Goal: Information Seeking & Learning: Learn about a topic

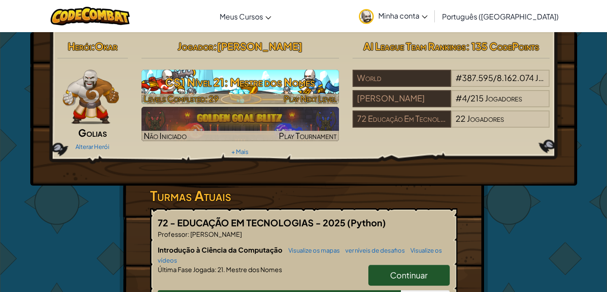
click at [212, 95] on span "Levels Completed: 29" at bounding box center [181, 98] width 75 height 10
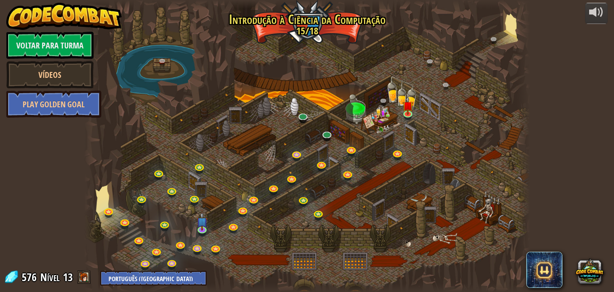
select select "pt-BR"
click at [302, 118] on link at bounding box center [304, 116] width 18 height 18
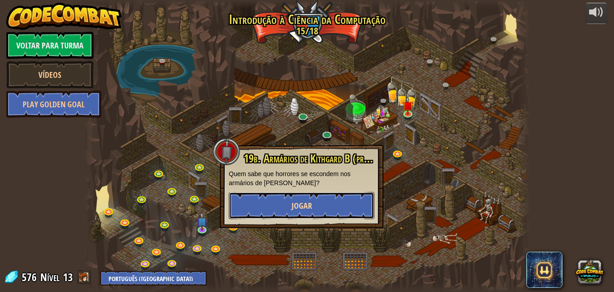
click at [299, 196] on button "Jogar" at bounding box center [302, 205] width 146 height 27
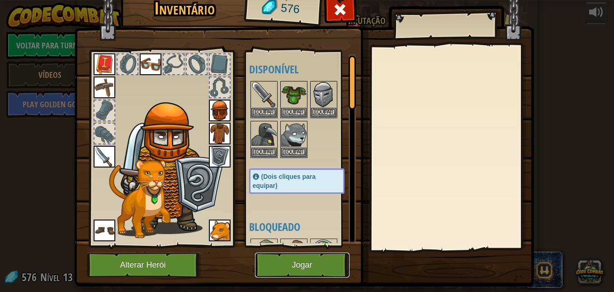
click at [296, 262] on button "Jogar" at bounding box center [302, 264] width 95 height 25
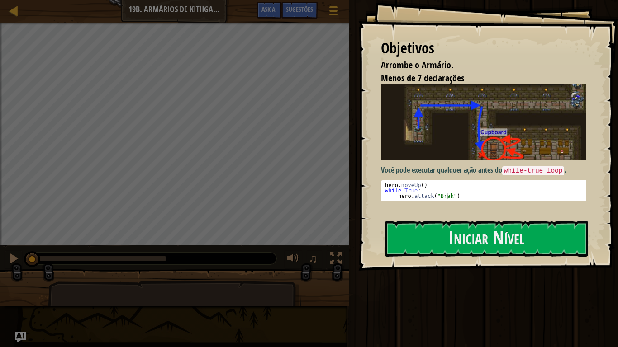
click at [507, 180] on pre "1 2 3 hero . moveUp ( ) while True : hero . attack ( "Brak" ) ההההההההההההההההה…" at bounding box center [487, 190] width 212 height 21
click at [504, 234] on button "Iniciar Nível" at bounding box center [486, 239] width 203 height 36
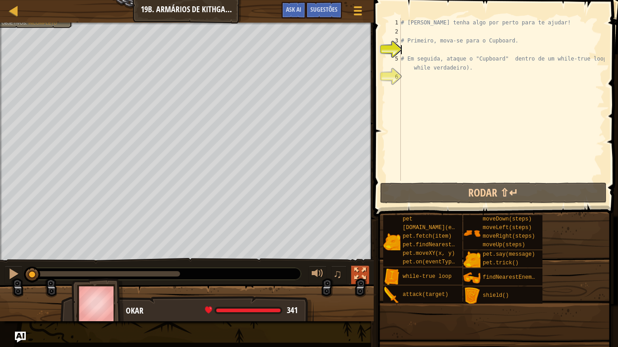
click at [360, 270] on div at bounding box center [360, 274] width 12 height 12
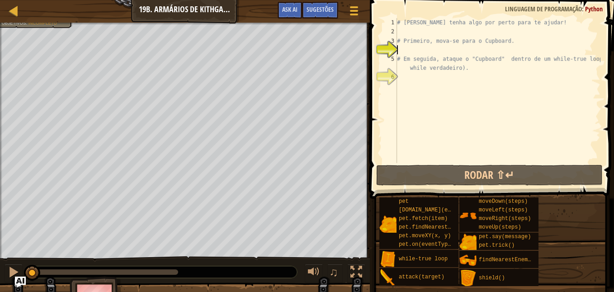
drag, startPoint x: 361, startPoint y: 264, endPoint x: 363, endPoint y: 303, distance: 39.4
click at [361, 264] on button at bounding box center [356, 273] width 18 height 19
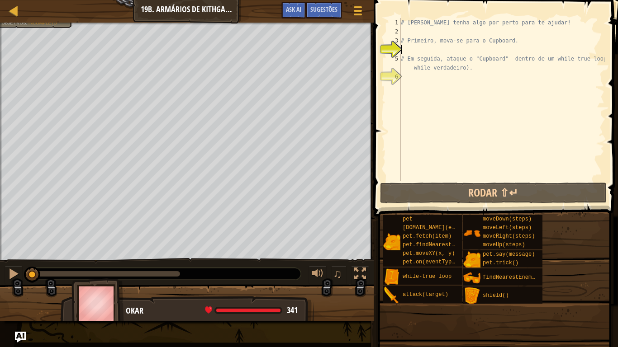
click at [484, 75] on div "# [PERSON_NAME] tenha algo por perto para te ajudar! # Primeiro, mova-se para o…" at bounding box center [501, 108] width 205 height 181
click at [471, 71] on div "# [PERSON_NAME] tenha algo por perto para te ajudar! # Primeiro, mova-se para o…" at bounding box center [501, 108] width 205 height 181
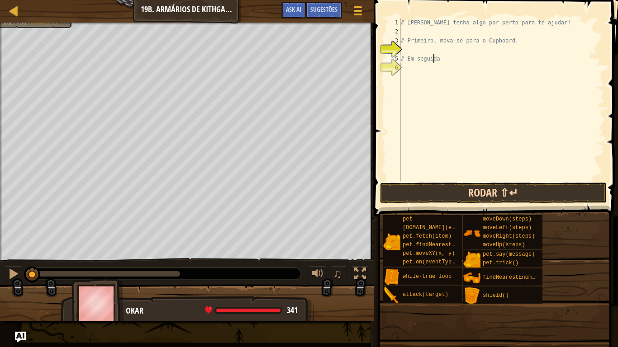
type textarea "# Em seg"
click at [494, 196] on button "Rodar ⇧↵" at bounding box center [493, 193] width 227 height 21
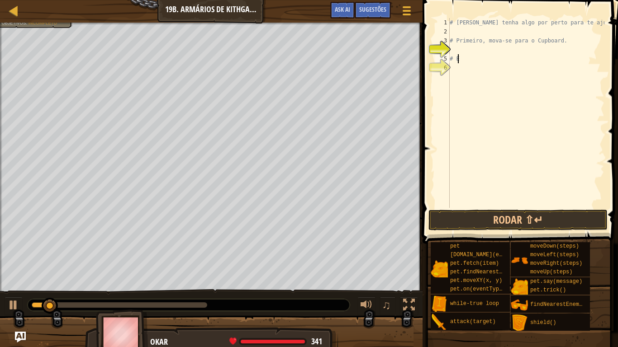
type textarea "#"
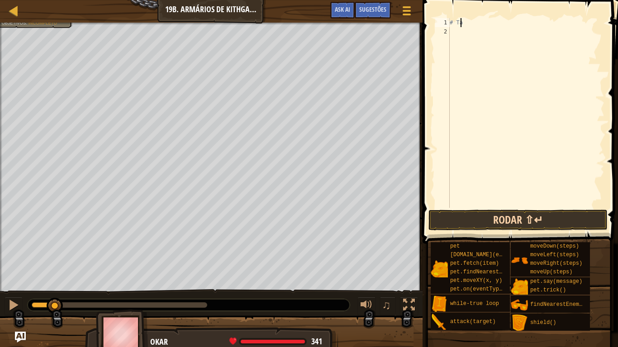
type textarea "#"
click at [516, 218] on button "Rodar ⇧↵" at bounding box center [517, 220] width 179 height 21
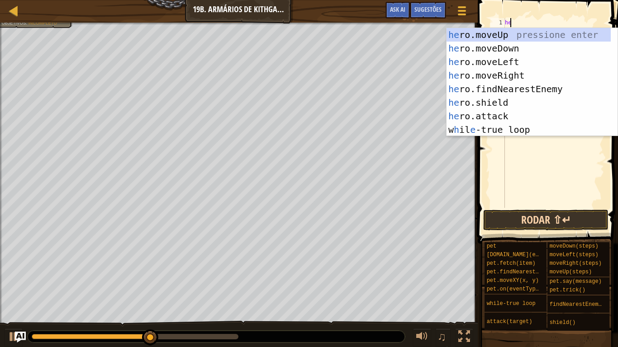
scroll to position [4, 0]
type textarea "hero"
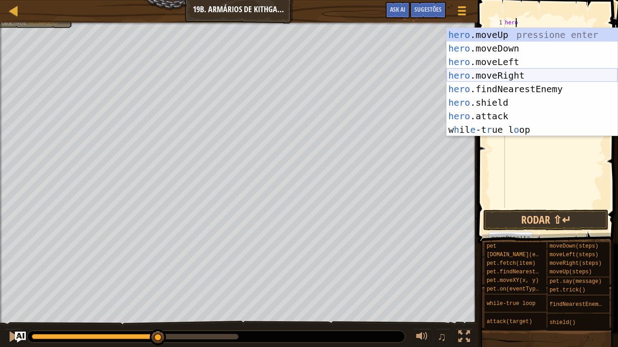
click at [493, 76] on div "hero .moveUp pressione enter hero .moveDown pressione enter hero .moveLeft pres…" at bounding box center [531, 96] width 171 height 136
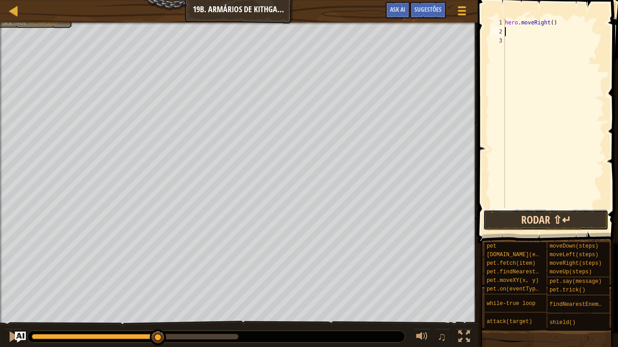
click at [522, 217] on button "Rodar ⇧↵" at bounding box center [545, 220] width 125 height 21
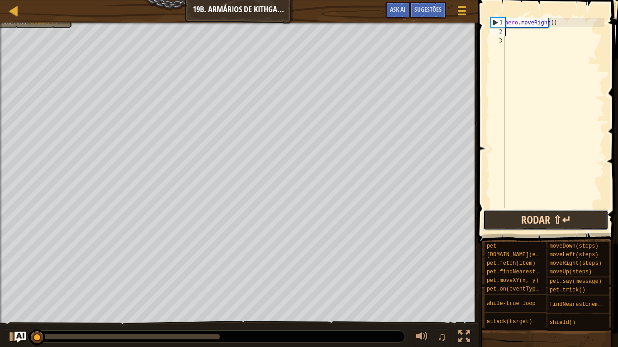
click at [522, 217] on button "Rodar ⇧↵" at bounding box center [545, 220] width 125 height 21
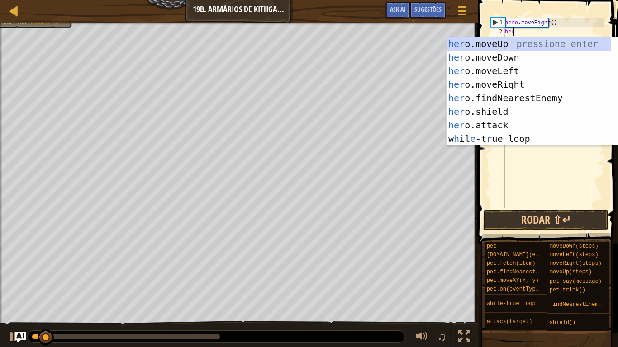
type textarea "hero"
click at [501, 62] on div "hero .moveUp pressione enter hero .moveDown pressione enter hero .moveLeft pres…" at bounding box center [531, 105] width 171 height 136
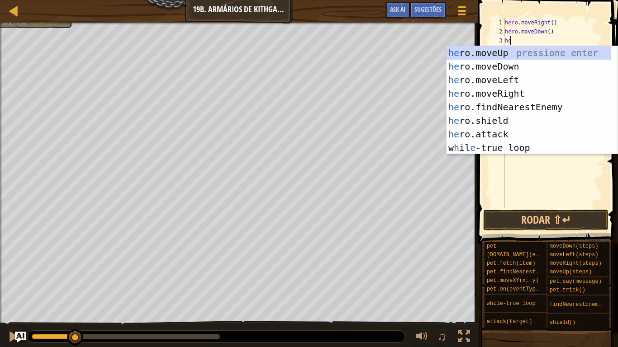
type textarea "hero"
click at [477, 66] on div "hero .moveUp pressione enter hero .moveDown pressione enter hero .moveLeft pres…" at bounding box center [531, 114] width 171 height 136
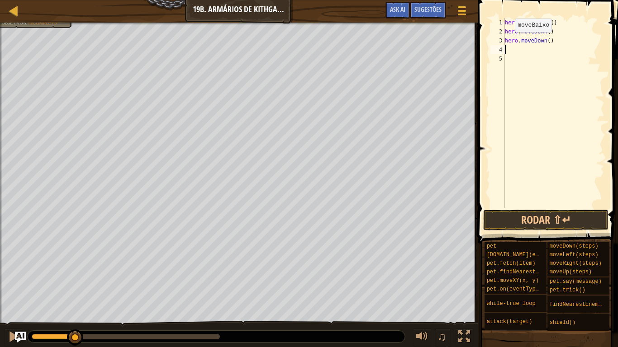
scroll to position [4, 0]
click at [553, 40] on div "hero . moveRight ( ) hero . moveDown ( ) hero . moveDown ( )" at bounding box center [553, 122] width 101 height 208
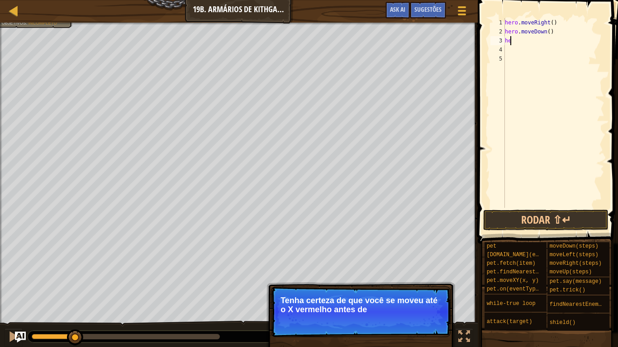
type textarea "h"
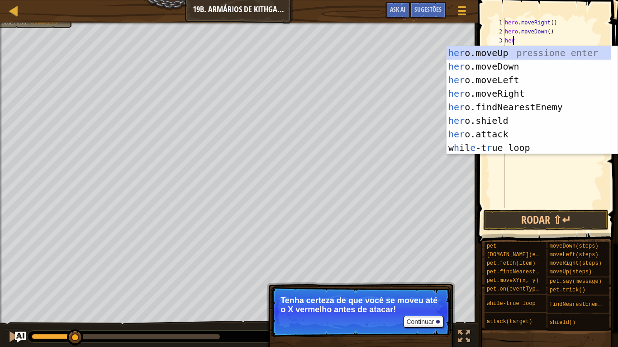
scroll to position [4, 0]
type textarea "hero"
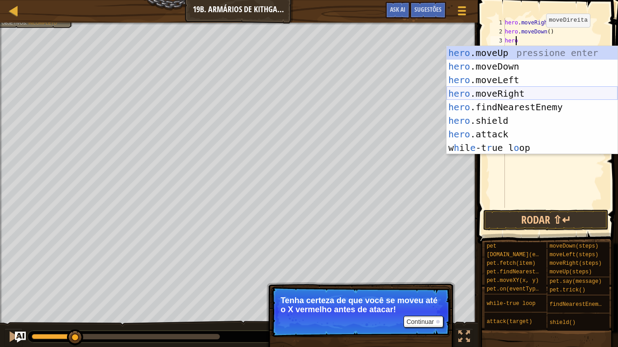
drag, startPoint x: 492, startPoint y: 92, endPoint x: 561, endPoint y: 9, distance: 107.9
click at [494, 87] on div "hero .moveUp pressione enter hero .moveDown pressione enter hero .moveLeft pres…" at bounding box center [531, 114] width 171 height 136
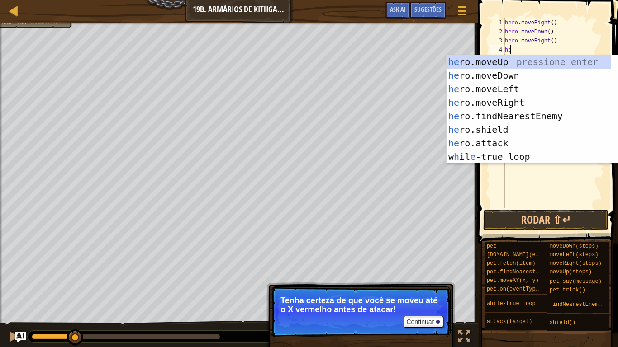
type textarea "hero"
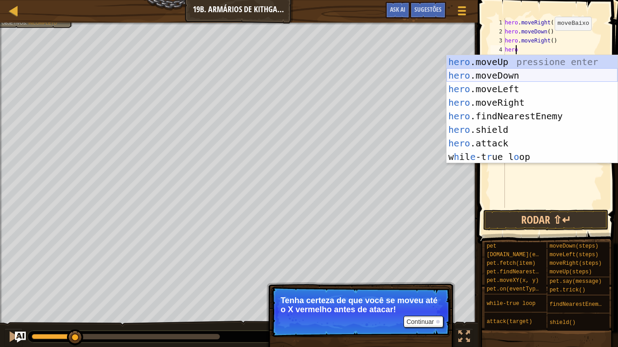
drag, startPoint x: 520, startPoint y: 71, endPoint x: 531, endPoint y: 62, distance: 13.8
click at [522, 70] on div "hero .moveUp pressione enter hero .moveDown pressione enter hero .moveLeft pres…" at bounding box center [531, 123] width 171 height 136
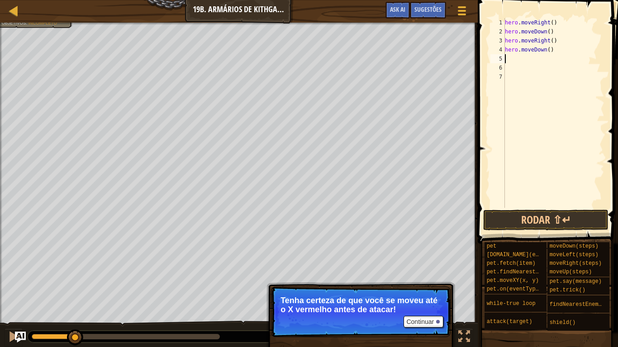
scroll to position [4, 0]
click at [544, 50] on div "hero . moveRight ( ) hero . moveDown ( ) hero . moveRight ( ) hero . moveDown (…" at bounding box center [553, 122] width 101 height 208
type textarea "hero.moveDown(2)"
click at [517, 54] on div "hero . moveRight ( ) hero . moveDown ( ) hero . moveRight ( ) hero . moveDown (…" at bounding box center [553, 122] width 101 height 208
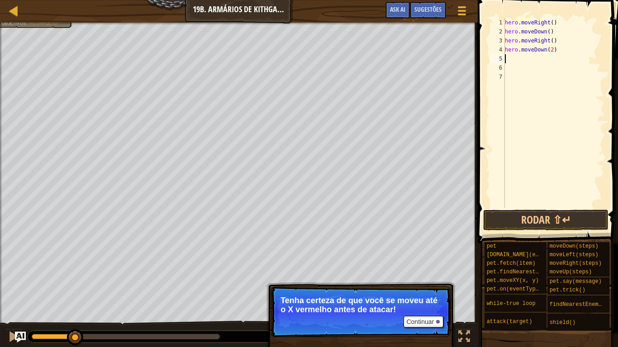
scroll to position [4, 0]
click at [535, 216] on button "Rodar ⇧↵" at bounding box center [545, 220] width 125 height 21
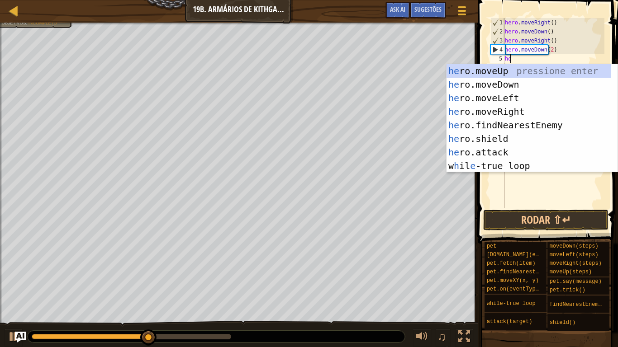
scroll to position [4, 0]
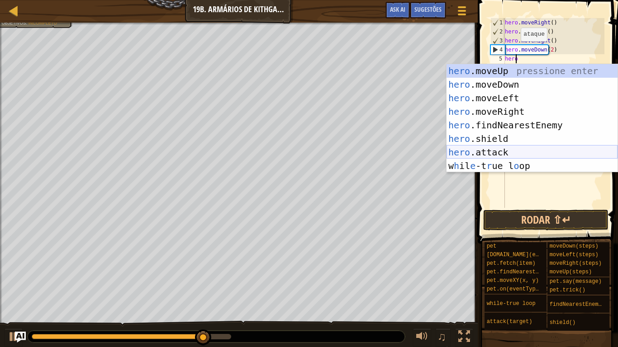
click at [495, 154] on div "hero .moveUp pressione enter hero .moveDown pressione enter hero .moveLeft pres…" at bounding box center [531, 132] width 171 height 136
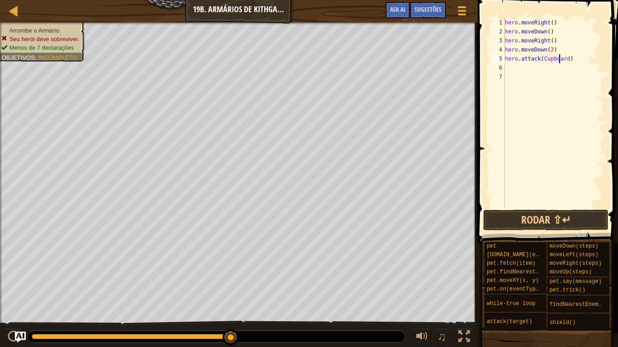
scroll to position [4, 5]
type textarea "hero.attack(Cupboard)"
click at [527, 216] on button "Rodar ⇧↵" at bounding box center [545, 220] width 125 height 21
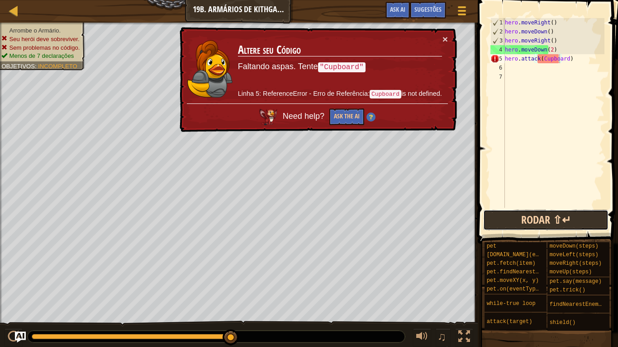
click at [526, 224] on button "Rodar ⇧↵" at bounding box center [545, 220] width 125 height 21
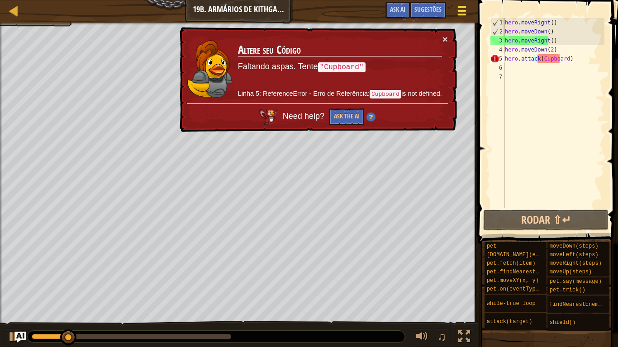
click at [460, 7] on span at bounding box center [462, 7] width 9 height 2
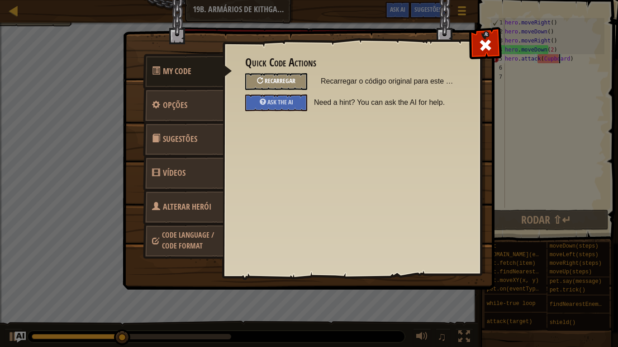
click at [282, 83] on span "Recarregar" at bounding box center [280, 80] width 31 height 9
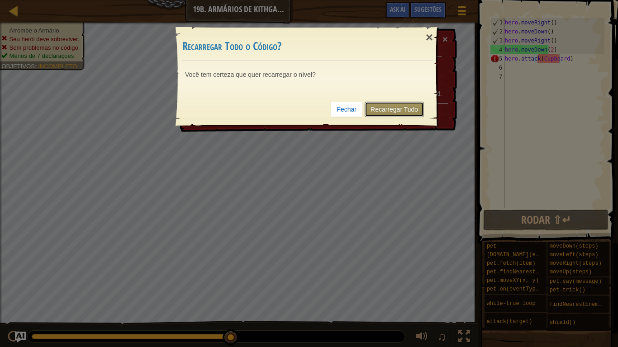
click at [378, 113] on link "Recarregar Tudo" at bounding box center [393, 109] width 59 height 15
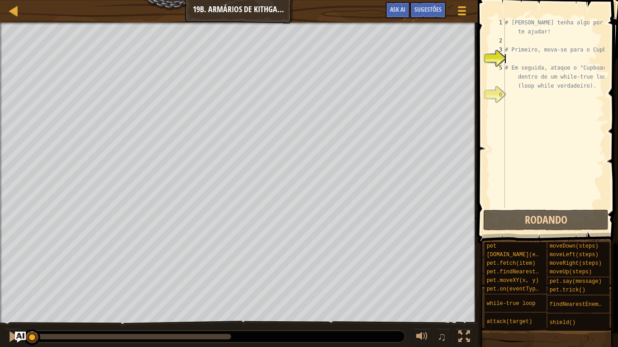
scroll to position [4, 0]
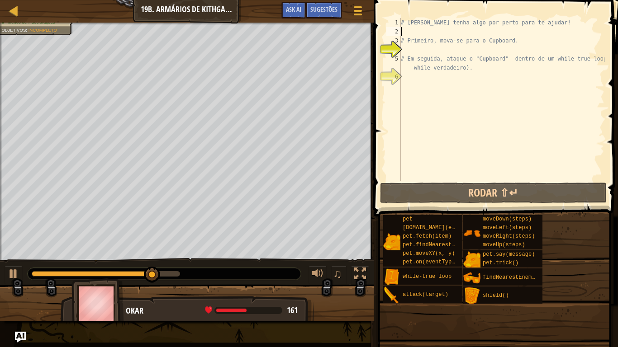
click at [431, 35] on div "# [PERSON_NAME] tenha algo por perto para te ajudar! # Primeiro, mova-se para o…" at bounding box center [501, 108] width 205 height 181
click at [419, 52] on div "# [PERSON_NAME] tenha algo por perto para te ajudar! # Primeiro, mova-se para o…" at bounding box center [501, 108] width 205 height 181
click at [421, 32] on div "# [PERSON_NAME] tenha algo por perto para te ajudar! # Primeiro, mova-se para o…" at bounding box center [501, 108] width 205 height 181
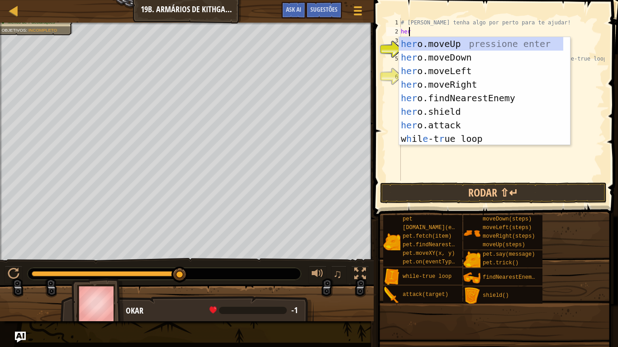
type textarea "hero"
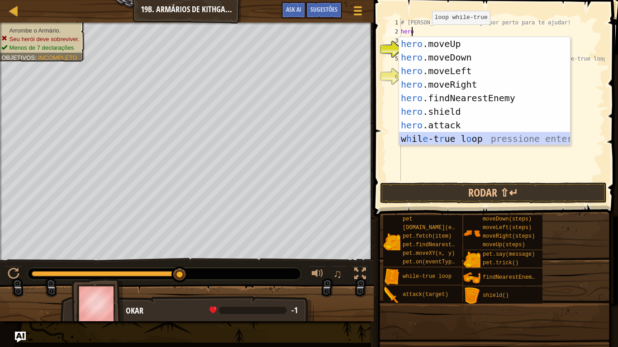
drag, startPoint x: 455, startPoint y: 141, endPoint x: 452, endPoint y: 129, distance: 12.6
click at [454, 141] on div "hero .moveUp pressione enter hero .moveDown pressione enter hero .moveLeft pres…" at bounding box center [484, 105] width 171 height 136
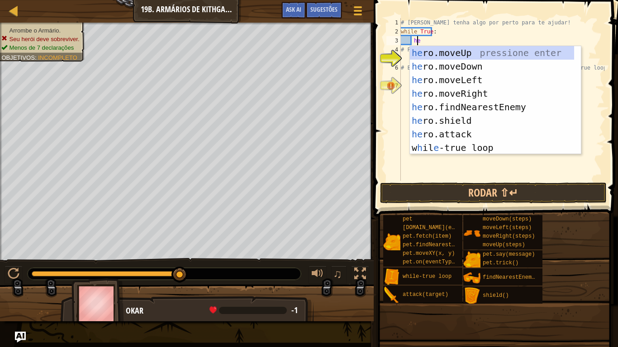
type textarea "hero"
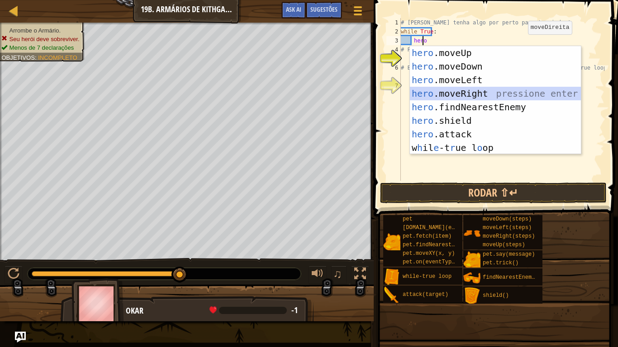
click at [461, 93] on div "hero .moveUp pressione enter hero .moveDown pressione enter hero .moveLeft pres…" at bounding box center [495, 114] width 171 height 136
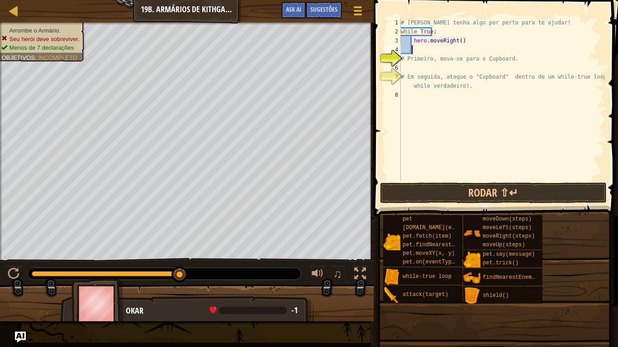
scroll to position [4, 0]
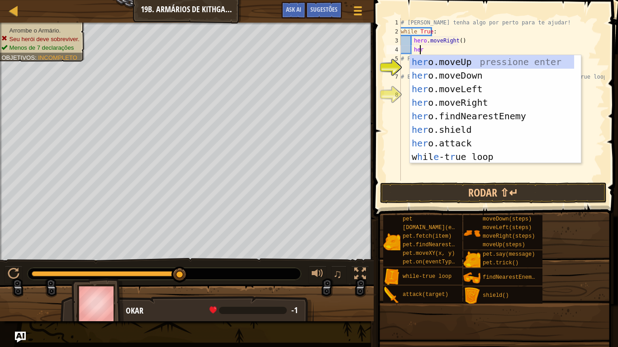
type textarea "hero"
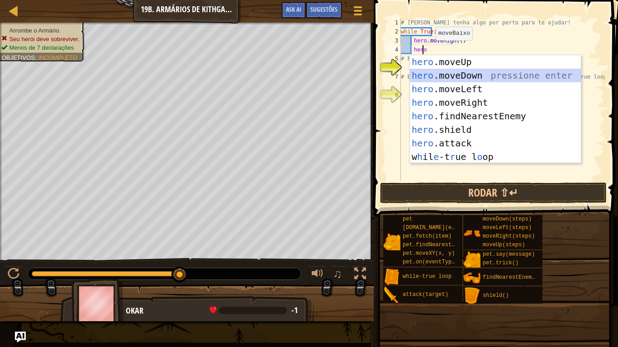
click at [455, 75] on div "hero .moveUp pressione enter hero .moveDown pressione enter hero .moveLeft pres…" at bounding box center [495, 123] width 171 height 136
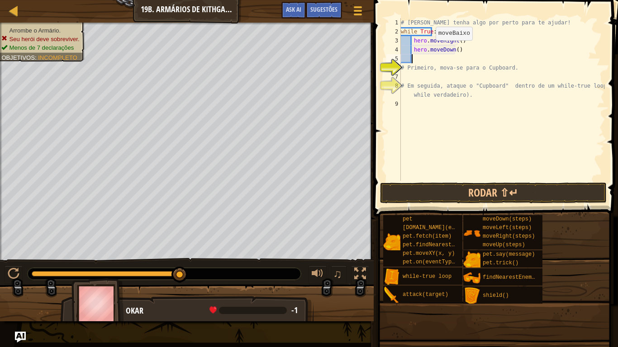
scroll to position [4, 0]
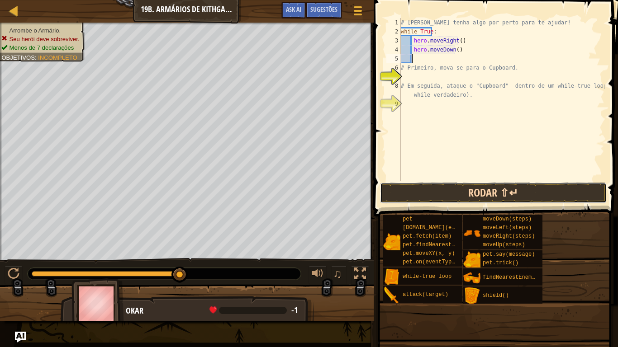
click at [476, 188] on button "Rodar ⇧↵" at bounding box center [493, 193] width 227 height 21
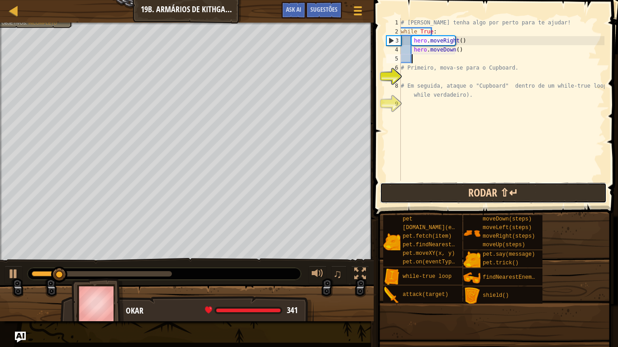
click at [476, 188] on button "Rodar ⇧↵" at bounding box center [493, 193] width 227 height 21
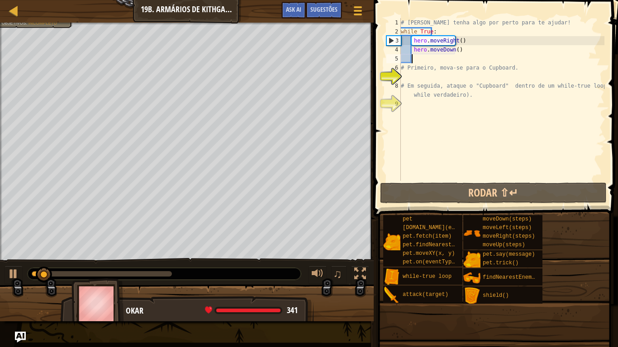
click at [430, 69] on div "# [PERSON_NAME] tenha algo por perto para te ajudar! while True : hero . moveRi…" at bounding box center [501, 108] width 205 height 181
type textarea "# Primeiro, mova-se para o Cupboard."
click at [423, 59] on div "# [PERSON_NAME] tenha algo por perto para te ajudar! while True : hero . moveRi…" at bounding box center [501, 108] width 205 height 181
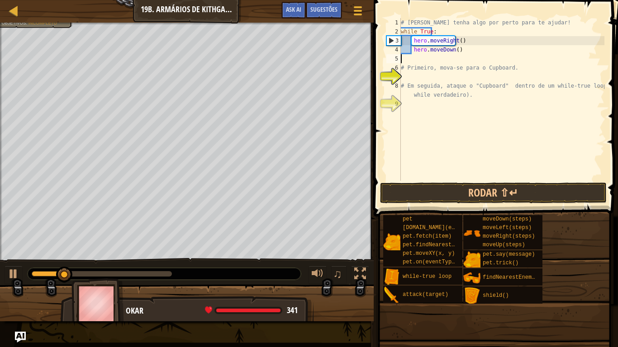
scroll to position [4, 0]
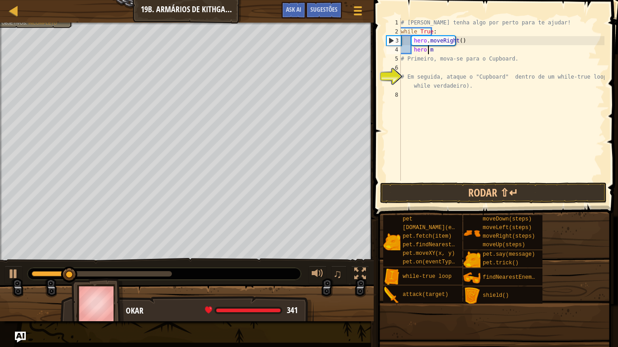
type textarea "h"
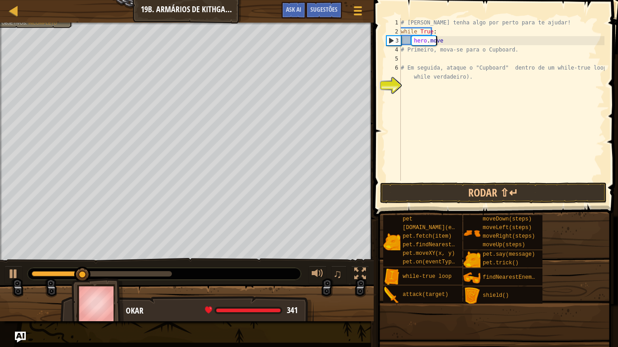
type textarea "h"
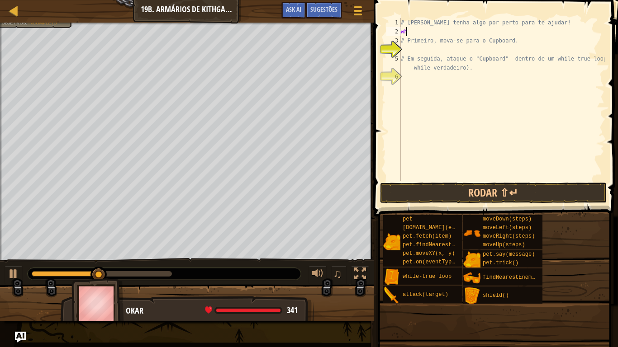
type textarea "w"
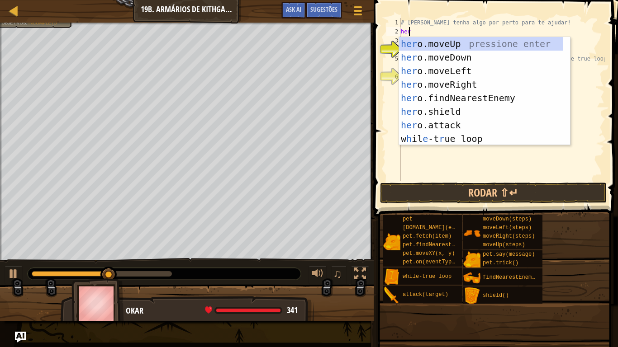
type textarea "hero"
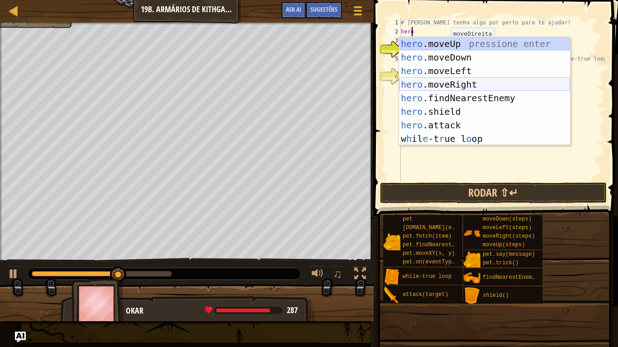
drag, startPoint x: 452, startPoint y: 90, endPoint x: 449, endPoint y: 82, distance: 8.3
click at [450, 87] on div "hero .moveUp pressione enter hero .moveDown pressione enter hero .moveLeft pres…" at bounding box center [484, 105] width 171 height 136
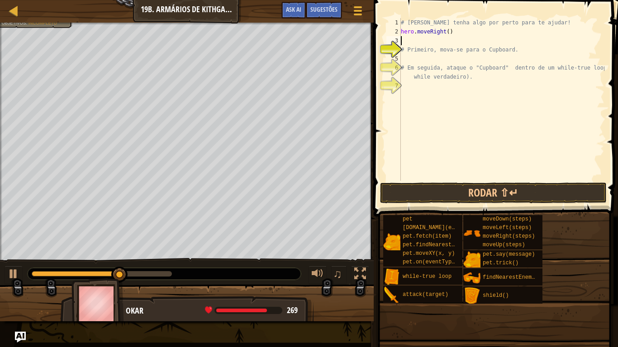
scroll to position [4, 0]
click at [411, 35] on div "# [PERSON_NAME] tenha algo por perto para te ajudar! hero . moveRight ( ) # Pri…" at bounding box center [501, 108] width 205 height 181
type textarea "hero.moveRight()"
click at [406, 44] on div "# [PERSON_NAME] tenha algo por perto para te ajudar! hero . moveRight ( ) # Pri…" at bounding box center [501, 108] width 205 height 181
type textarea "he"
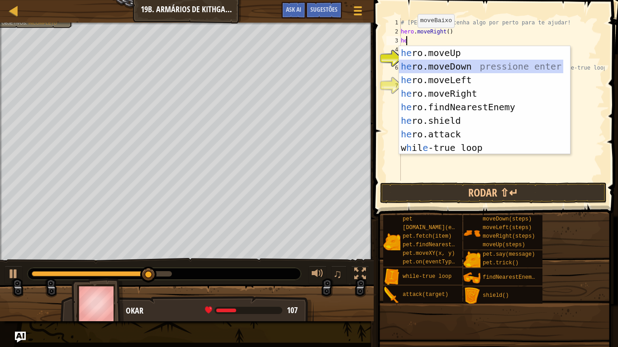
click at [445, 66] on div "he ro.moveUp pressione enter he ro.moveDown pressione enter he ro.moveLeft pres…" at bounding box center [481, 114] width 164 height 136
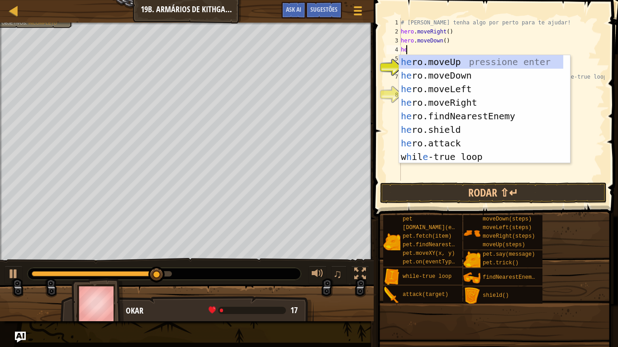
type textarea "hero"
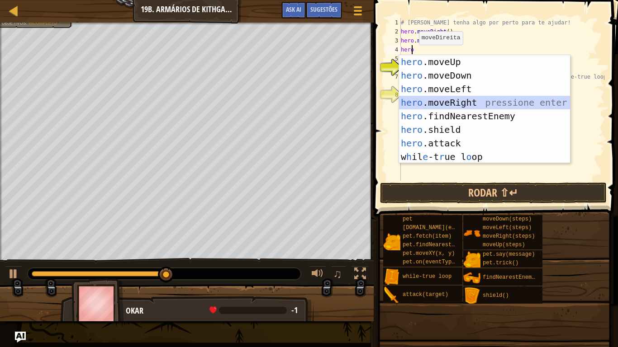
drag, startPoint x: 437, startPoint y: 102, endPoint x: 436, endPoint y: 72, distance: 29.9
click at [437, 96] on div "hero .moveUp pressione enter hero .moveDown pressione enter hero .moveLeft pres…" at bounding box center [484, 123] width 171 height 136
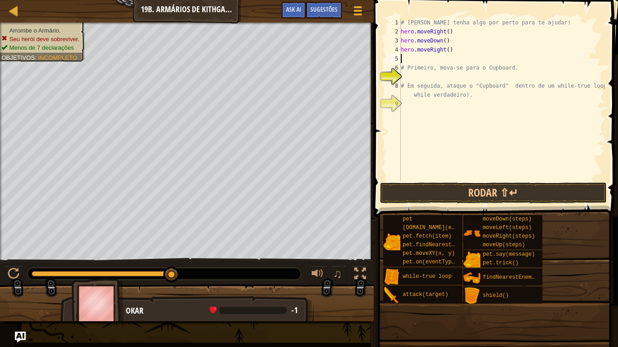
type textarea "he"
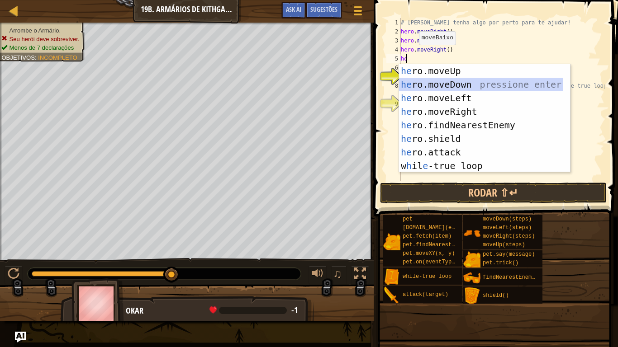
drag, startPoint x: 451, startPoint y: 80, endPoint x: 444, endPoint y: 70, distance: 12.0
click at [451, 80] on div "he ro.moveUp pressione enter he ro.moveDown pressione enter he ro.moveLeft pres…" at bounding box center [481, 132] width 164 height 136
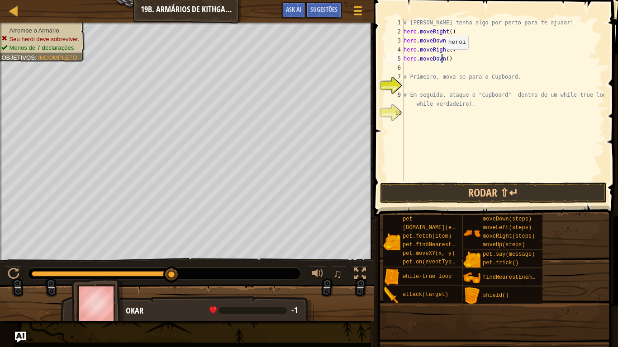
click at [440, 58] on div "# [PERSON_NAME] tenha algo por perto para te ajudar! hero . moveRight ( ) hero …" at bounding box center [503, 108] width 203 height 181
type textarea "hero.moveDown(2)"
click at [473, 193] on button "Rodar ⇧↵" at bounding box center [493, 193] width 227 height 21
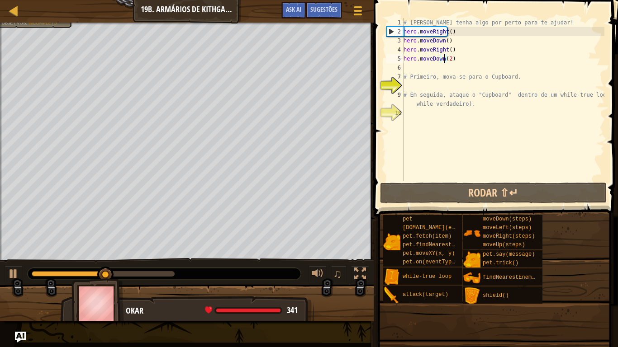
click at [407, 67] on div "# [PERSON_NAME] tenha algo por perto para te ajudar! hero . moveRight ( ) hero …" at bounding box center [503, 108] width 203 height 181
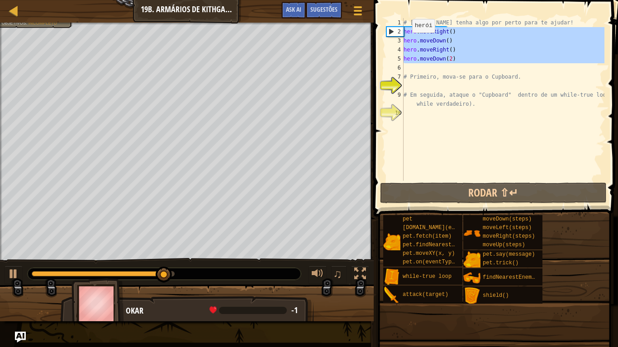
drag, startPoint x: 439, startPoint y: 65, endPoint x: 425, endPoint y: 36, distance: 32.2
click at [399, 33] on div "1 2 3 4 5 6 7 8 9 10 # [PERSON_NAME] tenha algo por perto para te ajudar! hero …" at bounding box center [494, 99] width 220 height 163
type textarea "hero.moveDown(2)"
type textarea "# Primeiro, mova-se para o Cupboard."
type textarea "hero.moveDown(2)"
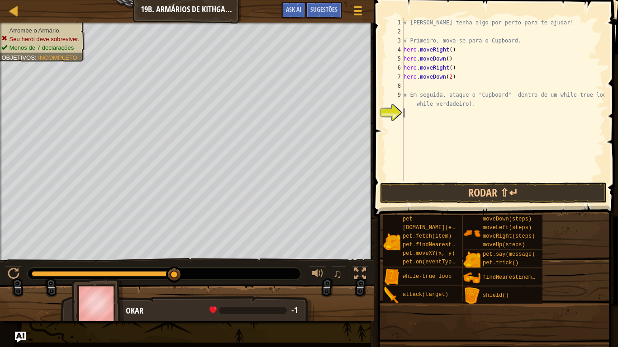
click at [420, 112] on div "# [PERSON_NAME] tenha algo por perto para te ajudar! # Primeiro, mova-se para o…" at bounding box center [503, 108] width 203 height 181
type textarea "he"
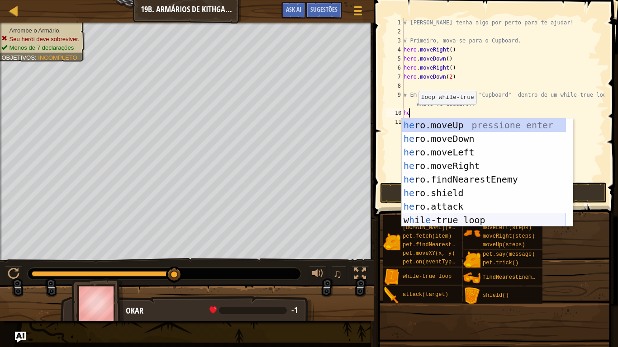
click at [456, 217] on div "he ro.moveUp pressione enter he ro.moveDown pressione enter he ro.moveLeft pres…" at bounding box center [484, 186] width 164 height 136
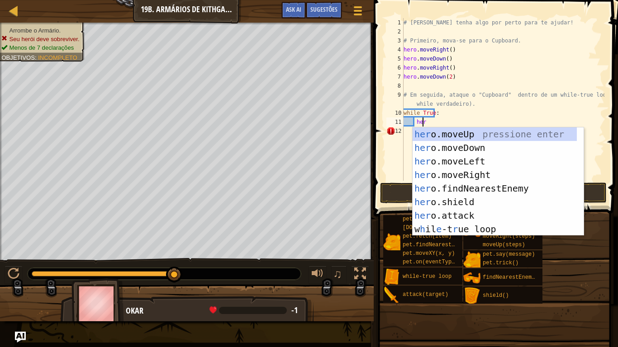
scroll to position [4, 1]
drag, startPoint x: 463, startPoint y: 204, endPoint x: 453, endPoint y: 151, distance: 53.8
click at [463, 202] on div "her o.moveUp pressione enter her o.moveDown pressione enter her o.moveLeft pres…" at bounding box center [497, 196] width 171 height 136
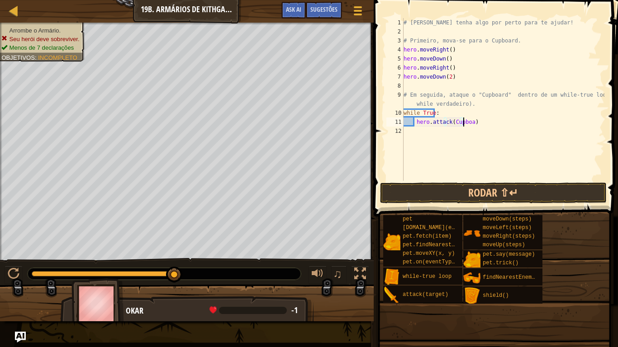
scroll to position [4, 5]
click at [487, 195] on button "Rodar ⇧↵" at bounding box center [493, 193] width 227 height 21
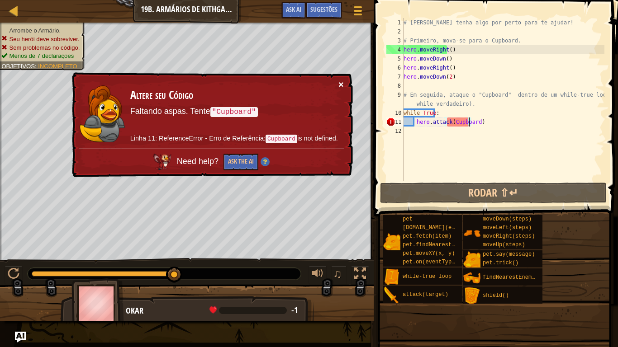
click at [339, 86] on button "×" at bounding box center [340, 84] width 5 height 9
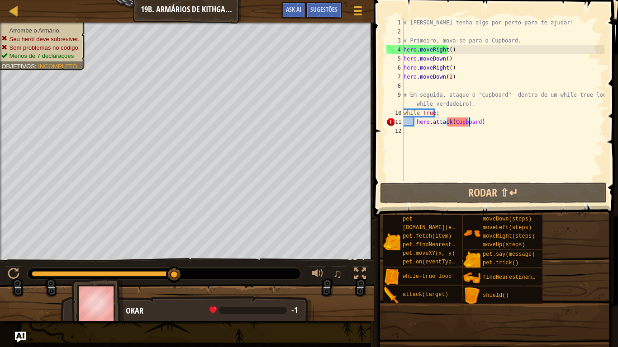
scroll to position [4, 5]
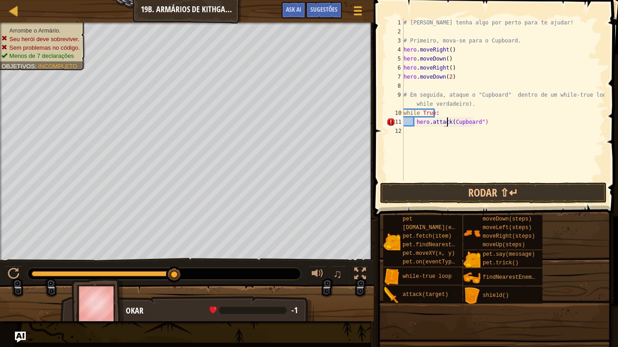
type textarea "hero.attack("Cupboard")"
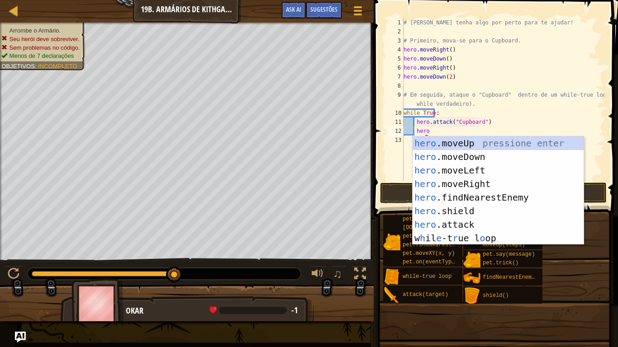
scroll to position [4, 1]
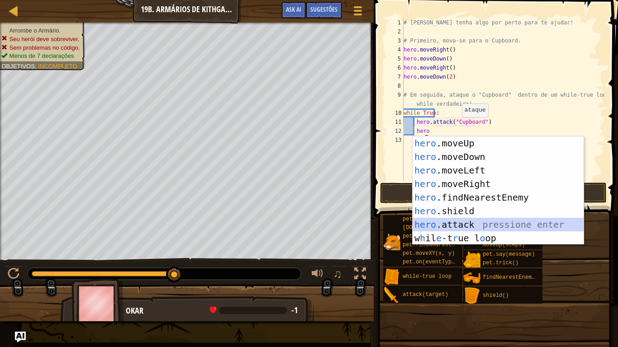
drag, startPoint x: 461, startPoint y: 226, endPoint x: 462, endPoint y: 215, distance: 10.5
click at [461, 225] on div "hero .moveUp pressione enter hero .moveDown pressione enter hero .moveLeft pres…" at bounding box center [497, 205] width 171 height 136
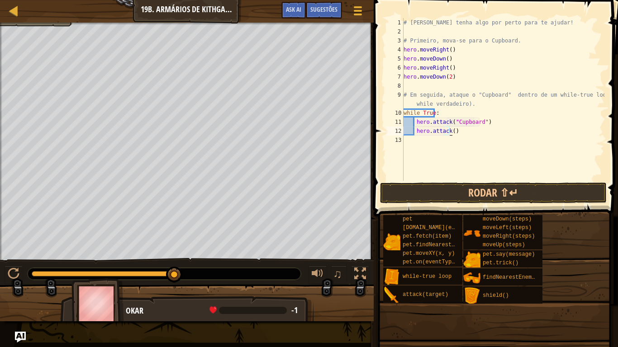
click at [462, 132] on div "# [PERSON_NAME] tenha algo por perto para te ajudar! # Primeiro, mova-se para o…" at bounding box center [503, 108] width 203 height 181
type textarea "hero.attack()"
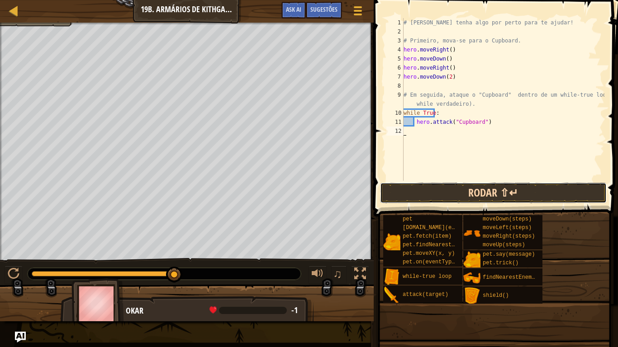
click at [555, 194] on button "Rodar ⇧↵" at bounding box center [493, 193] width 227 height 21
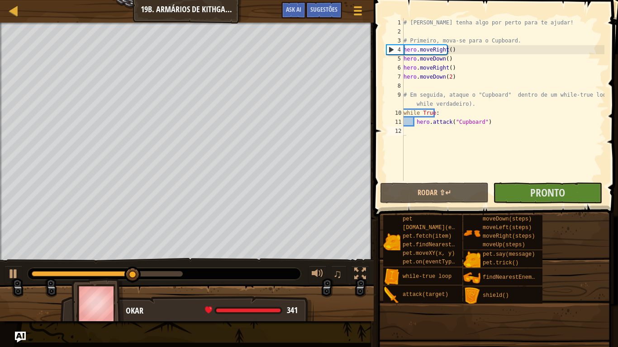
click at [553, 204] on span at bounding box center [496, 95] width 251 height 243
click at [553, 198] on span "Pronto" at bounding box center [547, 192] width 35 height 14
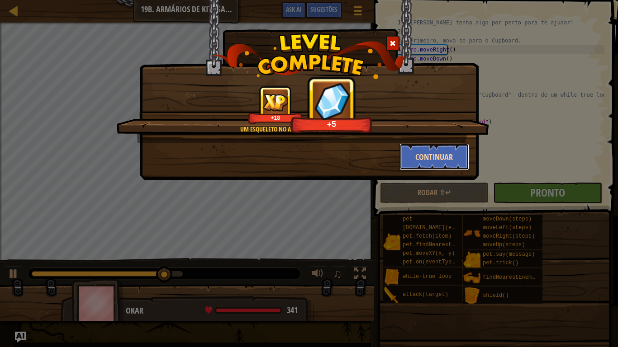
click at [423, 163] on button "Continuar" at bounding box center [434, 156] width 70 height 27
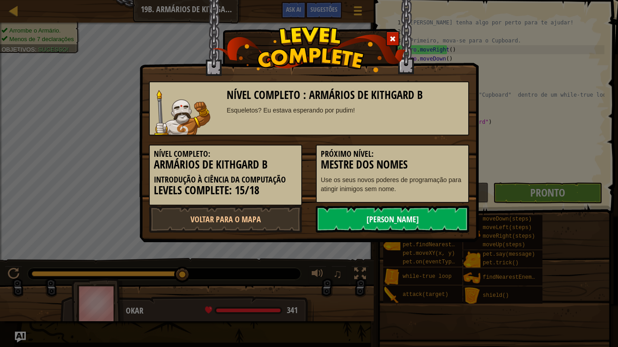
click at [393, 221] on link "[PERSON_NAME]" at bounding box center [392, 219] width 153 height 27
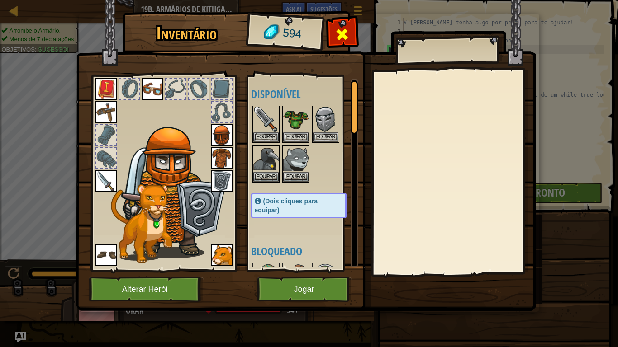
click at [341, 34] on span at bounding box center [342, 34] width 14 height 14
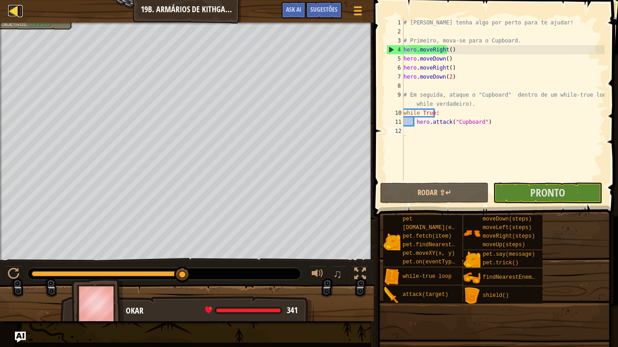
click at [17, 13] on div at bounding box center [13, 10] width 11 height 11
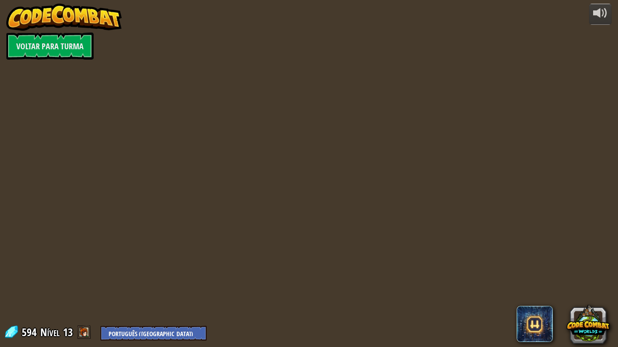
select select "pt-BR"
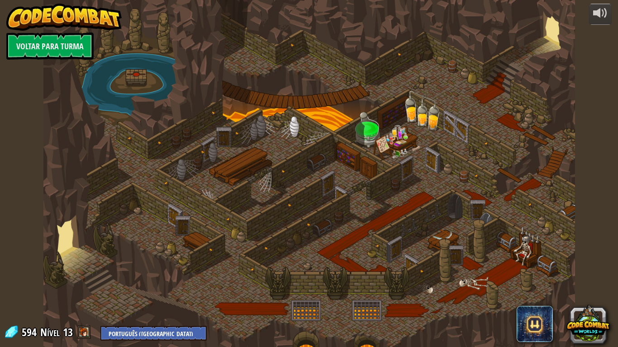
select select "pt-BR"
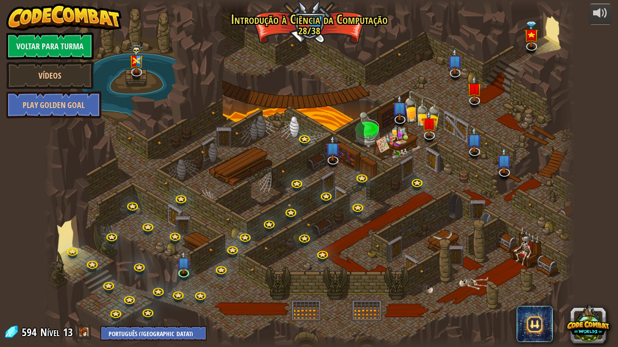
select select "pt-BR"
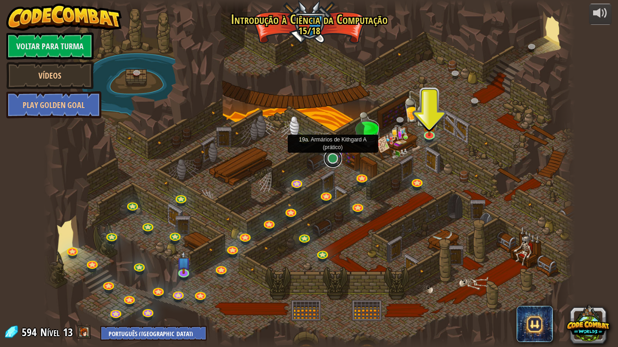
click at [328, 160] on link at bounding box center [333, 159] width 18 height 18
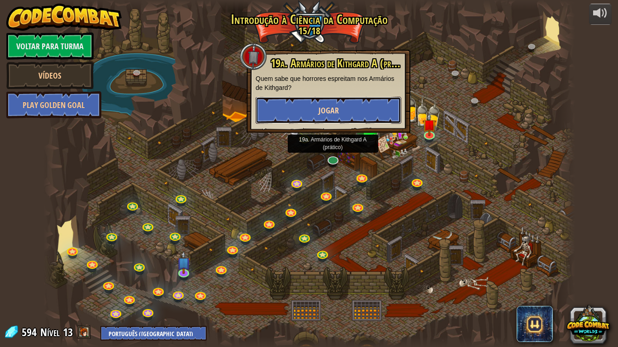
click at [346, 111] on button "Jogar" at bounding box center [328, 110] width 146 height 27
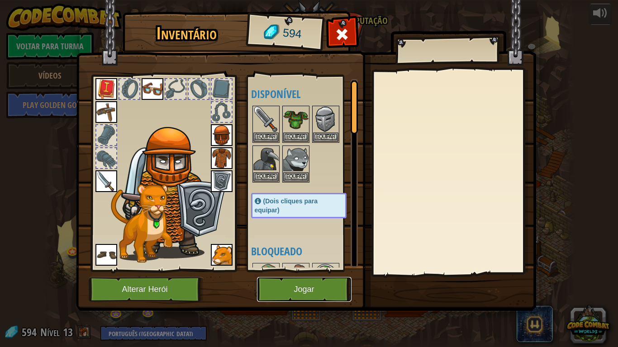
click at [277, 290] on button "Jogar" at bounding box center [304, 289] width 95 height 25
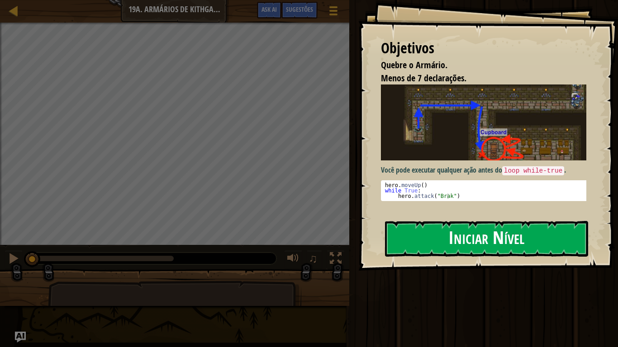
click at [464, 211] on div "Você pode executar qualquer ação antes do loop while-true . 1 2 3 hero . moveUp…" at bounding box center [487, 149] width 212 height 128
click at [458, 234] on button "Iniciar Nível" at bounding box center [486, 239] width 203 height 36
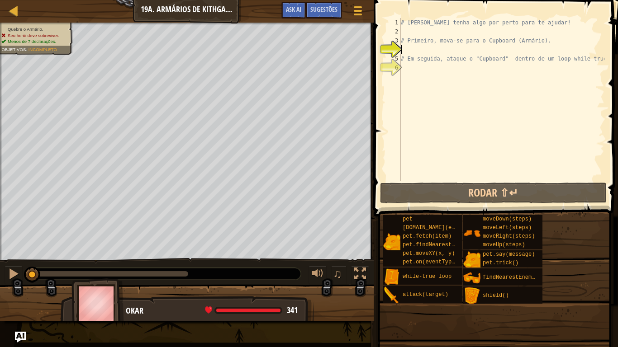
scroll to position [4, 0]
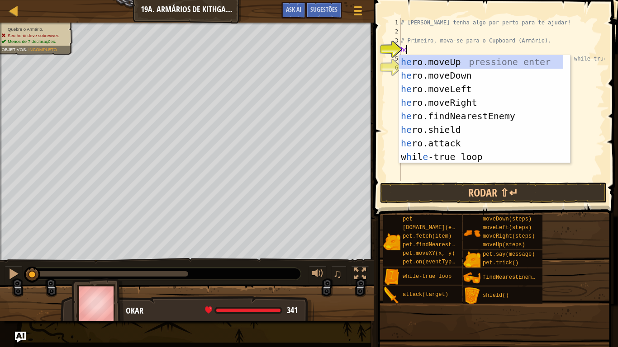
type textarea "hero"
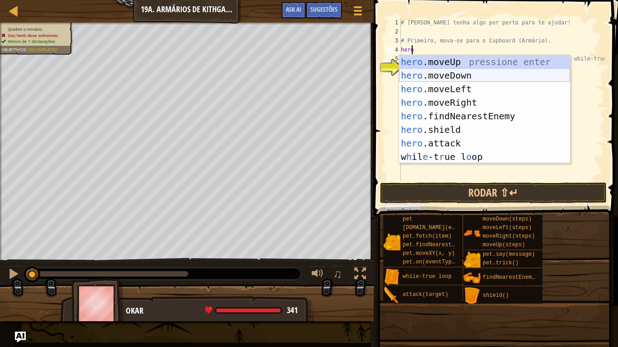
click at [440, 80] on div "hero .moveUp pressione enter hero .moveDown pressione enter hero .moveLeft pres…" at bounding box center [484, 123] width 171 height 136
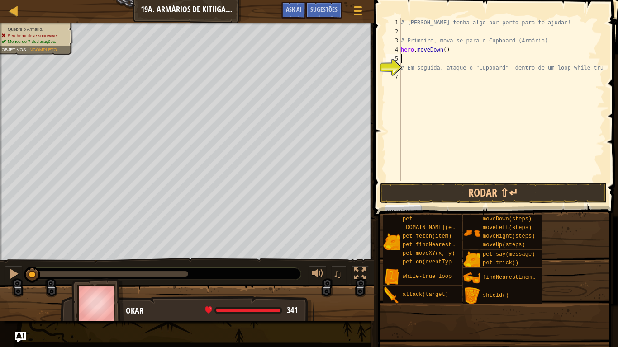
scroll to position [4, 0]
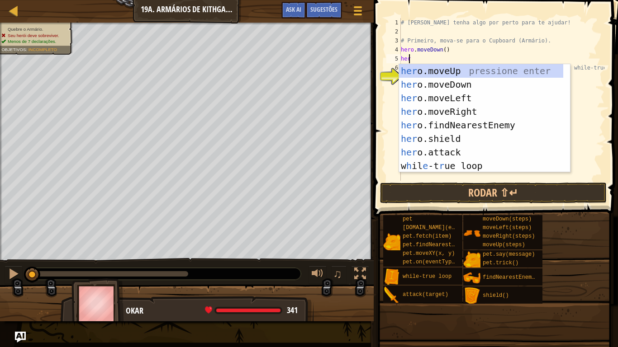
type textarea "hero"
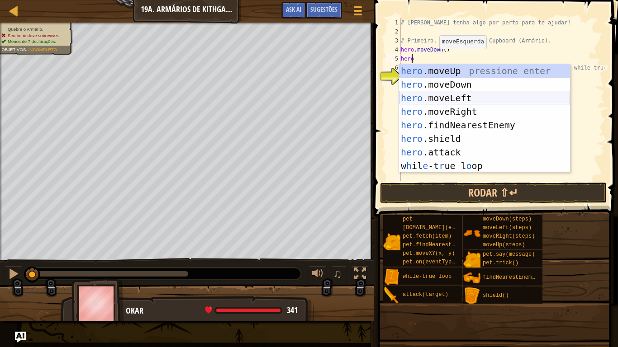
click at [458, 94] on div "hero .moveUp pressione enter hero .moveDown pressione enter hero .moveLeft pres…" at bounding box center [484, 132] width 171 height 136
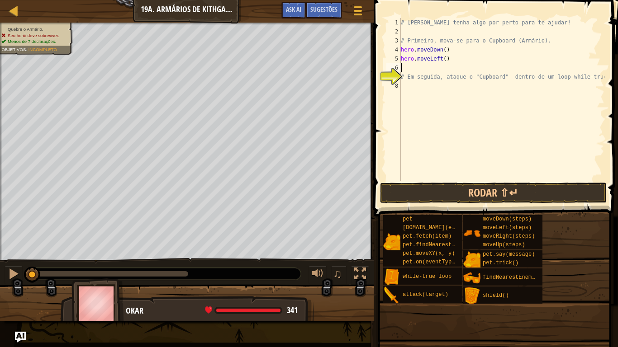
scroll to position [4, 0]
drag, startPoint x: 440, startPoint y: 59, endPoint x: 455, endPoint y: 74, distance: 21.4
click at [440, 59] on div "# [PERSON_NAME] tenha algo por perto para te ajudar! # Primeiro, mova-se para o…" at bounding box center [501, 108] width 205 height 181
type textarea "hero.moveLeft(2)"
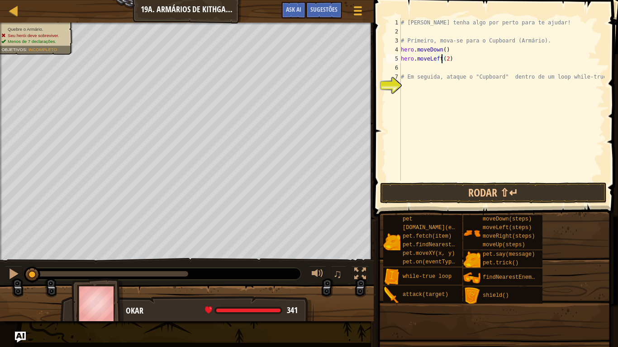
click at [415, 66] on div "# [PERSON_NAME] tenha algo por perto para te ajudar! # Primeiro, mova-se para o…" at bounding box center [501, 108] width 205 height 181
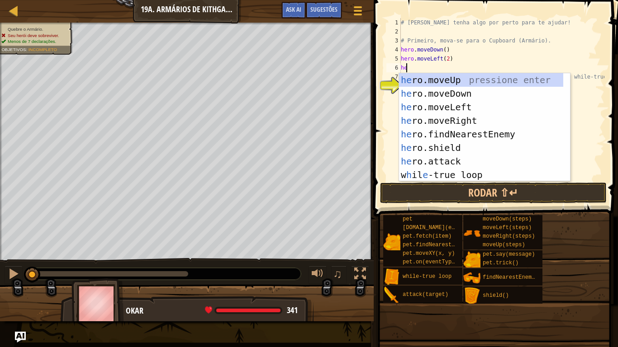
type textarea "hero"
click at [447, 81] on div "hero .moveUp pressione enter hero .moveDown pressione enter hero .moveLeft pres…" at bounding box center [484, 141] width 171 height 136
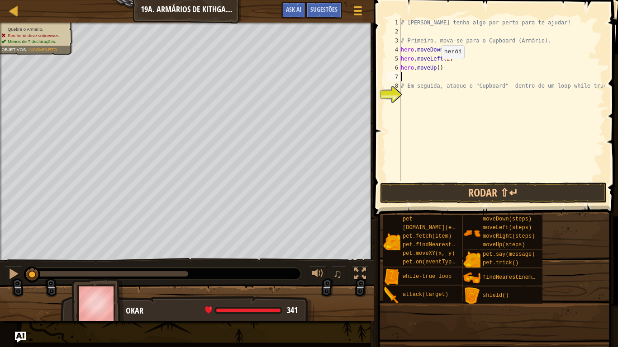
drag, startPoint x: 433, startPoint y: 68, endPoint x: 504, endPoint y: 88, distance: 73.9
click at [440, 71] on div "# [PERSON_NAME] tenha algo por perto para te ajudar! # Primeiro, mova-se para o…" at bounding box center [501, 108] width 205 height 181
type textarea "h"
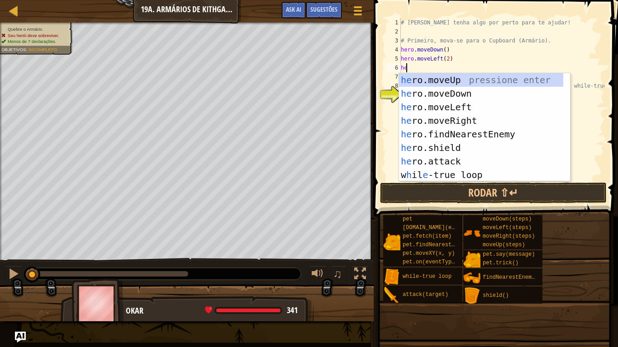
type textarea "hero"
click at [453, 78] on div "hero .moveUp pressione enter hero .moveDown pressione enter hero .moveLeft pres…" at bounding box center [484, 141] width 171 height 136
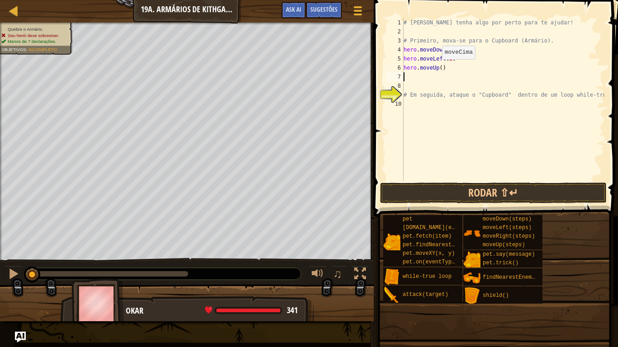
scroll to position [4, 0]
click at [435, 70] on div "# [PERSON_NAME] tenha algo por perto para te ajudar! # Primeiro, mova-se para o…" at bounding box center [503, 108] width 203 height 181
type textarea "hero.moveUp(2)"
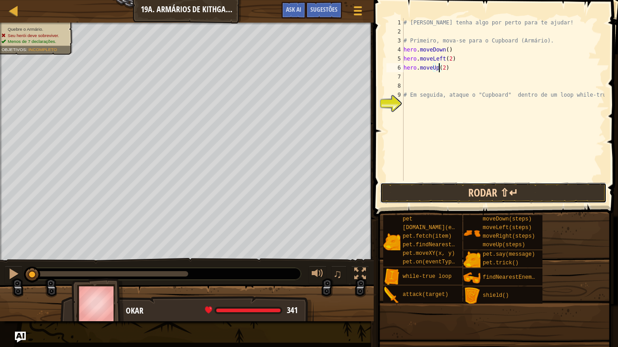
click at [460, 190] on button "Rodar ⇧↵" at bounding box center [493, 193] width 227 height 21
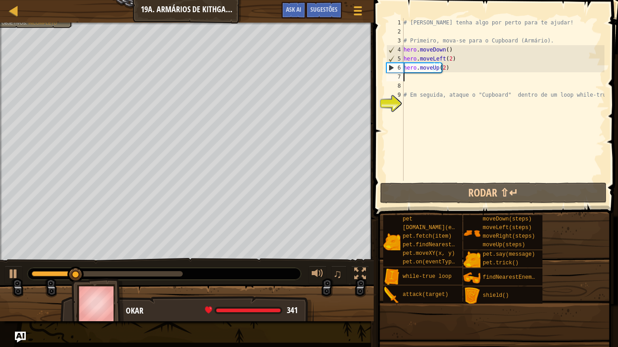
click at [409, 79] on div "# [PERSON_NAME] tenha algo por perto para te ajudar! # Primeiro, mova-se para o…" at bounding box center [503, 108] width 203 height 181
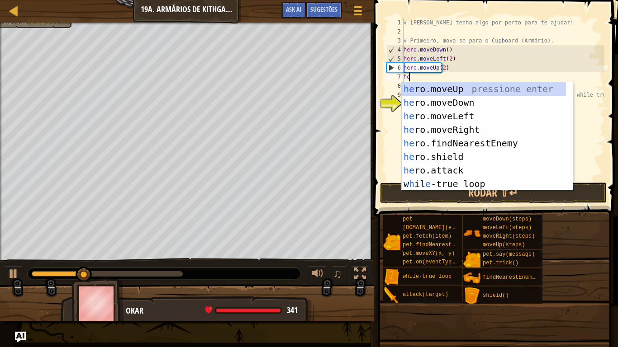
type textarea "hero"
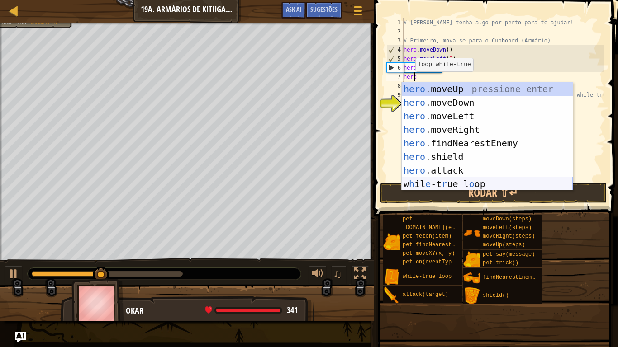
click at [442, 183] on div "hero .moveUp pressione enter hero .moveDown pressione enter hero .moveLeft pres…" at bounding box center [487, 150] width 171 height 136
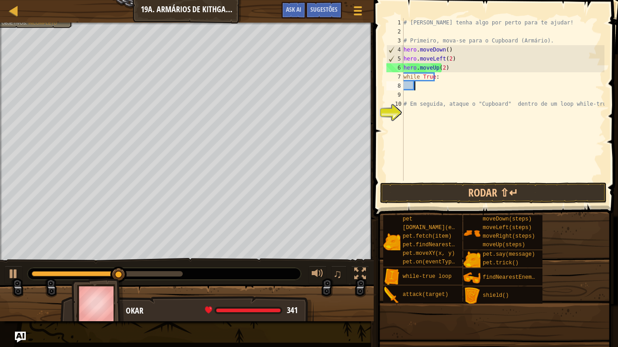
click at [425, 88] on div "# [PERSON_NAME] tenha algo por perto para te ajudar! # Primeiro, mova-se para o…" at bounding box center [503, 108] width 203 height 181
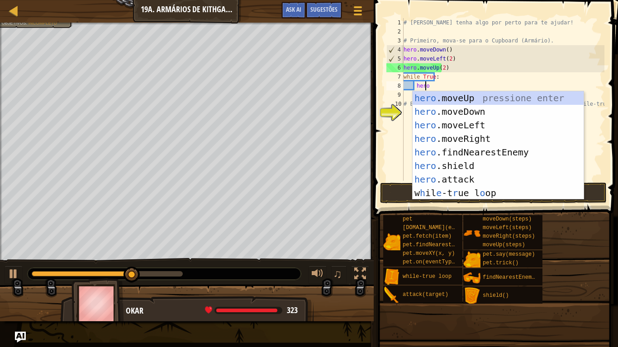
scroll to position [4, 1]
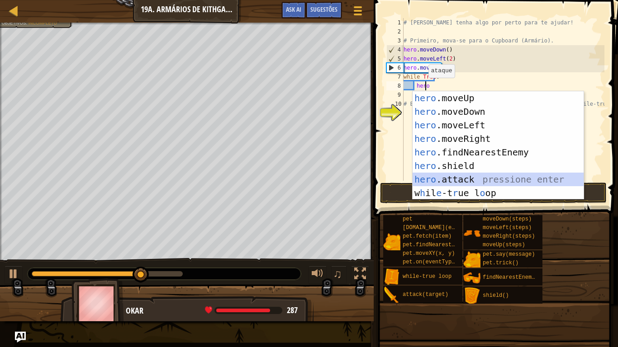
drag, startPoint x: 472, startPoint y: 177, endPoint x: 471, endPoint y: 152, distance: 24.5
click at [472, 175] on div "hero .moveUp pressione enter hero .moveDown pressione enter hero .moveLeft pres…" at bounding box center [497, 159] width 171 height 136
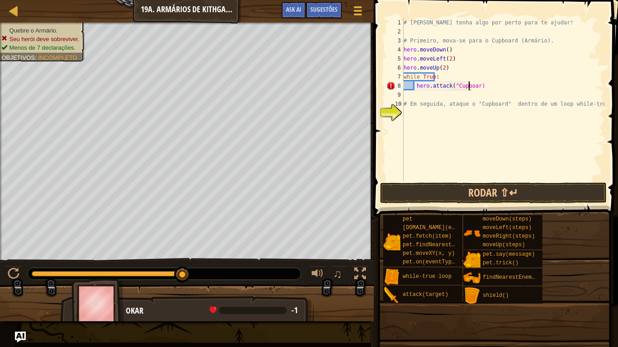
scroll to position [4, 5]
type textarea "hero.attack("Cupboard")"
click at [425, 189] on button "Rodar ⇧↵" at bounding box center [493, 193] width 227 height 21
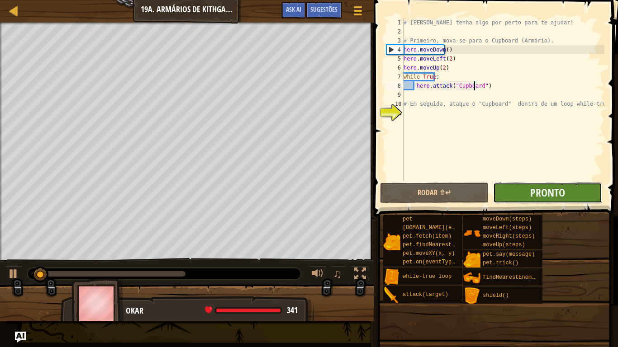
click at [554, 183] on button "Pronto" at bounding box center [547, 193] width 109 height 21
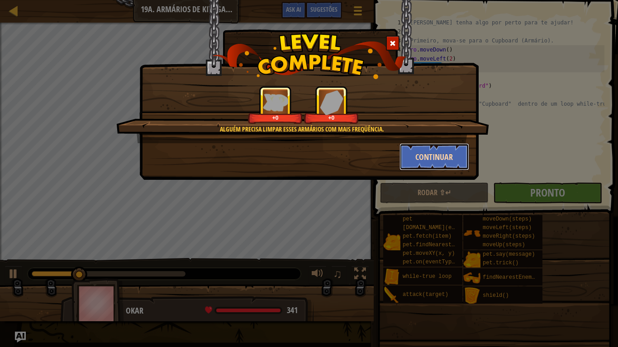
click at [423, 151] on button "Continuar" at bounding box center [434, 156] width 70 height 27
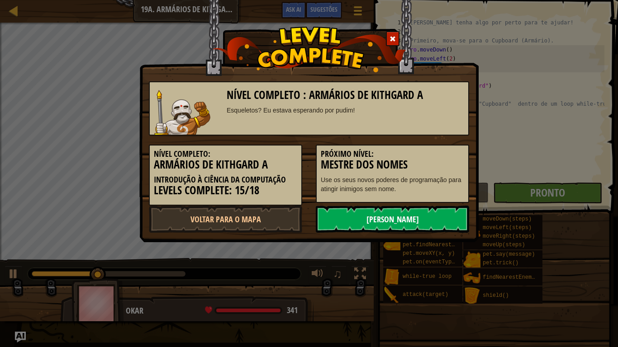
click at [412, 216] on link "[PERSON_NAME]" at bounding box center [392, 219] width 153 height 27
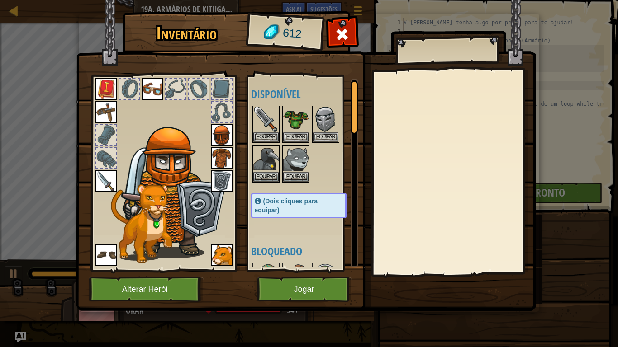
drag, startPoint x: 339, startPoint y: 32, endPoint x: 166, endPoint y: 22, distance: 173.0
click at [333, 28] on div at bounding box center [342, 37] width 28 height 28
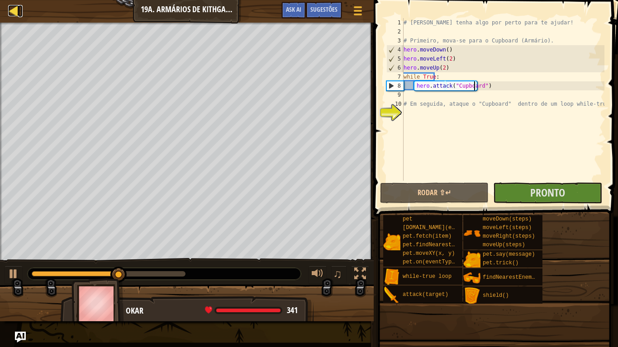
click at [16, 12] on div at bounding box center [13, 10] width 11 height 11
select select "pt-BR"
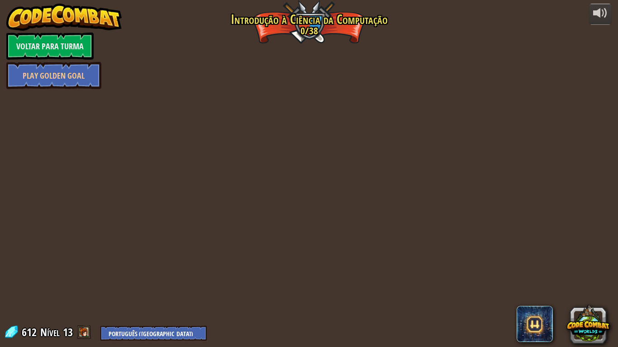
select select "pt-BR"
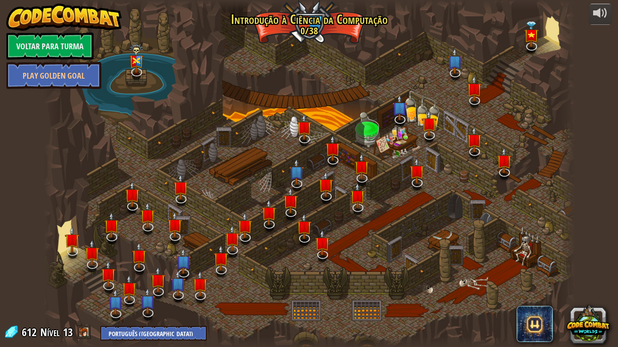
select select "pt-BR"
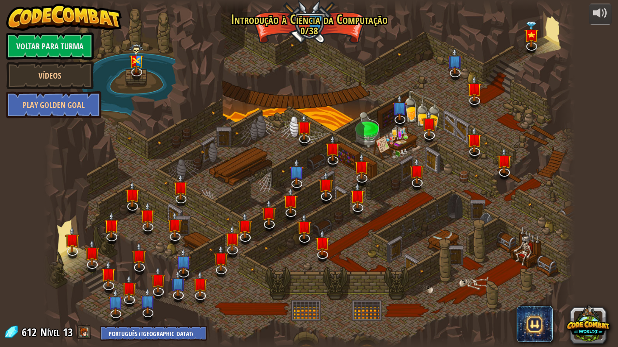
select select "pt-BR"
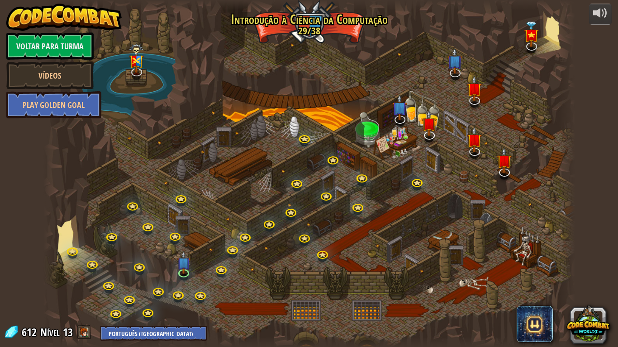
select select "pt-BR"
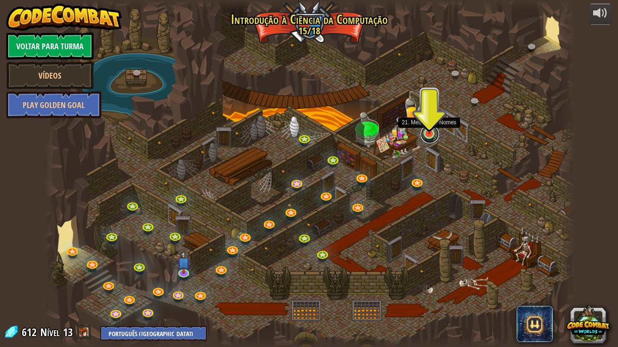
click at [435, 135] on link at bounding box center [430, 134] width 18 height 18
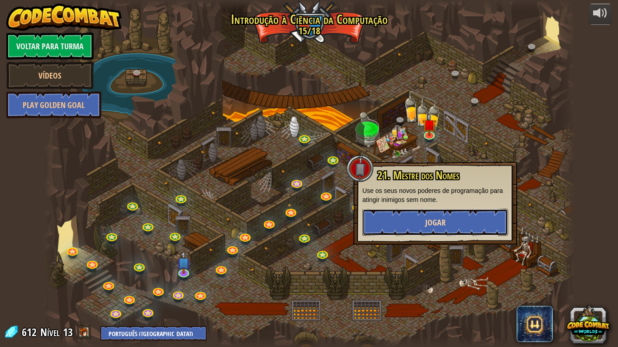
click at [459, 223] on button "Jogar" at bounding box center [435, 222] width 146 height 27
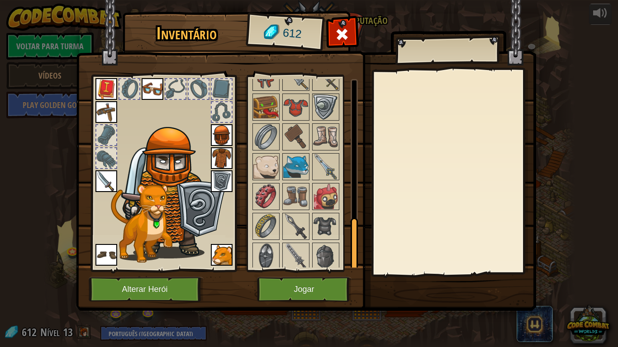
scroll to position [501, 0]
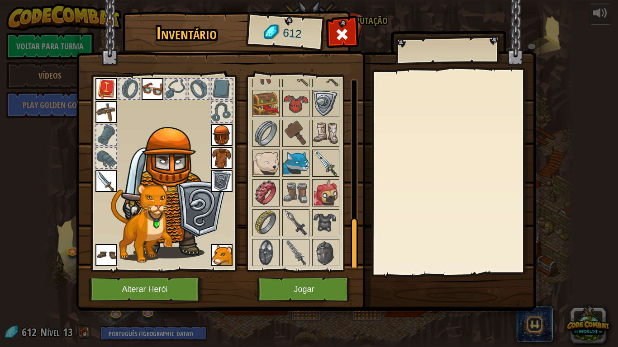
click at [317, 174] on img at bounding box center [325, 163] width 25 height 25
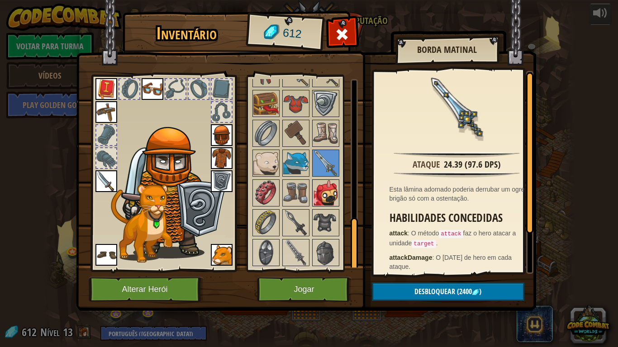
click at [326, 188] on img at bounding box center [325, 192] width 25 height 25
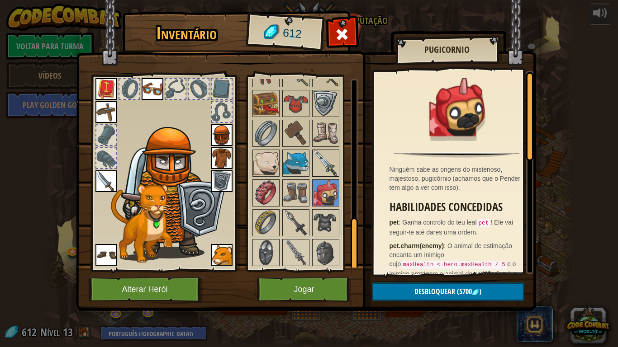
click at [320, 170] on img at bounding box center [325, 163] width 25 height 25
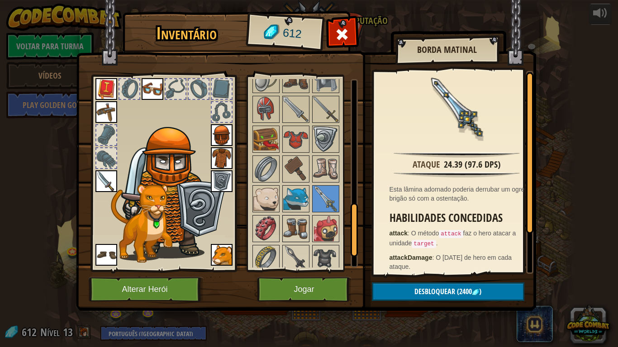
scroll to position [447, 0]
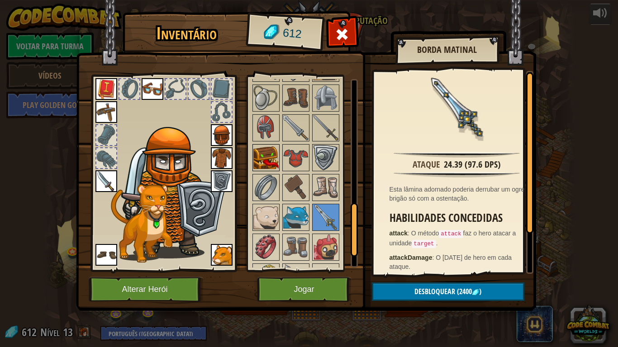
click at [274, 149] on img at bounding box center [265, 157] width 25 height 25
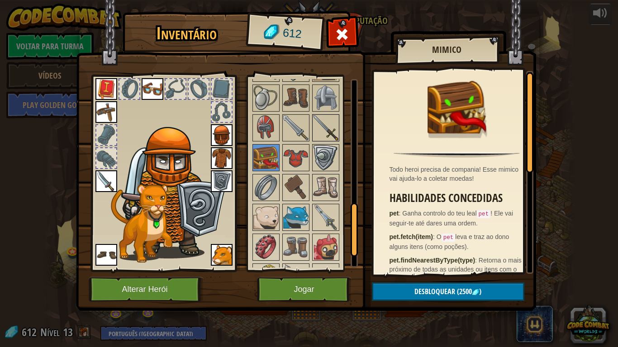
click at [322, 128] on img at bounding box center [325, 127] width 25 height 25
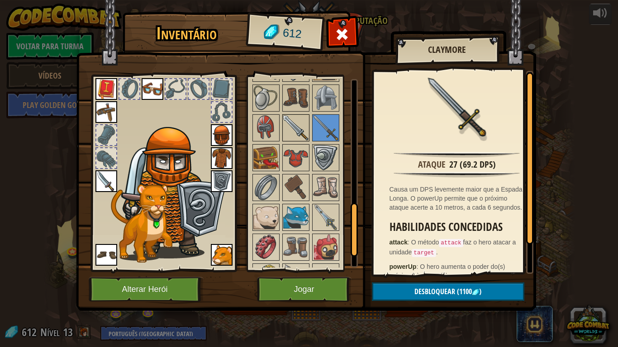
click at [303, 134] on img at bounding box center [295, 127] width 25 height 25
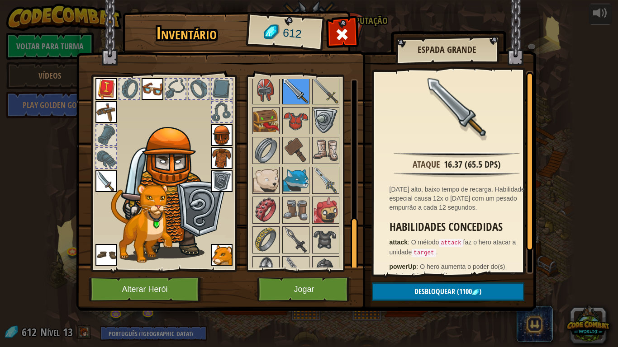
scroll to position [501, 0]
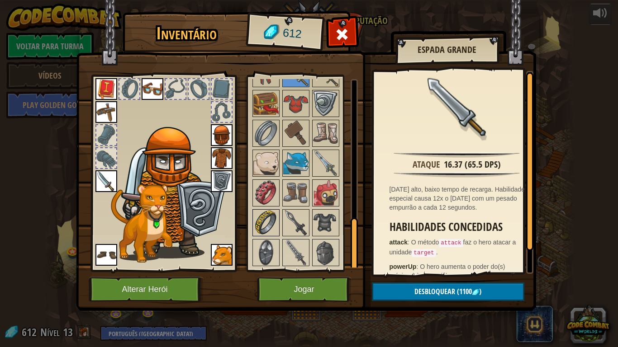
click at [277, 231] on img at bounding box center [265, 222] width 25 height 25
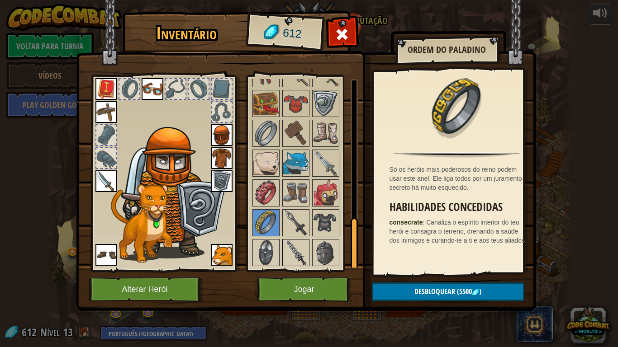
click at [292, 245] on img at bounding box center [295, 252] width 25 height 25
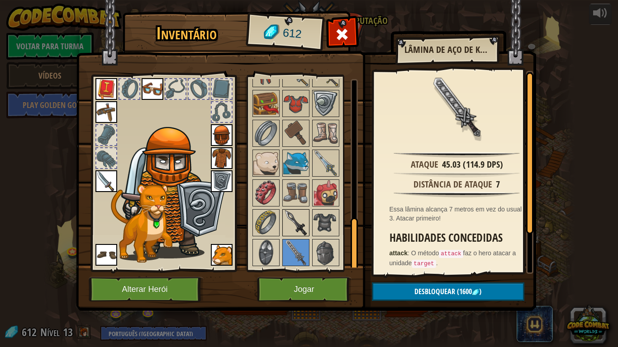
drag, startPoint x: 299, startPoint y: 234, endPoint x: 292, endPoint y: 230, distance: 7.7
click at [298, 232] on img at bounding box center [295, 222] width 25 height 25
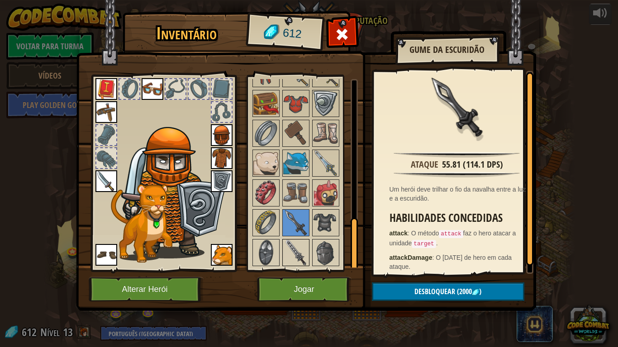
click at [300, 244] on img at bounding box center [295, 252] width 25 height 25
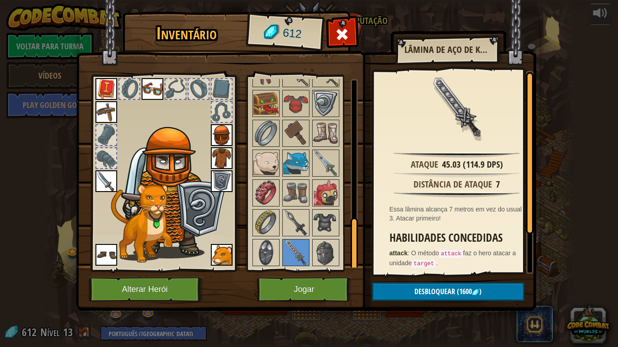
click at [345, 170] on div "Inventário 612 Disponível [GEOGRAPHIC_DATA] [GEOGRAPHIC_DATA] [GEOGRAPHIC_DATA]…" at bounding box center [309, 163] width 460 height 298
drag, startPoint x: 334, startPoint y: 168, endPoint x: 313, endPoint y: 150, distance: 27.6
click at [330, 164] on img at bounding box center [325, 163] width 25 height 25
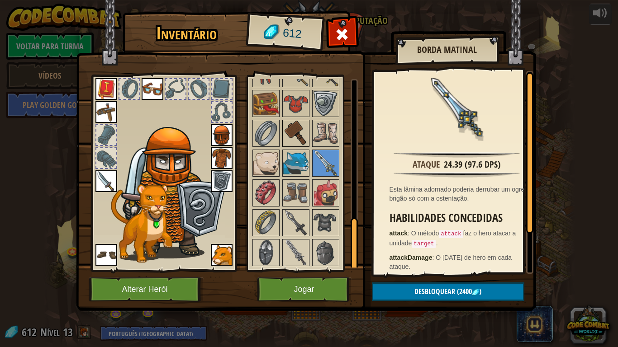
click at [305, 137] on img at bounding box center [295, 133] width 25 height 25
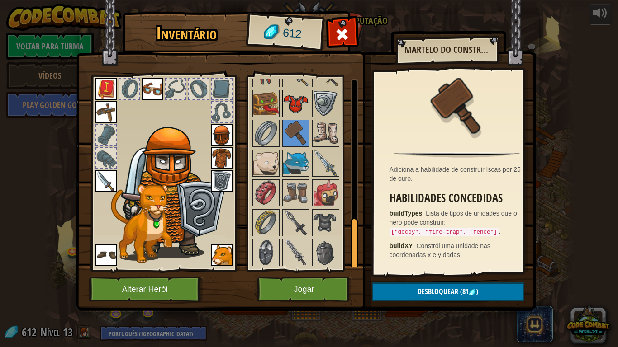
click at [294, 113] on img at bounding box center [295, 103] width 25 height 25
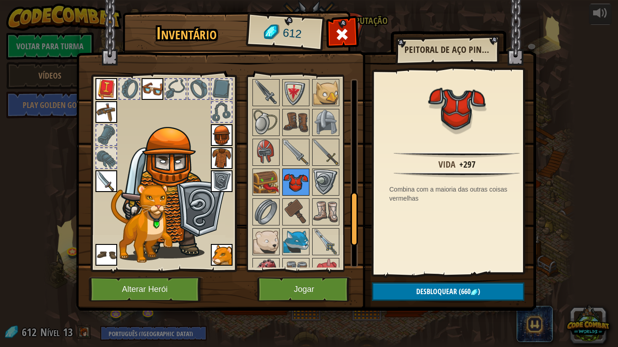
scroll to position [393, 0]
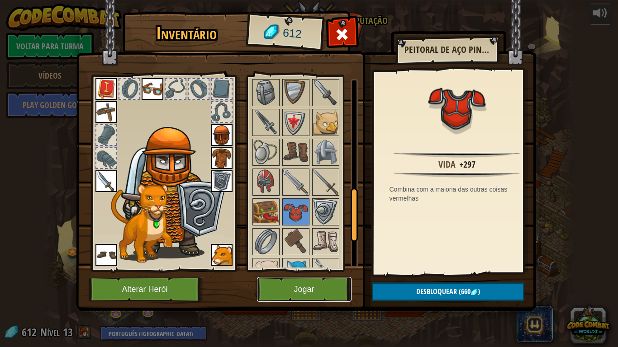
click at [319, 291] on button "Jogar" at bounding box center [304, 289] width 95 height 25
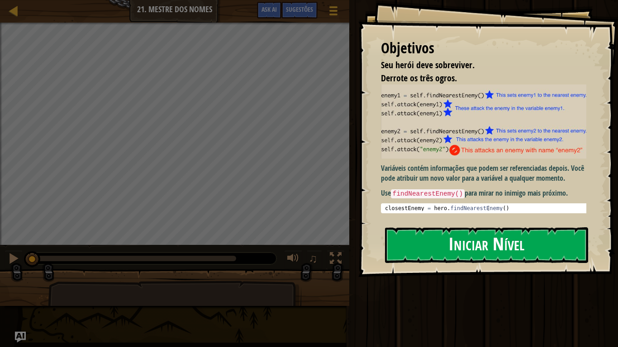
click at [463, 247] on button "Iniciar Nível" at bounding box center [486, 245] width 203 height 36
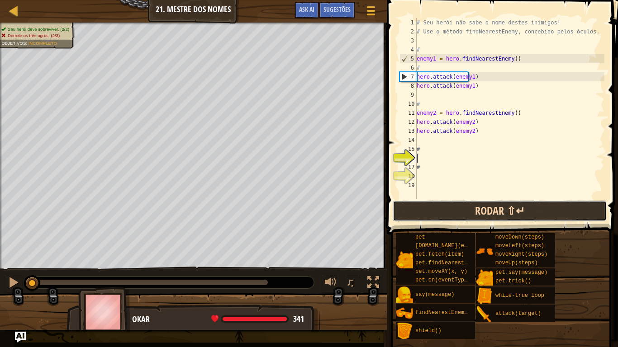
click at [550, 205] on button "Rodar ⇧↵" at bounding box center [500, 211] width 214 height 21
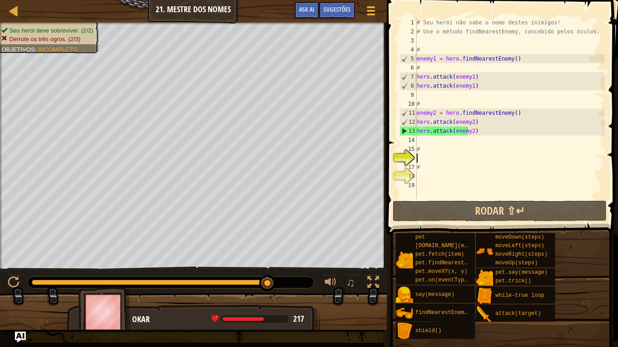
click at [458, 147] on div "# Seu herói não sabe o nome destes inimigos! # Use o método findNearestEnemy, c…" at bounding box center [509, 117] width 189 height 199
type textarea "#"
click at [437, 141] on div "# Seu herói não sabe o nome destes inimigos! # Use o método findNearestEnemy, c…" at bounding box center [509, 117] width 189 height 199
click at [433, 155] on div "# Seu herói não sabe o nome destes inimigos! # Use o método findNearestEnemy, c…" at bounding box center [509, 117] width 189 height 199
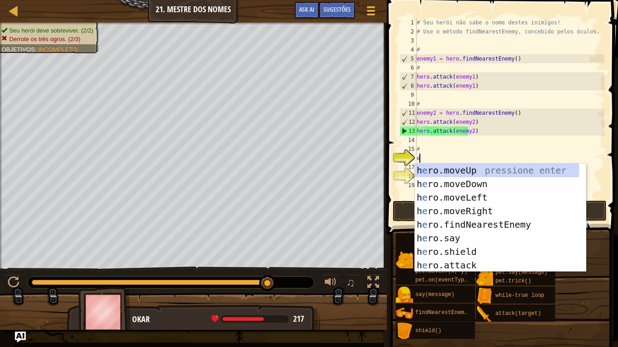
scroll to position [4, 0]
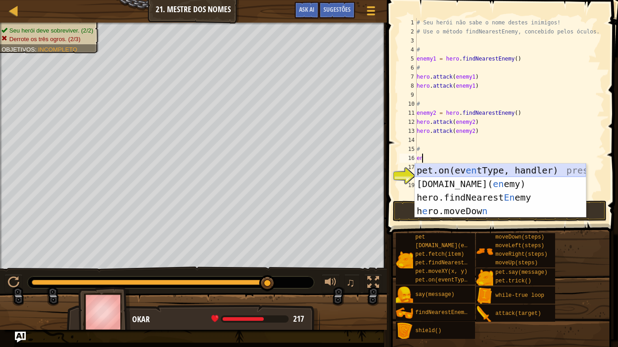
click at [470, 172] on div "pet.on(ev en tType, handler) pressione enter [DOMAIN_NAME][PERSON_NAME]( en emy…" at bounding box center [500, 204] width 171 height 81
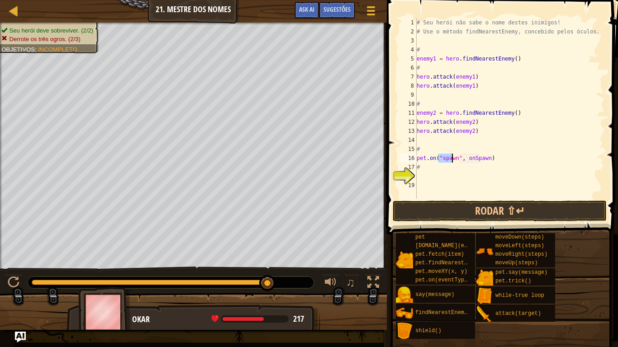
click at [486, 161] on div "# Seu herói não sabe o nome destes inimigos! # Use o método findNearestEnemy, c…" at bounding box center [509, 117] width 189 height 199
type textarea "p"
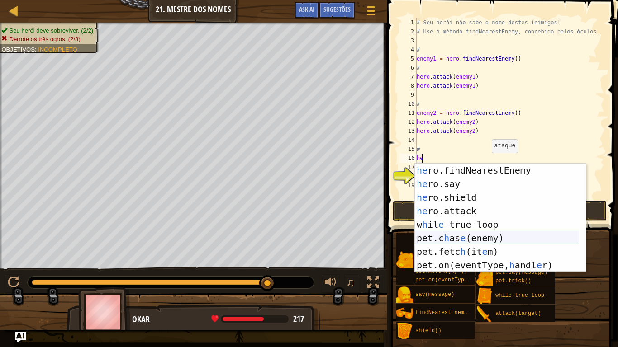
scroll to position [0, 0]
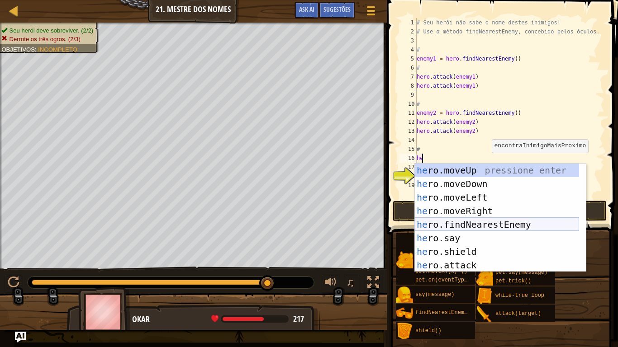
type textarea "h"
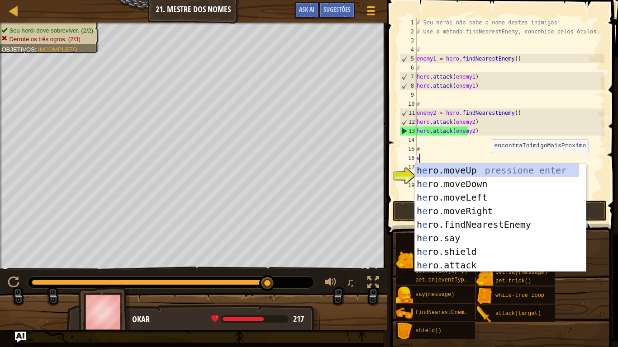
type textarea "en"
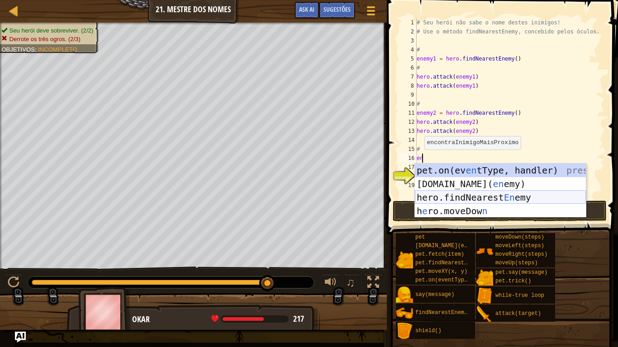
click at [473, 201] on div "pet.on(ev en tType, handler) pressione enter [DOMAIN_NAME][PERSON_NAME]( en emy…" at bounding box center [500, 204] width 171 height 81
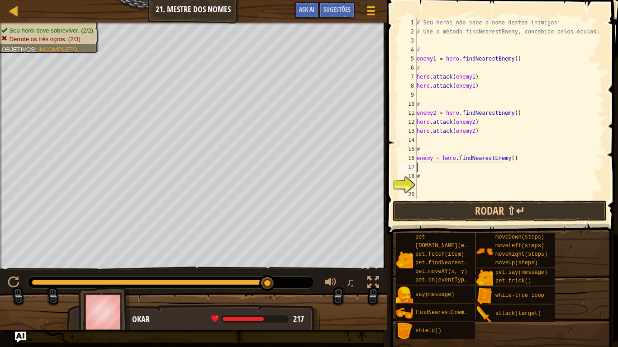
click at [451, 166] on div "# Seu herói não sabe o nome destes inimigos! # Use o método findNearestEnemy, c…" at bounding box center [509, 117] width 189 height 199
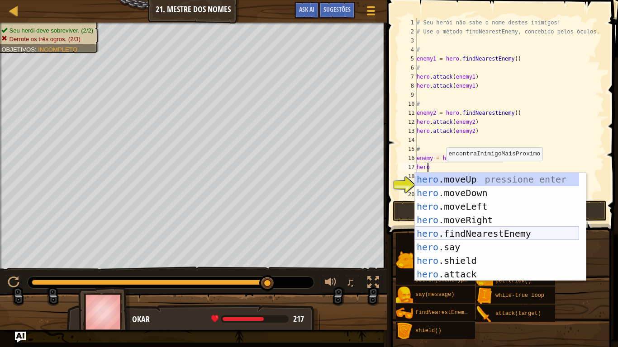
scroll to position [14, 0]
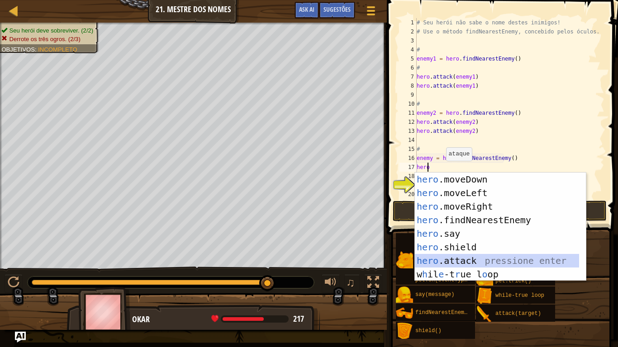
drag, startPoint x: 461, startPoint y: 260, endPoint x: 469, endPoint y: 232, distance: 28.6
click at [461, 260] on div "hero .moveDown pressione enter hero .moveLeft pressione enter hero .moveRight p…" at bounding box center [497, 241] width 164 height 136
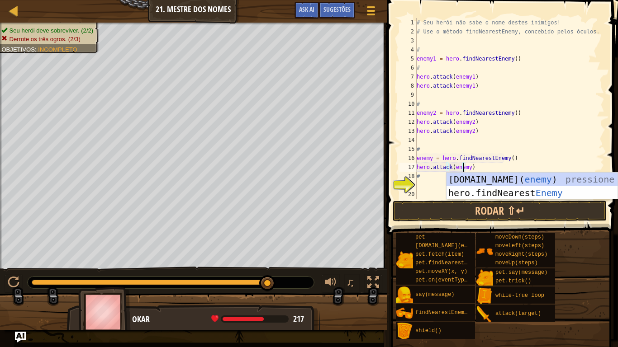
scroll to position [4, 4]
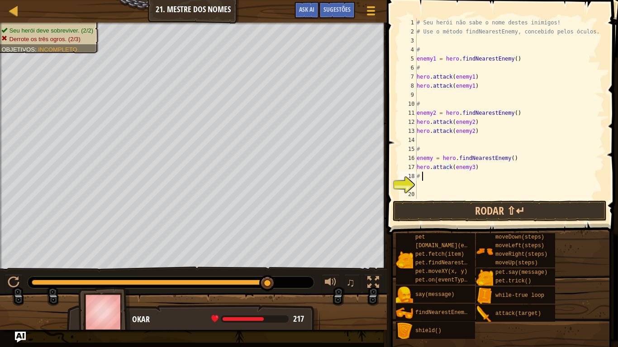
click at [432, 179] on div "# Seu herói não sabe o nome destes inimigos! # Use o método findNearestEnemy, c…" at bounding box center [509, 117] width 189 height 199
type textarea "#"
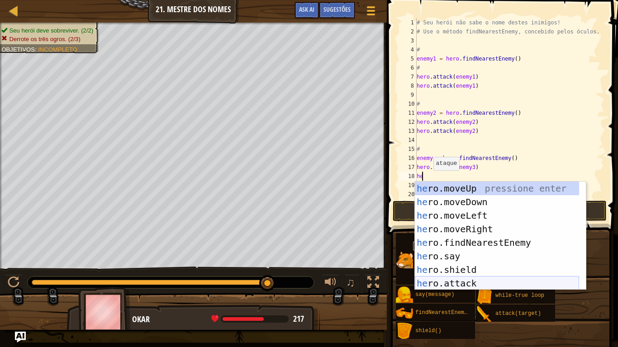
drag, startPoint x: 449, startPoint y: 286, endPoint x: 455, endPoint y: 245, distance: 41.7
click at [449, 285] on div "he ro.moveUp pressione enter he ro.moveDown pressione enter he ro.moveLeft pres…" at bounding box center [497, 250] width 164 height 136
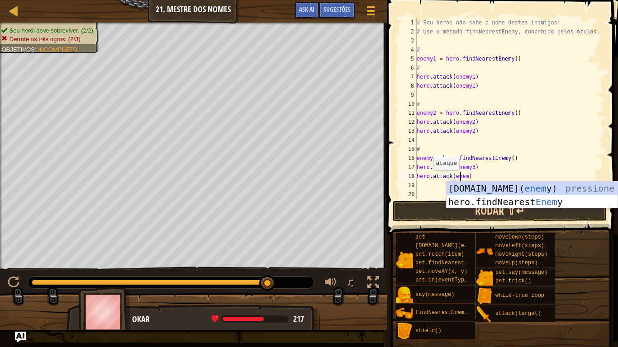
scroll to position [4, 4]
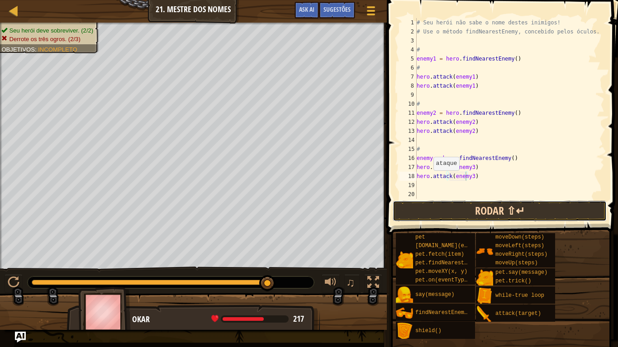
click at [462, 201] on button "Rodar ⇧↵" at bounding box center [500, 211] width 214 height 21
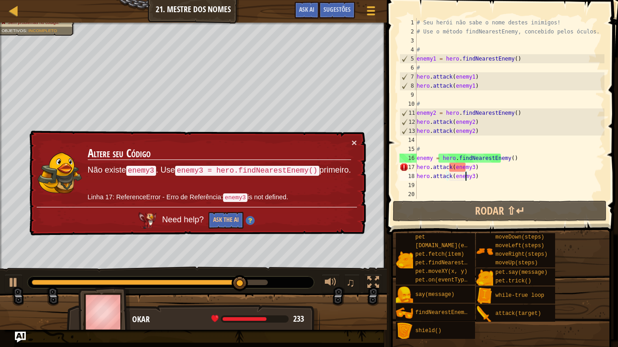
click at [468, 166] on div "# Seu herói não sabe o nome destes inimigos! # Use o método findNearestEnemy, c…" at bounding box center [509, 117] width 189 height 199
click at [464, 168] on div "# Seu herói não sabe o nome destes inimigos! # Use o método findNearestEnemy, c…" at bounding box center [509, 117] width 189 height 199
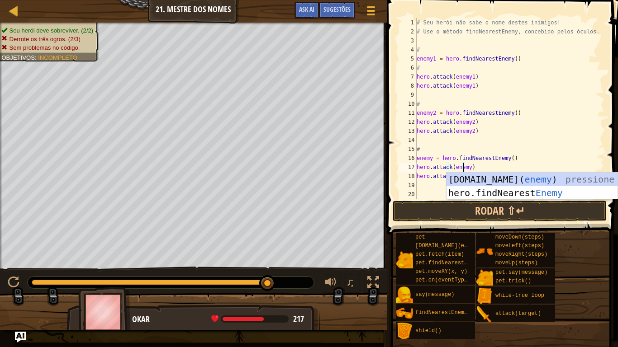
type textarea "hero.attack(enemy3)"
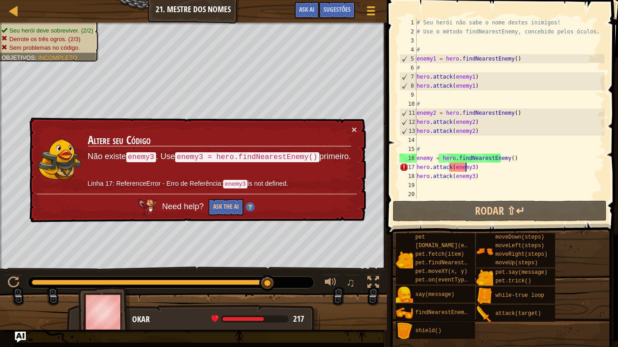
drag, startPoint x: 462, startPoint y: 181, endPoint x: 471, endPoint y: 185, distance: 10.5
click at [462, 181] on div "# Seu herói não sabe o nome destes inimigos! # Use o método findNearestEnemy, c…" at bounding box center [509, 117] width 189 height 199
click at [460, 178] on div "# Seu herói não sabe o nome destes inimigos! # Use o método findNearestEnemy, c…" at bounding box center [509, 117] width 189 height 199
drag, startPoint x: 464, startPoint y: 175, endPoint x: 472, endPoint y: 178, distance: 8.2
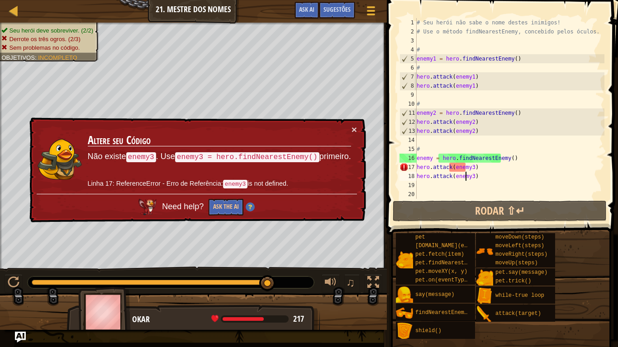
click at [468, 177] on div "# Seu herói não sabe o nome destes inimigos! # Use o método findNearestEnemy, c…" at bounding box center [509, 117] width 189 height 199
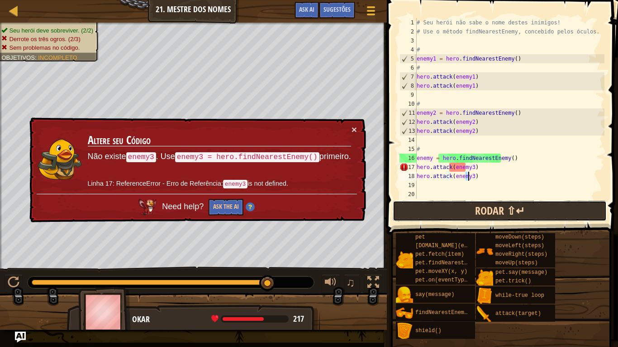
click at [498, 210] on button "Rodar ⇧↵" at bounding box center [500, 211] width 214 height 21
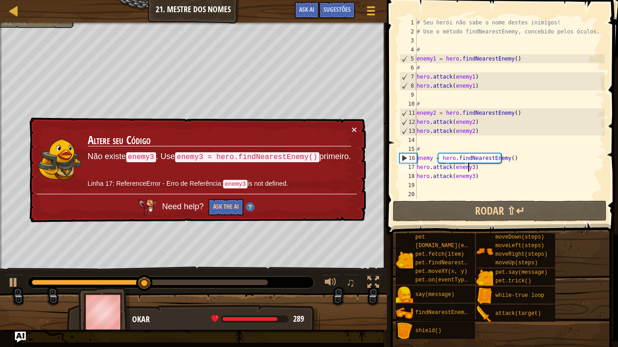
drag, startPoint x: 470, startPoint y: 169, endPoint x: 473, endPoint y: 173, distance: 4.7
click at [471, 169] on div "# Seu herói não sabe o nome destes inimigos! # Use o método findNearestEnemy, c…" at bounding box center [509, 117] width 189 height 199
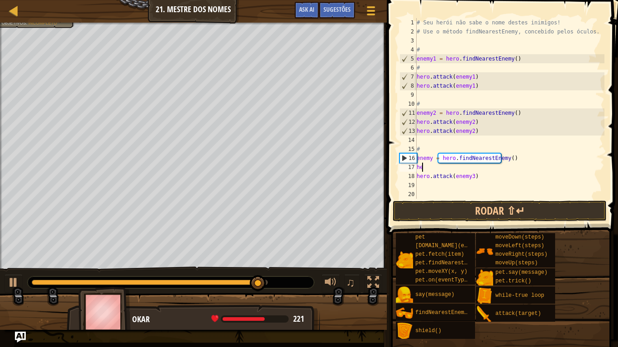
type textarea "h"
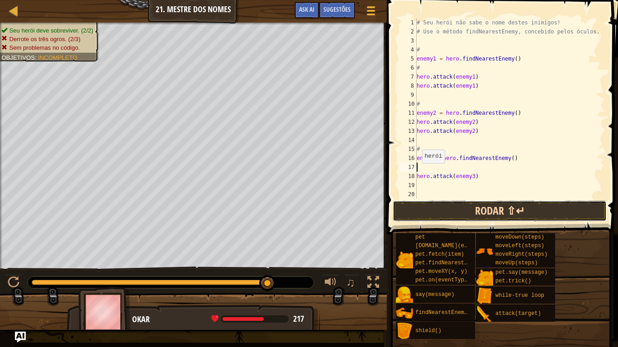
click at [412, 216] on button "Rodar ⇧↵" at bounding box center [500, 211] width 214 height 21
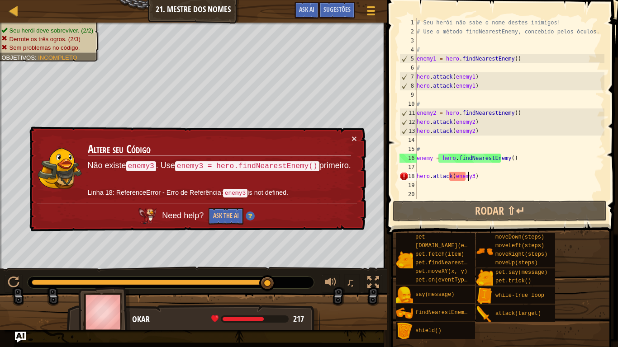
click at [469, 175] on div "# Seu herói não sabe o nome destes inimigos! # Use o método findNearestEnemy, c…" at bounding box center [509, 117] width 189 height 199
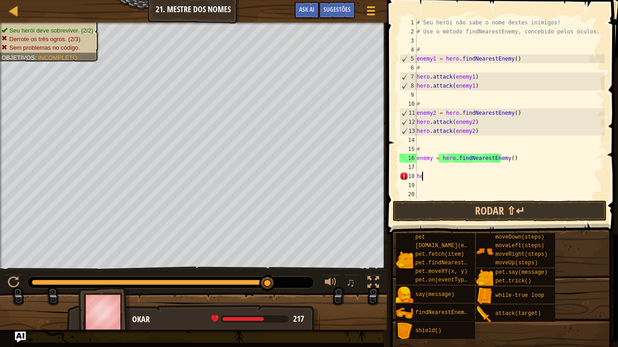
type textarea "h"
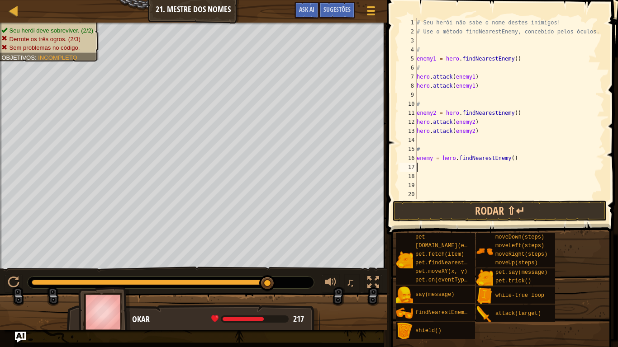
click at [438, 169] on div "# Seu herói não sabe o nome destes inimigos! # Use o método findNearestEnemy, c…" at bounding box center [509, 117] width 189 height 199
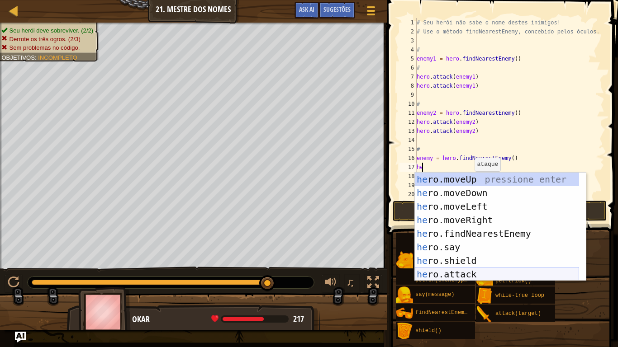
drag, startPoint x: 443, startPoint y: 270, endPoint x: 462, endPoint y: 221, distance: 53.1
click at [444, 270] on div "he ro.moveUp pressione enter he ro.moveDown pressione enter he ro.moveLeft pres…" at bounding box center [497, 241] width 164 height 136
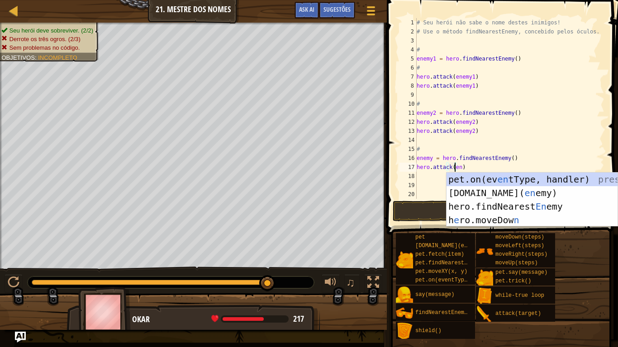
scroll to position [4, 3]
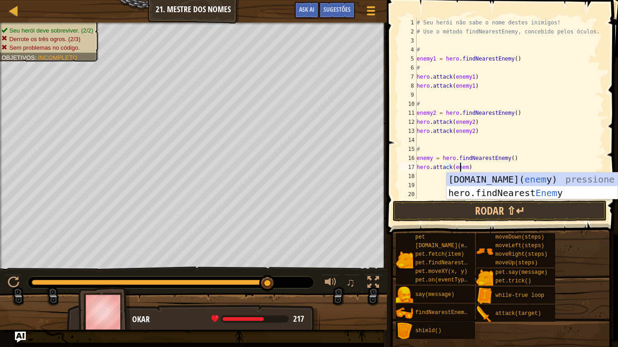
type textarea "hero.attack(enemy)"
click at [423, 180] on div "# Seu herói não sabe o nome destes inimigos! # Use o método findNearestEnemy, c…" at bounding box center [509, 117] width 189 height 199
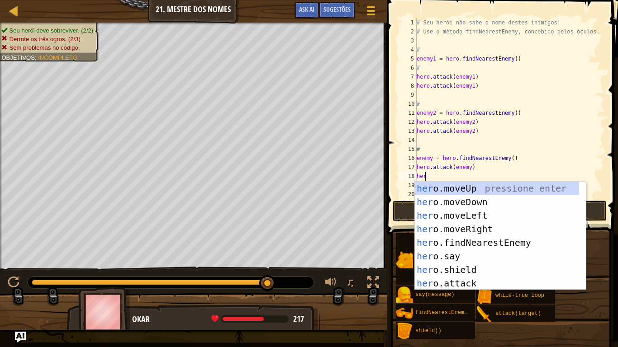
scroll to position [4, 0]
drag, startPoint x: 452, startPoint y: 281, endPoint x: 456, endPoint y: 207, distance: 74.3
click at [452, 279] on div "hero .moveUp pressione enter hero .moveDown pressione enter hero .moveLeft pres…" at bounding box center [497, 250] width 164 height 136
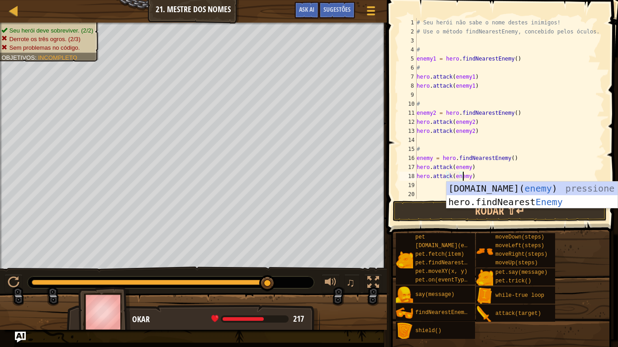
scroll to position [4, 4]
type textarea "hero.attack(enemy)"
click at [423, 212] on button "Rodar ⇧↵" at bounding box center [500, 211] width 214 height 21
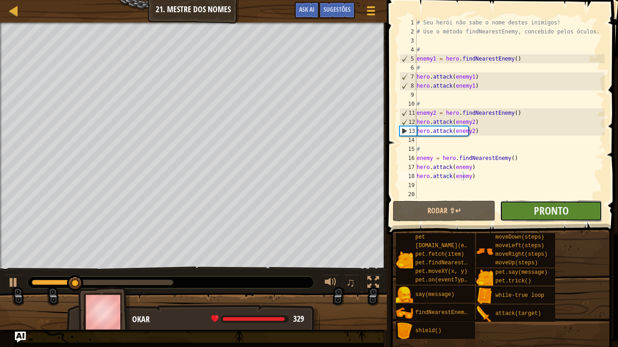
click at [526, 205] on button "Pronto" at bounding box center [551, 211] width 102 height 21
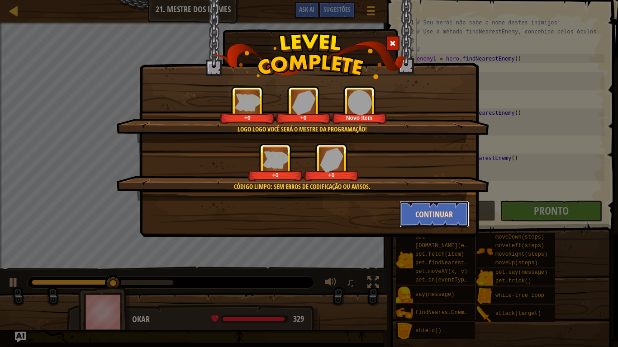
click at [416, 209] on button "Continuar" at bounding box center [434, 214] width 70 height 27
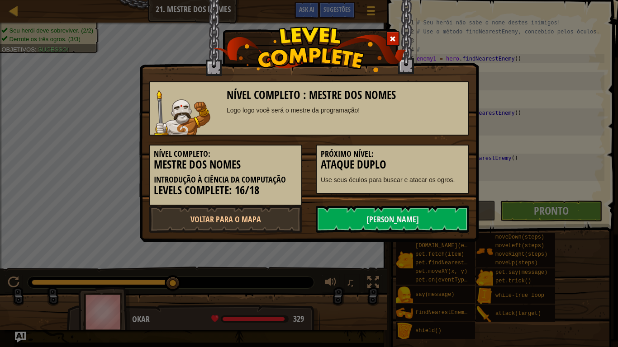
drag, startPoint x: 364, startPoint y: 220, endPoint x: 361, endPoint y: 121, distance: 99.5
click at [362, 205] on div "Nível Completo : Mestre dos Nomes Logo logo você será o mestre da programação! …" at bounding box center [309, 152] width 320 height 161
click at [365, 219] on link "[PERSON_NAME]" at bounding box center [392, 219] width 153 height 27
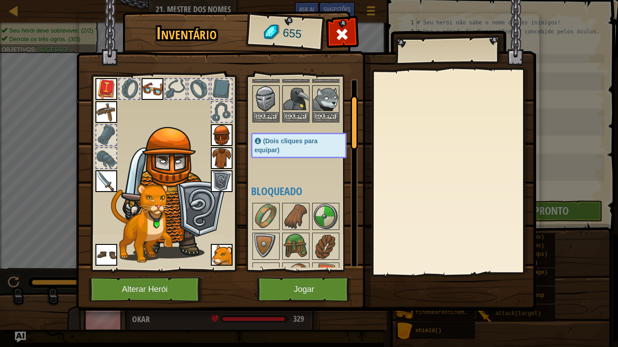
scroll to position [109, 0]
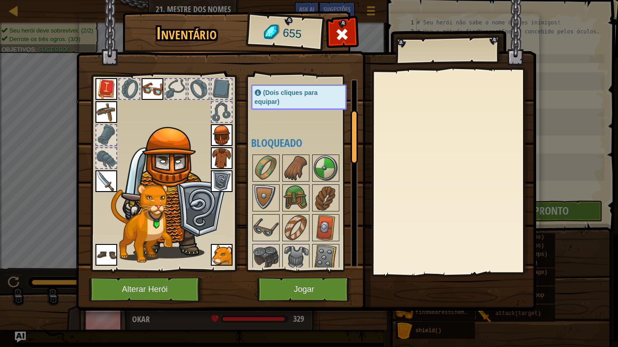
drag, startPoint x: 329, startPoint y: 33, endPoint x: 194, endPoint y: 9, distance: 137.3
click at [328, 33] on div "Inventário 655 Disponível [GEOGRAPHIC_DATA] [GEOGRAPHIC_DATA] [GEOGRAPHIC_DATA]…" at bounding box center [309, 163] width 460 height 298
click at [348, 41] on span at bounding box center [342, 34] width 14 height 14
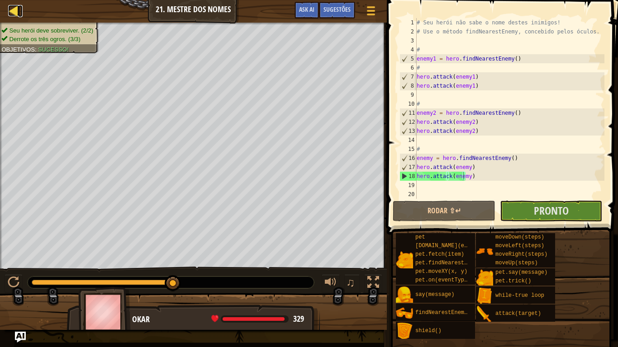
click at [12, 7] on div at bounding box center [13, 10] width 11 height 11
select select "pt-BR"
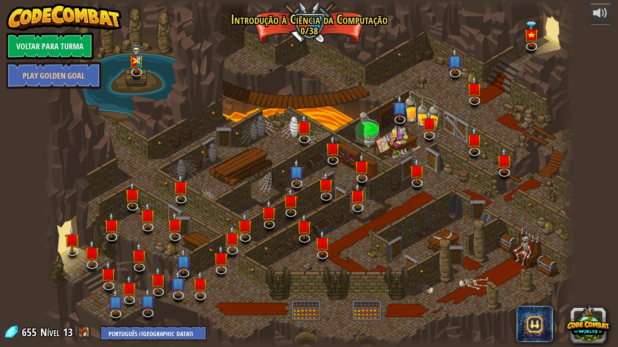
select select "pt-BR"
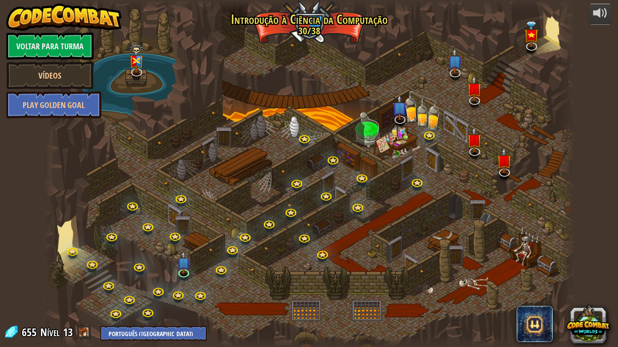
select select "pt-BR"
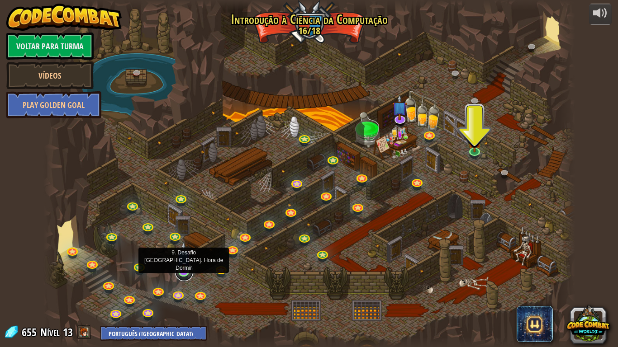
click at [181, 274] on link at bounding box center [184, 272] width 18 height 18
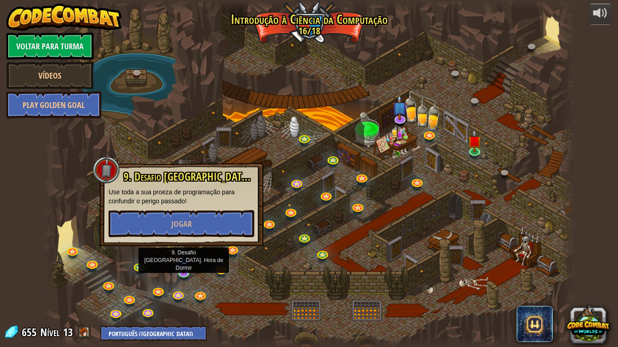
click at [274, 286] on div at bounding box center [308, 173] width 531 height 347
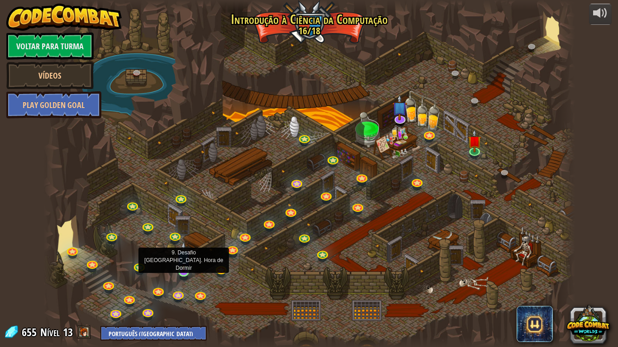
click at [187, 269] on img at bounding box center [184, 256] width 14 height 31
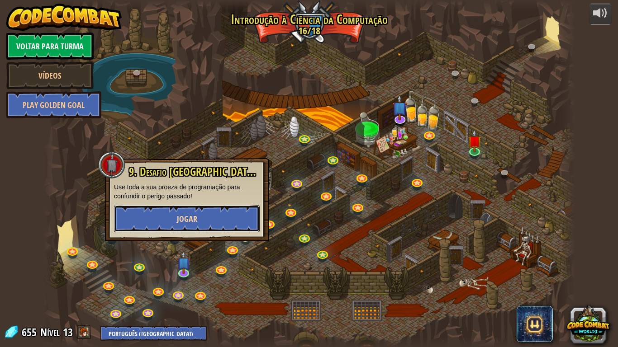
click at [191, 219] on span "Jogar" at bounding box center [187, 218] width 20 height 11
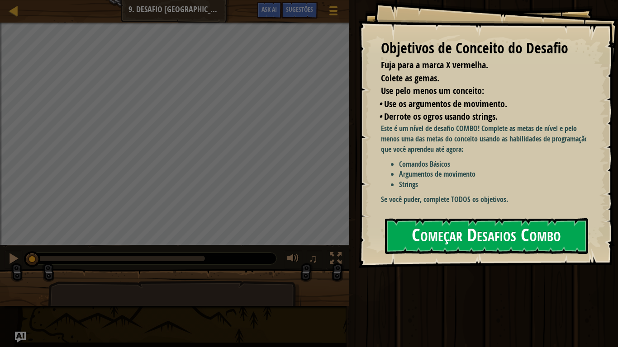
click at [464, 226] on button "Começar Desafios Combo" at bounding box center [486, 236] width 203 height 36
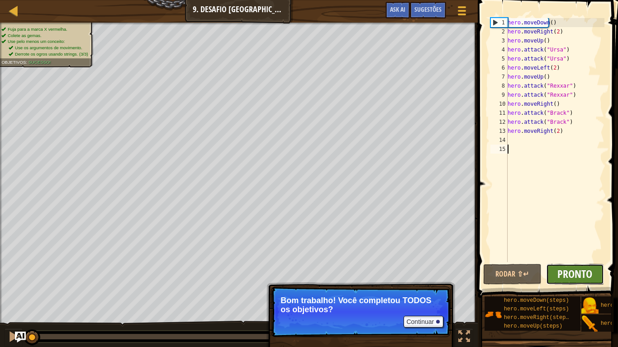
click at [582, 270] on span "Pronto" at bounding box center [574, 274] width 35 height 14
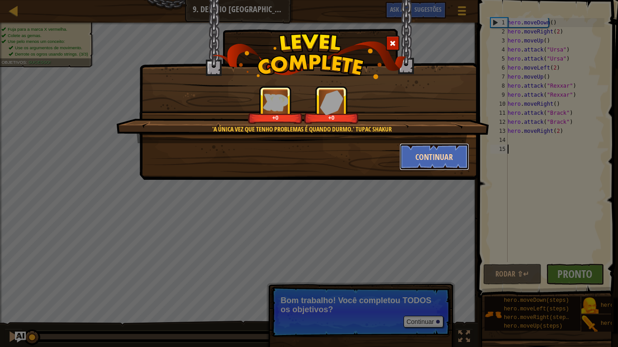
click at [457, 163] on button "Continuar" at bounding box center [434, 156] width 70 height 27
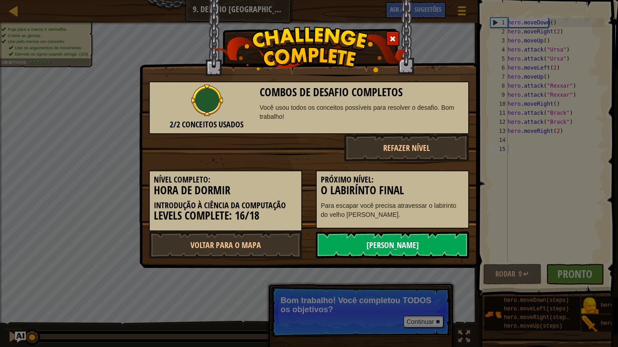
click at [375, 240] on link "[PERSON_NAME]" at bounding box center [392, 245] width 153 height 27
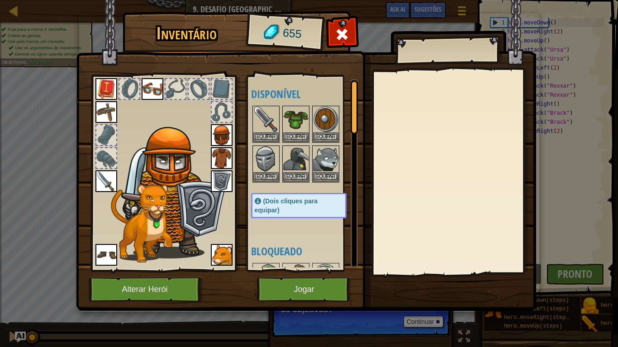
drag, startPoint x: 341, startPoint y: 43, endPoint x: 62, endPoint y: 43, distance: 278.6
click at [337, 43] on div at bounding box center [342, 37] width 28 height 28
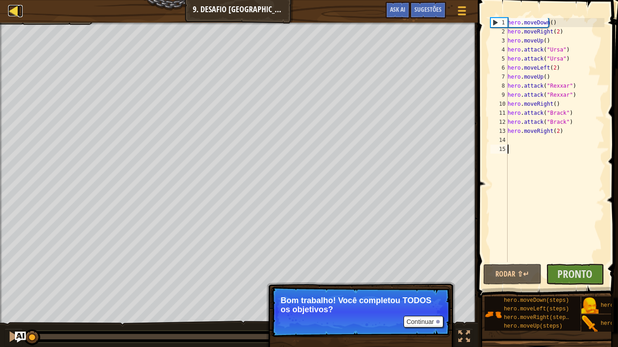
click at [20, 13] on link "Mapa" at bounding box center [20, 11] width 5 height 12
select select "pt-BR"
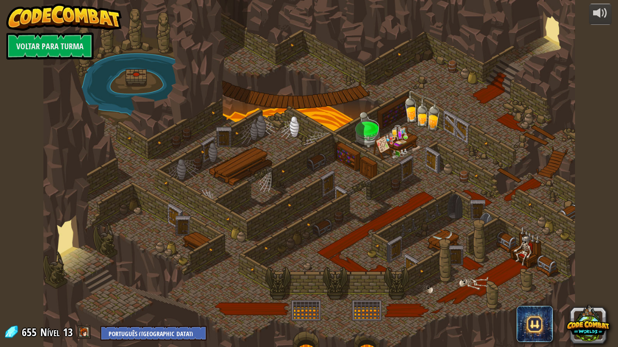
select select "pt-BR"
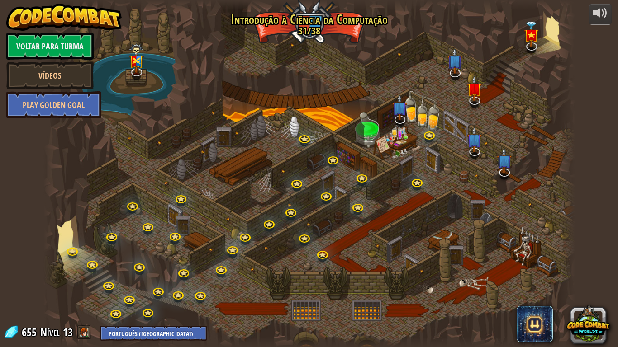
select select "pt-BR"
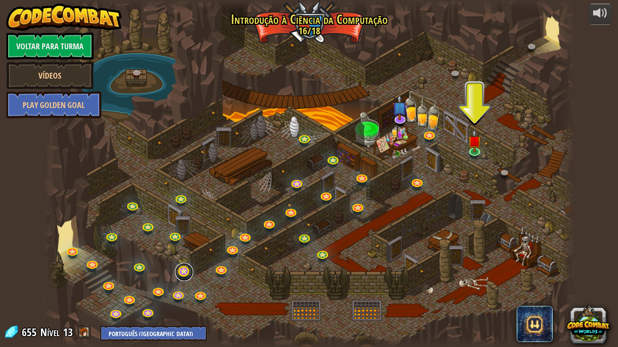
click at [183, 274] on link at bounding box center [184, 272] width 18 height 18
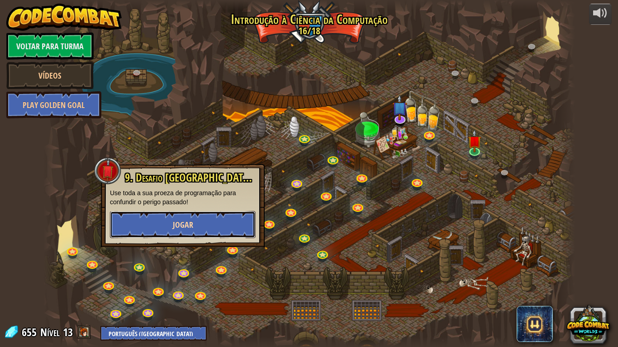
click at [184, 232] on button "Jogar" at bounding box center [183, 224] width 146 height 27
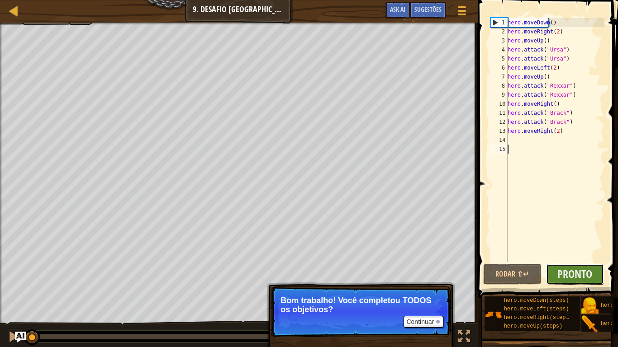
click at [599, 273] on button "Pronto" at bounding box center [575, 274] width 58 height 21
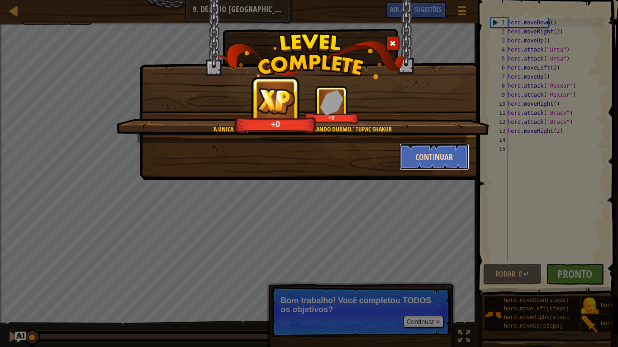
click at [409, 154] on button "Continuar" at bounding box center [434, 156] width 70 height 27
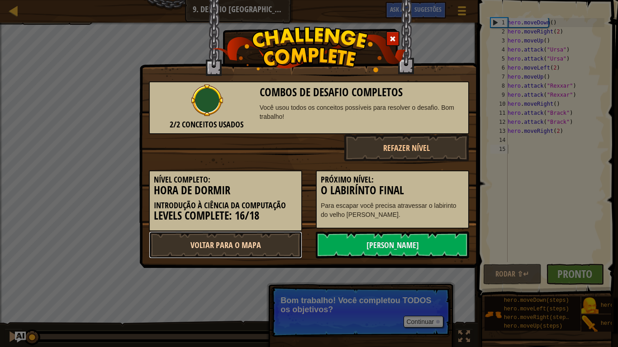
click at [264, 248] on link "Voltar para o Mapa" at bounding box center [225, 245] width 153 height 27
select select "pt-BR"
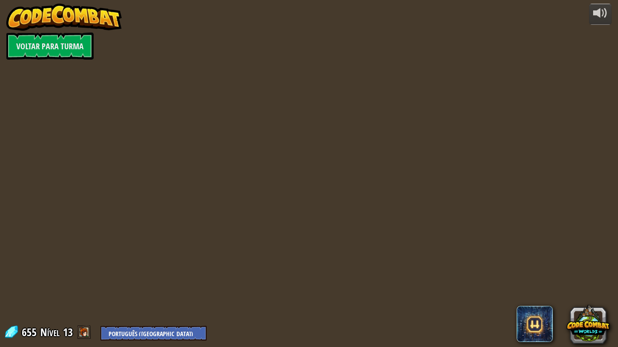
select select "pt-BR"
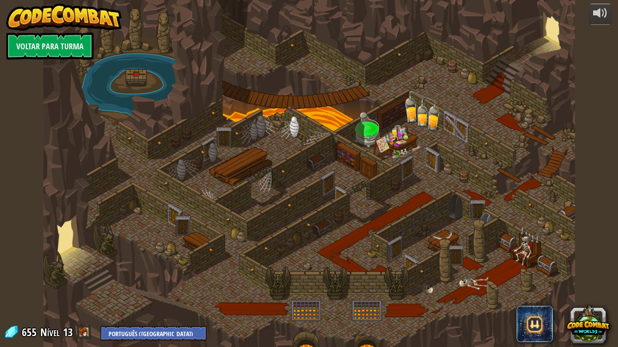
select select "pt-BR"
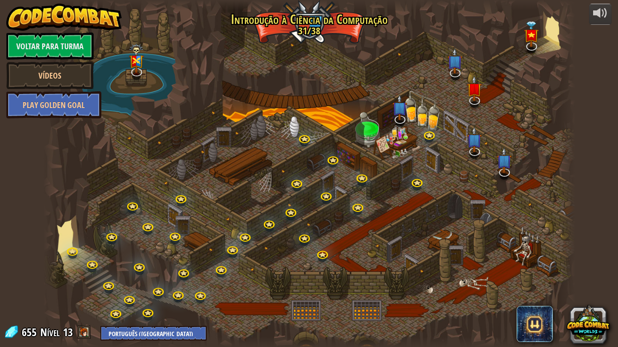
select select "pt-BR"
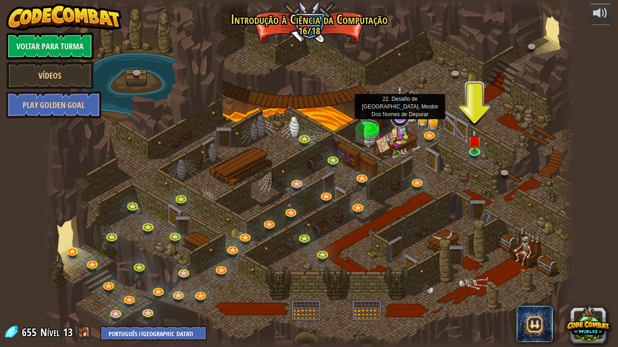
click at [397, 120] on link at bounding box center [400, 118] width 18 height 18
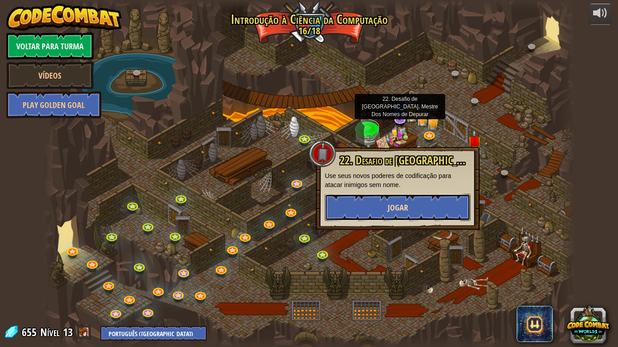
click at [421, 212] on button "Jogar" at bounding box center [398, 207] width 146 height 27
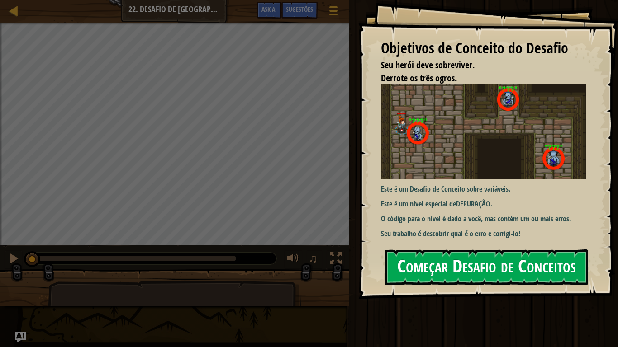
click at [516, 272] on button "Começar Desafio de Conceitos" at bounding box center [486, 268] width 203 height 36
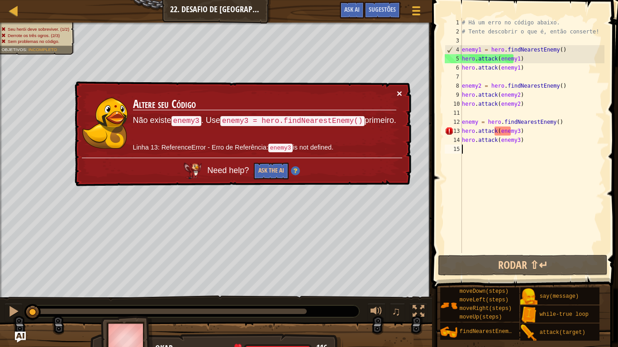
click at [398, 94] on button "×" at bounding box center [399, 93] width 5 height 9
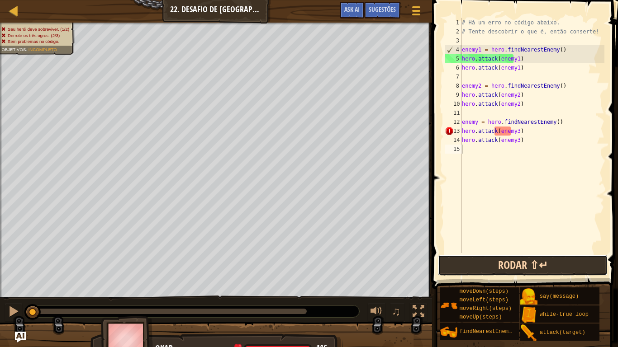
click at [540, 269] on button "Rodar ⇧↵" at bounding box center [523, 265] width 170 height 21
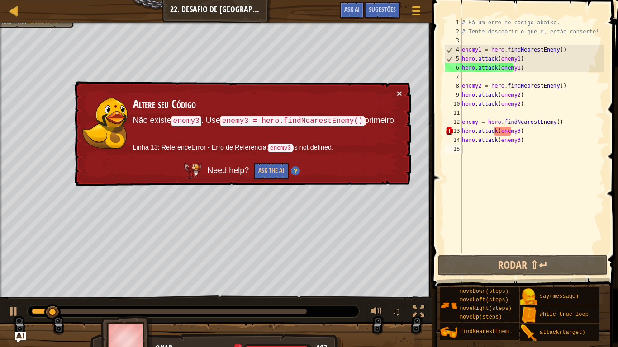
click at [400, 93] on button "×" at bounding box center [399, 93] width 5 height 9
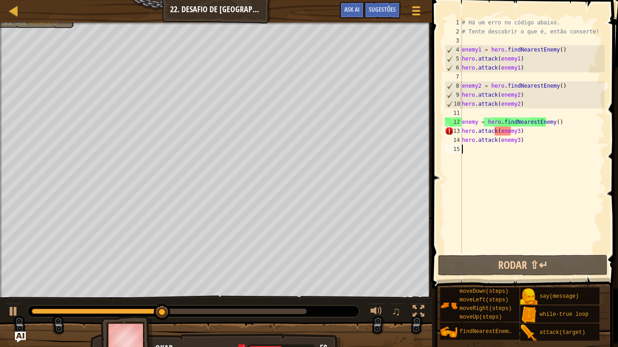
click at [513, 130] on div "# Há um erro no código abaixo. # Tente descobrir o que é, então conserte! enemy…" at bounding box center [532, 144] width 144 height 253
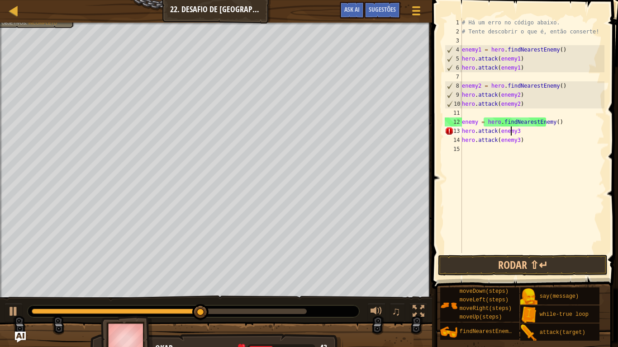
click at [511, 141] on div "# Há um erro no código abaixo. # Tente descobrir o que é, então conserte! enemy…" at bounding box center [532, 144] width 144 height 253
click at [514, 141] on div "# Há um erro no código abaixo. # Tente descobrir o que é, então conserte! enemy…" at bounding box center [532, 144] width 144 height 253
type textarea "h"
click at [516, 137] on div "# Há um erro no código abaixo. # Tente descobrir o que é, então conserte! enemy…" at bounding box center [532, 144] width 144 height 253
click at [516, 134] on div "# Há um erro no código abaixo. # Tente descobrir o que é, então conserte! enemy…" at bounding box center [532, 144] width 144 height 253
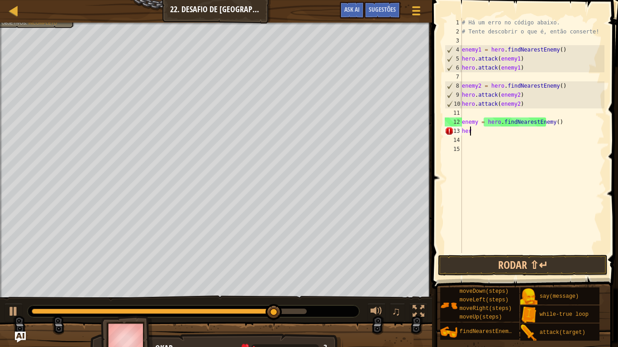
type textarea "h"
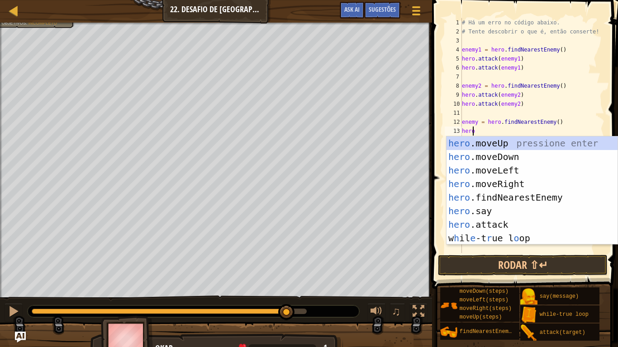
scroll to position [4, 0]
drag, startPoint x: 504, startPoint y: 221, endPoint x: 501, endPoint y: 147, distance: 74.2
click at [504, 218] on div "hero .moveUp pressione enter hero .moveDown pressione enter hero .moveLeft pres…" at bounding box center [531, 205] width 171 height 136
type textarea "hero.attack(enemy)"
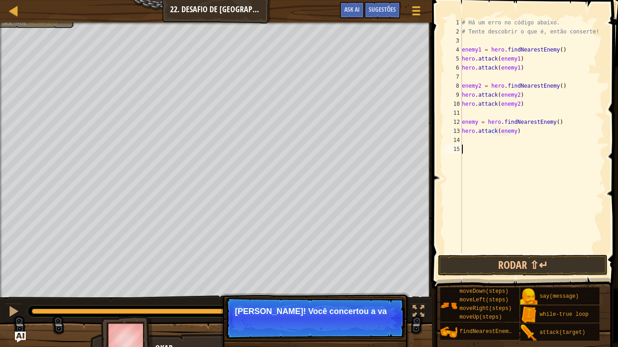
drag, startPoint x: 521, startPoint y: 216, endPoint x: 521, endPoint y: 203, distance: 13.1
click at [522, 213] on div "# Há um erro no código abaixo. # Tente descobrir o que é, então conserte! enemy…" at bounding box center [532, 144] width 144 height 253
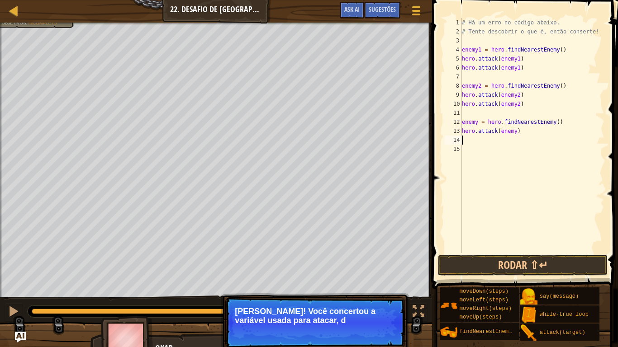
click at [474, 144] on div "# Há um erro no código abaixo. # Tente descobrir o que é, então conserte! enemy…" at bounding box center [532, 144] width 144 height 253
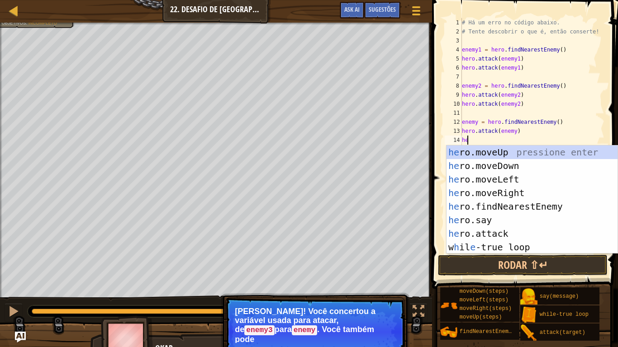
scroll to position [4, 0]
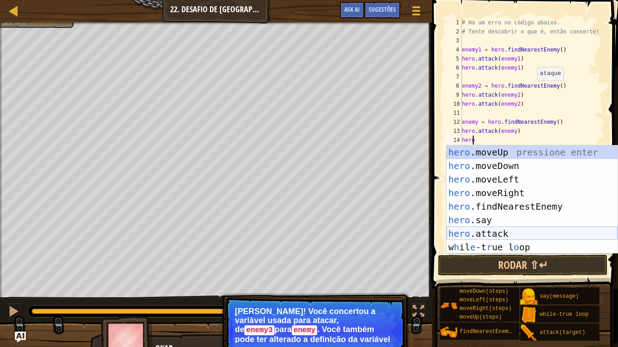
click at [506, 236] on div "hero .moveUp pressione enter hero .moveDown pressione enter hero .moveLeft pres…" at bounding box center [531, 214] width 171 height 136
type textarea "hero.attack(enemy)"
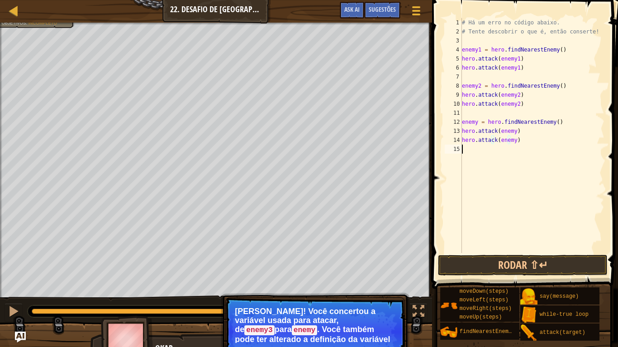
click at [491, 189] on div "# Há um erro no código abaixo. # Tente descobrir o que é, então conserte! enemy…" at bounding box center [532, 144] width 144 height 253
click at [502, 263] on button "Rodar ⇧↵" at bounding box center [523, 265] width 170 height 21
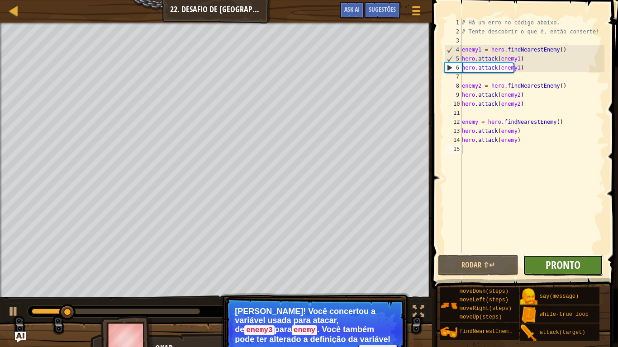
click at [559, 260] on span "Pronto" at bounding box center [562, 265] width 35 height 14
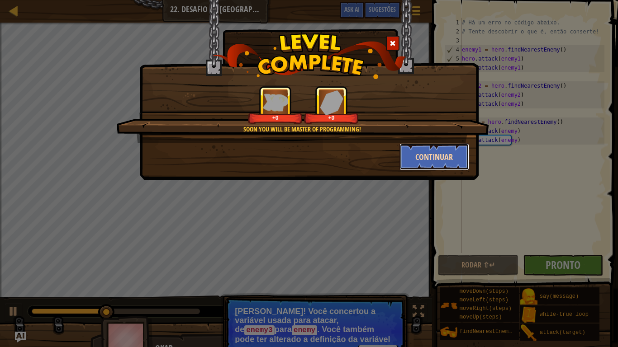
click at [422, 150] on button "Continuar" at bounding box center [434, 156] width 70 height 27
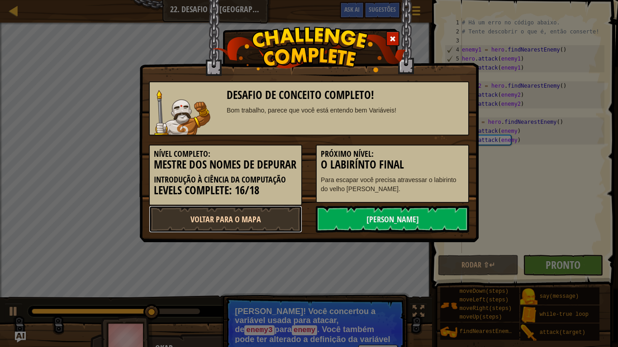
click at [253, 214] on link "Voltar para o Mapa" at bounding box center [225, 219] width 153 height 27
select select "pt-BR"
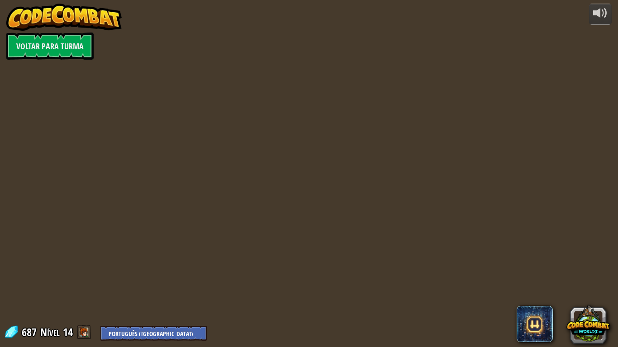
select select "pt-BR"
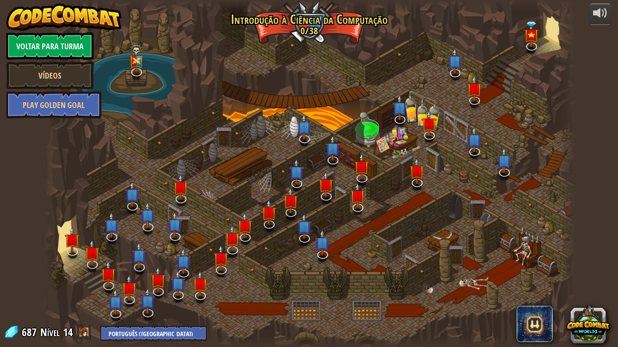
select select "pt-BR"
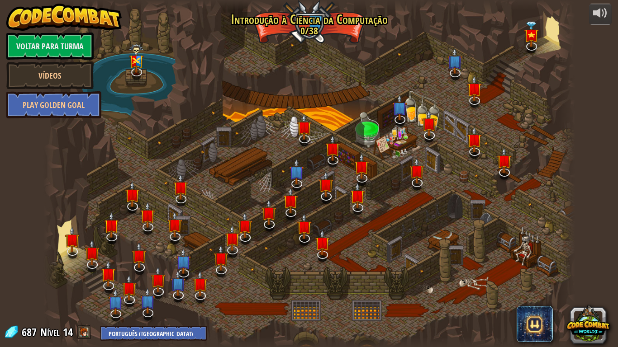
select select "pt-BR"
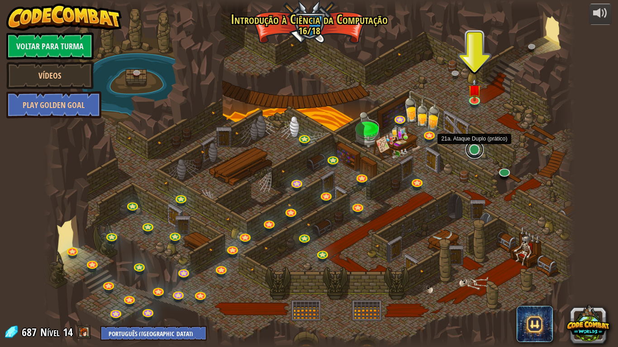
click at [476, 149] on link at bounding box center [474, 150] width 18 height 18
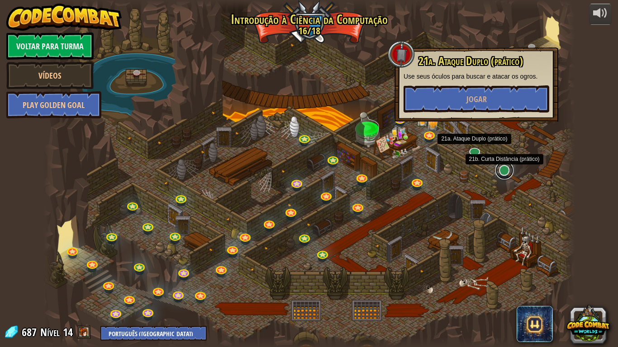
click at [501, 170] on link at bounding box center [504, 170] width 18 height 18
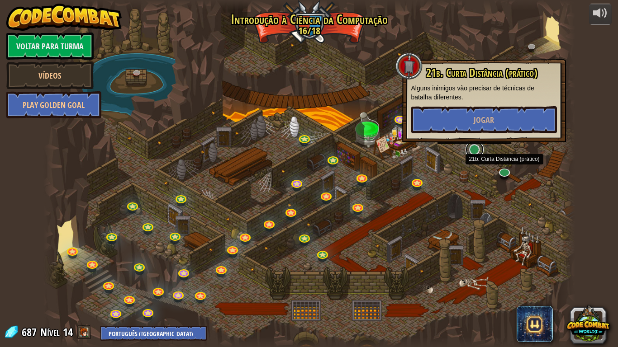
drag, startPoint x: 471, startPoint y: 153, endPoint x: 478, endPoint y: 152, distance: 6.9
click at [473, 153] on link at bounding box center [474, 150] width 18 height 18
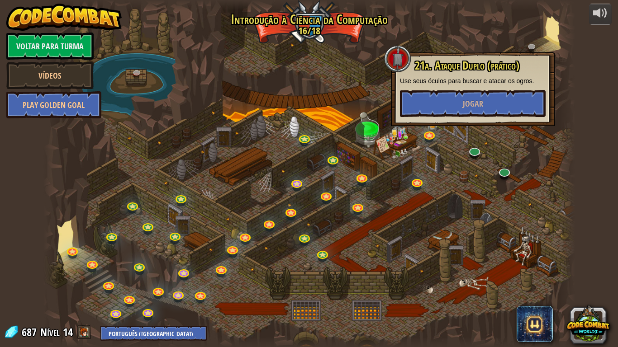
click at [520, 180] on div at bounding box center [308, 173] width 531 height 347
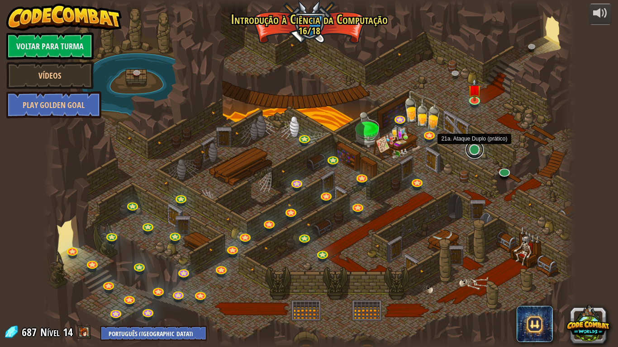
click at [474, 153] on link at bounding box center [474, 150] width 18 height 18
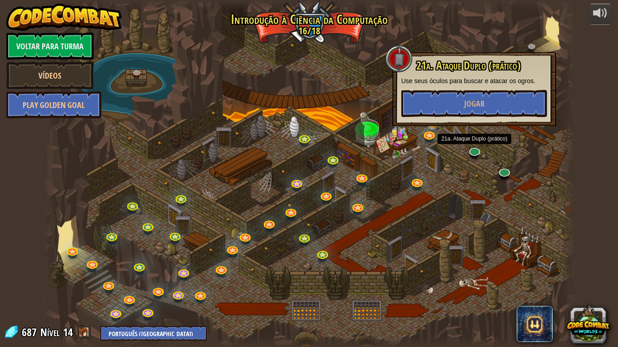
drag, startPoint x: 569, startPoint y: 192, endPoint x: 575, endPoint y: 165, distance: 28.2
click at [569, 192] on div at bounding box center [566, 173] width 16 height 347
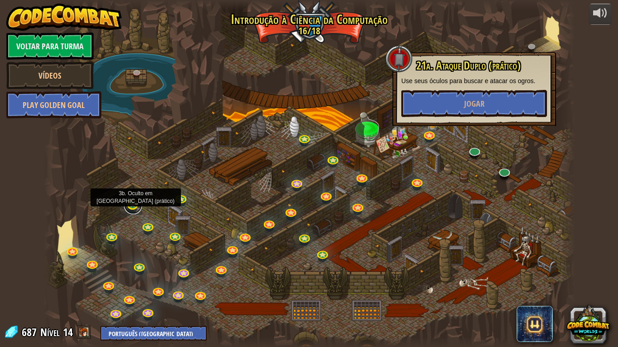
click at [132, 211] on link at bounding box center [133, 205] width 18 height 18
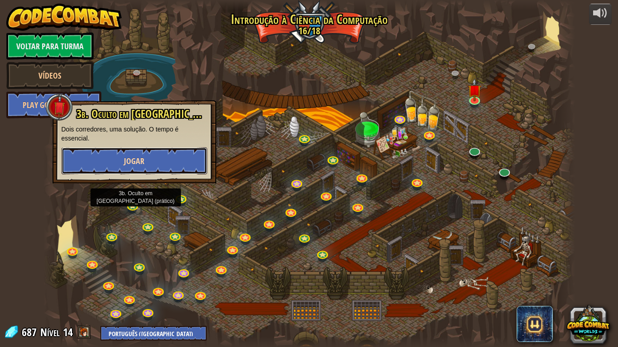
click at [133, 166] on span "Jogar" at bounding box center [134, 161] width 20 height 11
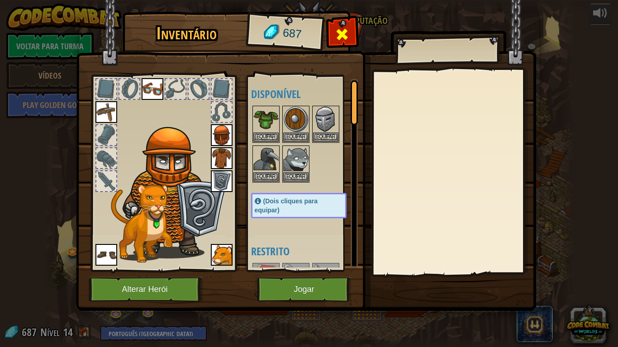
click at [353, 31] on div at bounding box center [342, 37] width 28 height 28
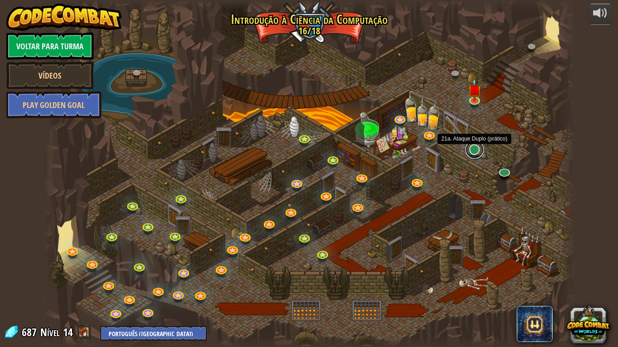
click at [468, 156] on div "25. Portões de Kithgard (Bloqueado) Escape da Masmorra Kithgard e não deixe que…" at bounding box center [308, 173] width 531 height 347
click at [474, 157] on div "25. Portões de Kithgard (Bloqueado) Escape da Masmorra Kithgard e não deixe que…" at bounding box center [308, 173] width 531 height 347
click at [471, 148] on link at bounding box center [474, 150] width 18 height 18
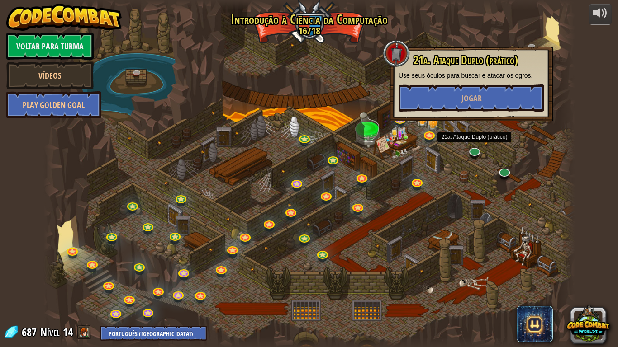
drag, startPoint x: 467, startPoint y: 122, endPoint x: 463, endPoint y: 113, distance: 9.9
click at [463, 114] on div "25. Portões de Kithgard (Bloqueado) Escape da Masmorra Kithgard e não deixe que…" at bounding box center [308, 173] width 531 height 347
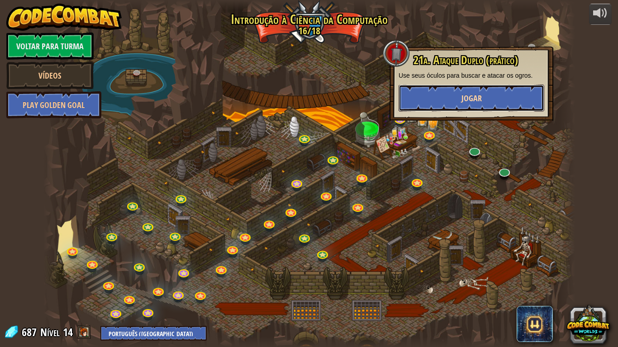
click at [461, 107] on button "Jogar" at bounding box center [471, 98] width 146 height 27
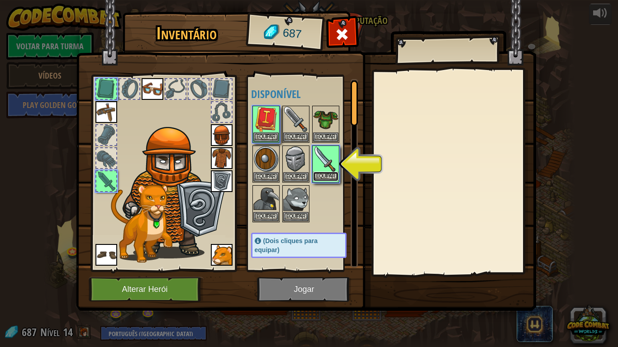
click at [324, 175] on button "Equipar" at bounding box center [325, 176] width 25 height 9
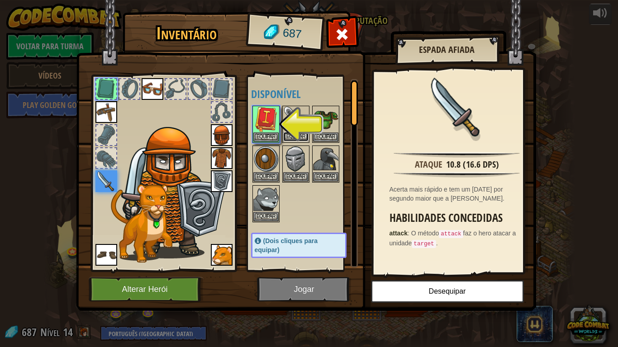
click at [297, 138] on button "Equipar" at bounding box center [295, 136] width 25 height 9
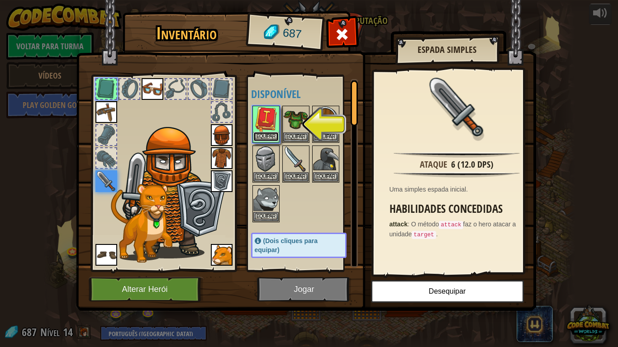
click at [273, 138] on button "Equipar" at bounding box center [265, 136] width 25 height 9
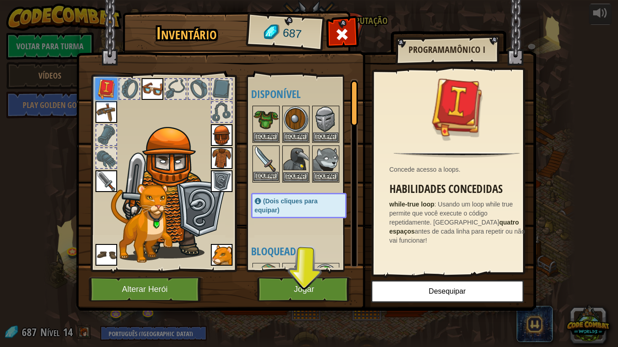
click at [256, 170] on img at bounding box center [265, 159] width 25 height 25
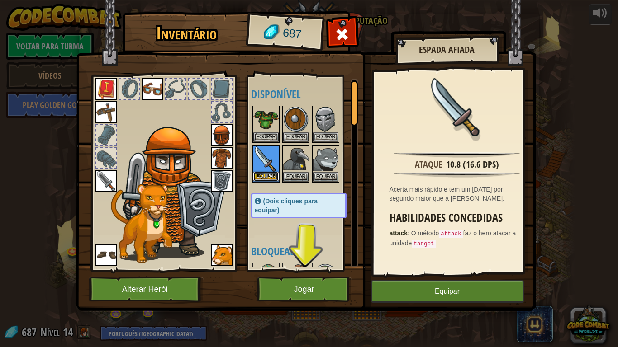
click at [262, 175] on button "Equipar" at bounding box center [265, 176] width 25 height 9
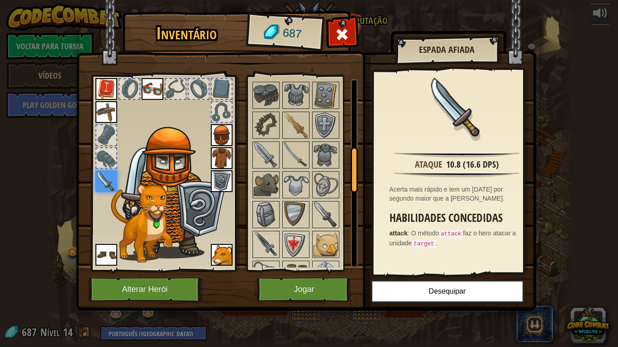
scroll to position [271, 0]
click at [291, 154] on img at bounding box center [295, 154] width 25 height 25
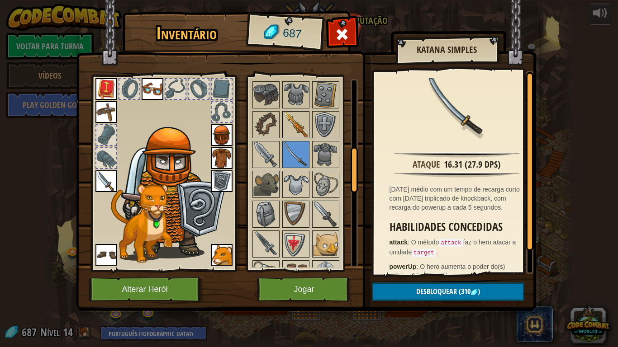
click at [294, 130] on img at bounding box center [295, 124] width 25 height 25
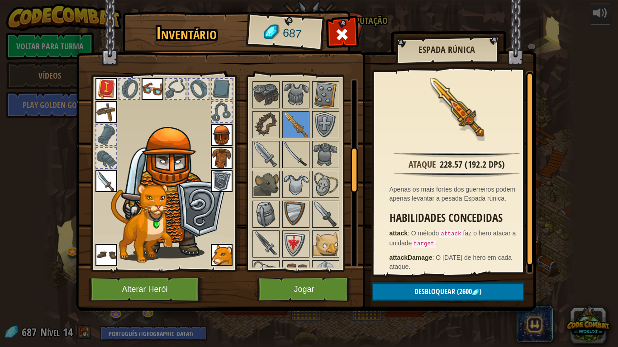
click at [290, 158] on img at bounding box center [295, 154] width 25 height 25
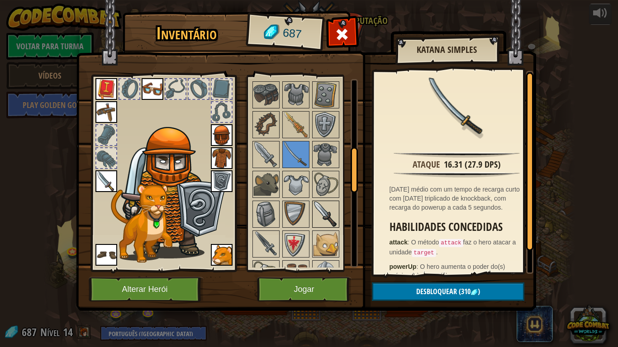
click at [323, 215] on img at bounding box center [325, 214] width 25 height 25
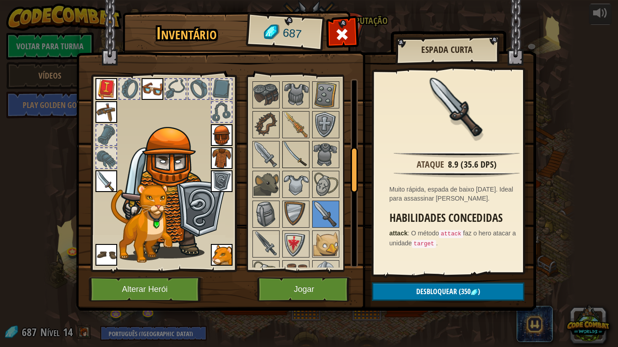
click at [293, 161] on img at bounding box center [295, 154] width 25 height 25
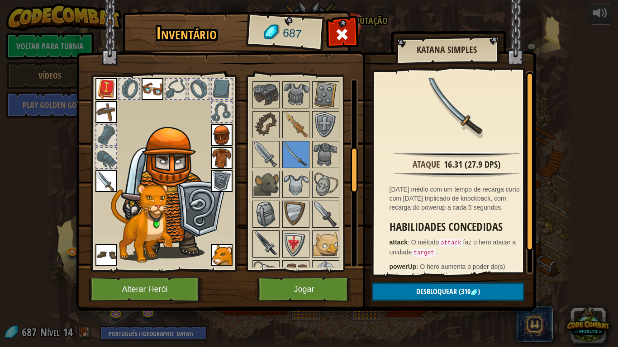
click at [271, 246] on img at bounding box center [265, 244] width 25 height 25
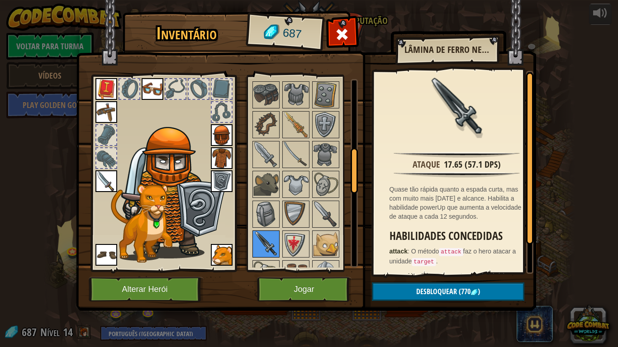
scroll to position [326, 0]
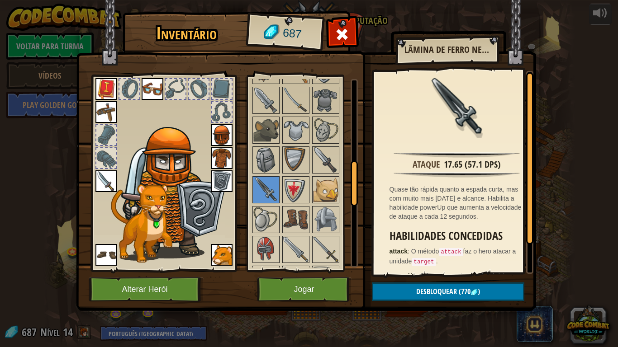
drag, startPoint x: 270, startPoint y: 245, endPoint x: 280, endPoint y: 243, distance: 10.5
click at [277, 244] on img at bounding box center [265, 249] width 25 height 25
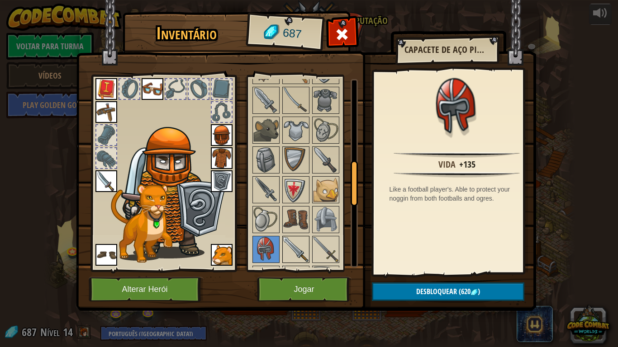
drag, startPoint x: 288, startPoint y: 243, endPoint x: 298, endPoint y: 242, distance: 10.0
click at [288, 243] on img at bounding box center [295, 249] width 25 height 25
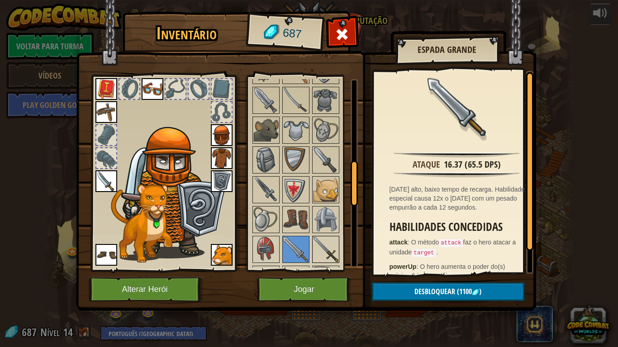
click at [323, 241] on img at bounding box center [325, 249] width 25 height 25
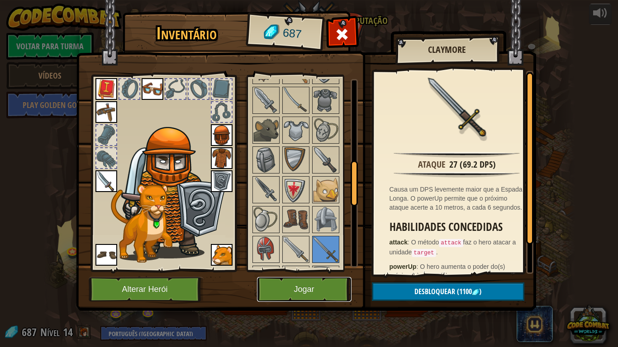
click at [315, 281] on button "Jogar" at bounding box center [304, 289] width 95 height 25
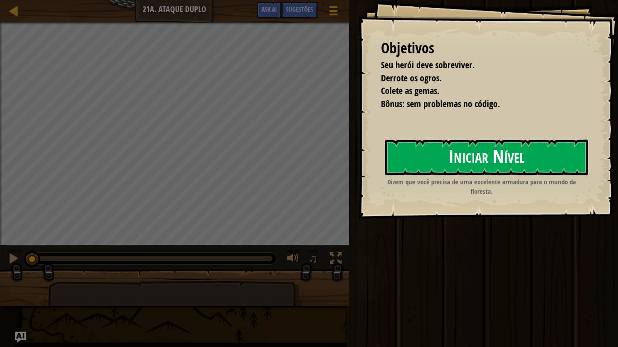
click at [473, 168] on button "Iniciar Nível" at bounding box center [486, 158] width 203 height 36
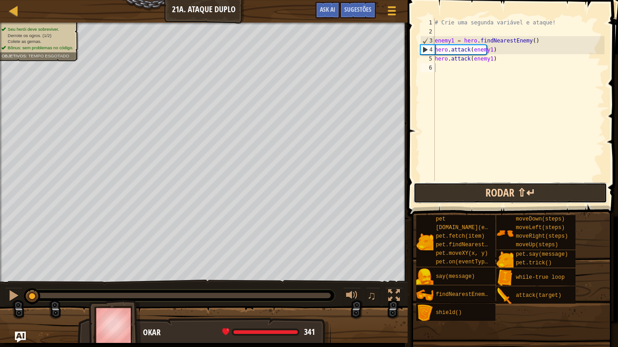
click at [483, 196] on button "Rodar ⇧↵" at bounding box center [510, 193] width 194 height 21
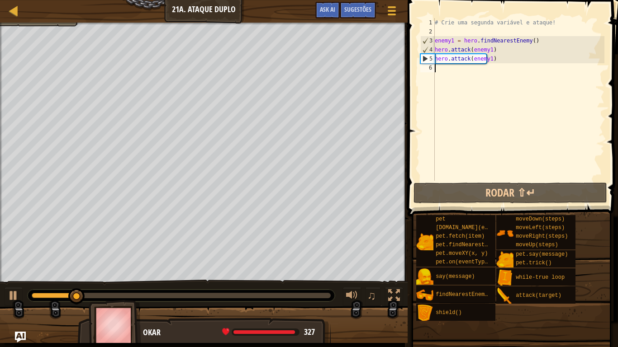
click at [456, 71] on div "# Crie uma segunda variável e ataque! enemy1 = hero . findNearestEnemy ( ) hero…" at bounding box center [518, 108] width 171 height 181
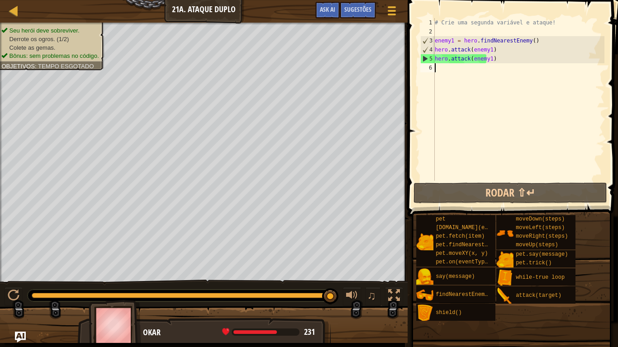
scroll to position [4, 0]
type textarea "he"
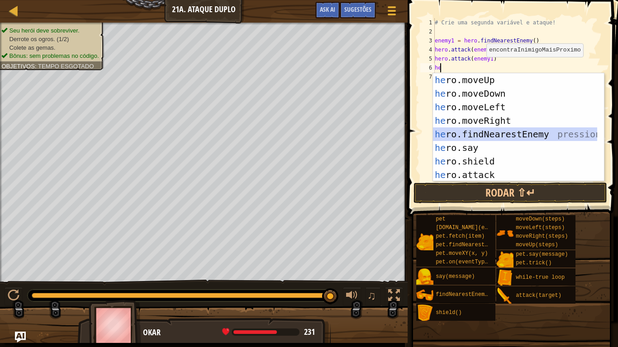
click at [473, 129] on div "he ro.moveUp pressione enter he ro.moveDown pressione enter he ro.moveLeft pres…" at bounding box center [515, 141] width 164 height 136
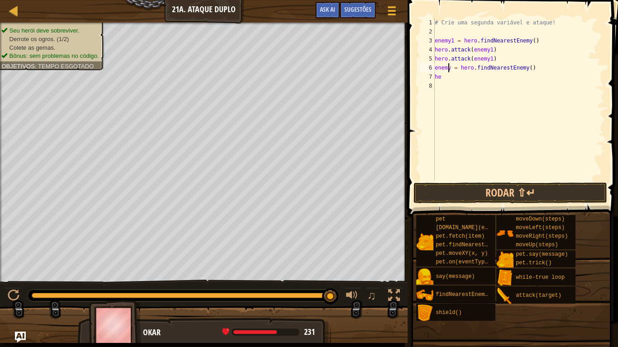
drag, startPoint x: 449, startPoint y: 69, endPoint x: 482, endPoint y: 90, distance: 39.5
click at [452, 69] on div "# Crie uma segunda variável e ataque! enemy1 = hero . findNearestEnemy ( ) hero…" at bounding box center [518, 108] width 171 height 181
click at [449, 69] on div "# Crie uma segunda variável e ataque! enemy1 = hero . findNearestEnemy ( ) hero…" at bounding box center [518, 99] width 171 height 163
click at [458, 78] on div "# Crie uma segunda variável e ataque! enemy1 = hero . findNearestEnemy ( ) hero…" at bounding box center [518, 108] width 171 height 181
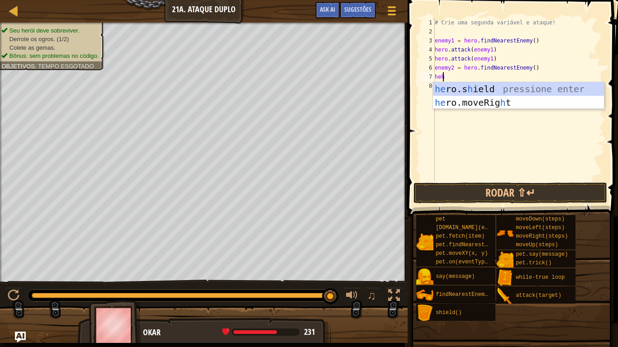
scroll to position [4, 0]
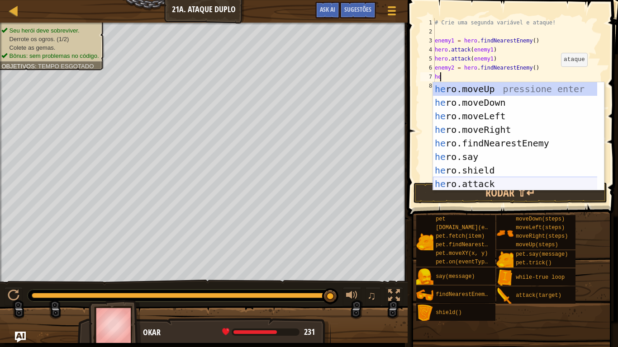
drag, startPoint x: 483, startPoint y: 180, endPoint x: 485, endPoint y: 89, distance: 91.4
click at [487, 173] on div "he ro.moveUp pressione enter he ro.moveDown pressione enter he ro.moveLeft pres…" at bounding box center [518, 150] width 171 height 136
type textarea "hero.attack(enemy)"
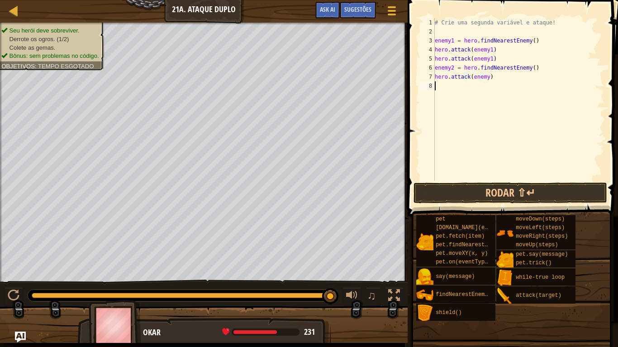
drag, startPoint x: 481, startPoint y: 98, endPoint x: 484, endPoint y: 104, distance: 6.7
click at [483, 104] on div "# Crie uma segunda variável e ataque! enemy1 = hero . findNearestEnemy ( ) hero…" at bounding box center [518, 108] width 171 height 181
click at [481, 80] on div "# Crie uma segunda variável e ataque! enemy1 = hero . findNearestEnemy ( ) hero…" at bounding box center [518, 108] width 171 height 181
type textarea "hero.attack(enemy2)"
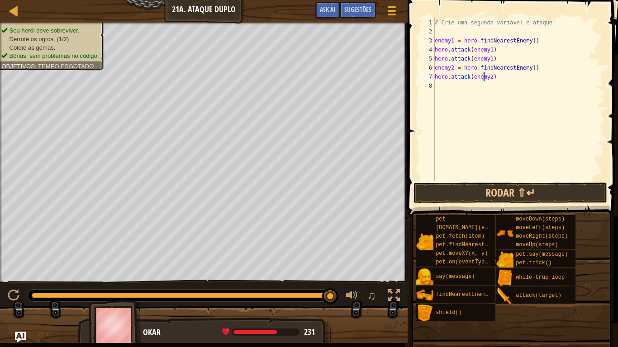
click at [473, 96] on div "# Crie uma segunda variável e ataque! enemy1 = hero . findNearestEnemy ( ) hero…" at bounding box center [518, 108] width 171 height 181
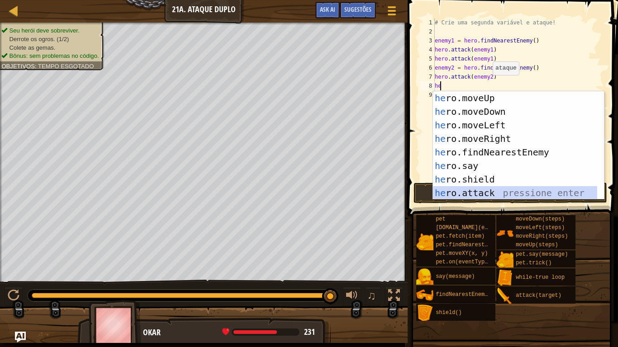
click at [488, 189] on div "he ro.moveUp pressione enter he ro.moveDown pressione enter he ro.moveLeft pres…" at bounding box center [515, 159] width 164 height 136
type textarea "hero.attack(enemy)"
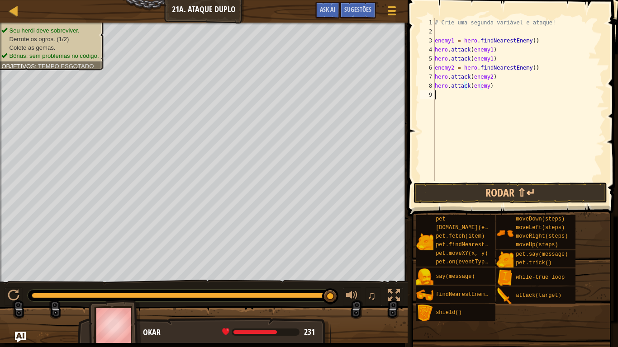
drag, startPoint x: 460, startPoint y: 154, endPoint x: 470, endPoint y: 110, distance: 45.3
click at [463, 142] on div "# Crie uma segunda variável e ataque! enemy1 = hero . findNearestEnemy ( ) hero…" at bounding box center [518, 108] width 171 height 181
click at [480, 85] on div "# Crie uma segunda variável e ataque! enemy1 = hero . findNearestEnemy ( ) hero…" at bounding box center [518, 108] width 171 height 181
type textarea "hero.attack(enemy2)"
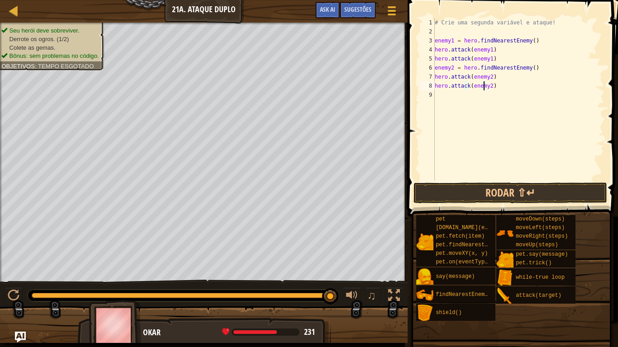
click at [477, 116] on div "# Crie uma segunda variável e ataque! enemy1 = hero . findNearestEnemy ( ) hero…" at bounding box center [518, 108] width 171 height 181
click at [475, 185] on button "Rodar ⇧↵" at bounding box center [510, 193] width 194 height 21
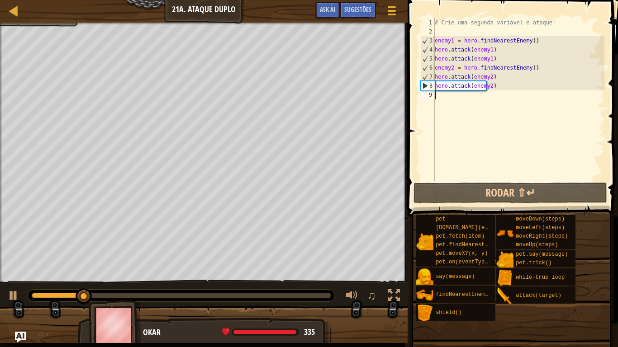
type textarea "he"
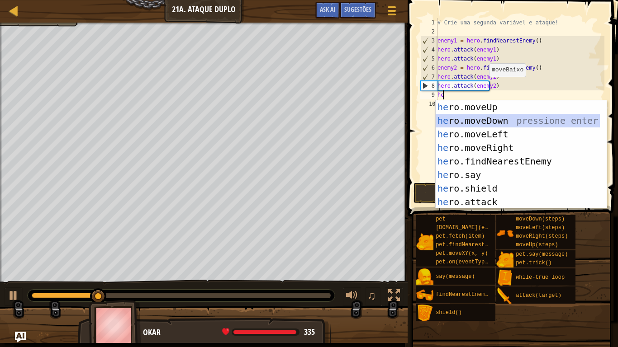
click at [468, 119] on div "he ro.moveUp pressione enter he ro.moveDown pressione enter he ro.moveLeft pres…" at bounding box center [517, 168] width 164 height 136
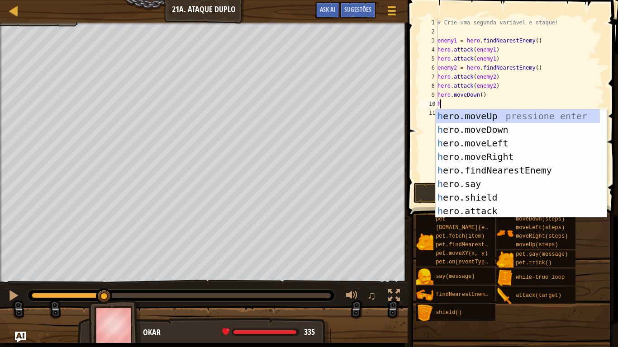
type textarea "he"
drag, startPoint x: 495, startPoint y: 152, endPoint x: 495, endPoint y: 142, distance: 9.5
click at [495, 152] on div "he ro.moveUp pressione enter he ro.moveDown pressione enter he ro.moveLeft pres…" at bounding box center [517, 177] width 164 height 136
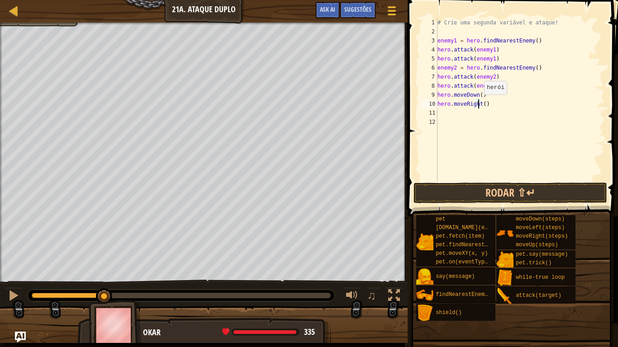
drag, startPoint x: 478, startPoint y: 104, endPoint x: 484, endPoint y: 105, distance: 5.7
click at [479, 104] on div "# Crie uma segunda variável e ataque! enemy1 = hero . findNearestEnemy ( ) hero…" at bounding box center [519, 108] width 169 height 181
type textarea "hero.moveRight(2)"
click at [485, 192] on button "Rodar ⇧↵" at bounding box center [510, 193] width 194 height 21
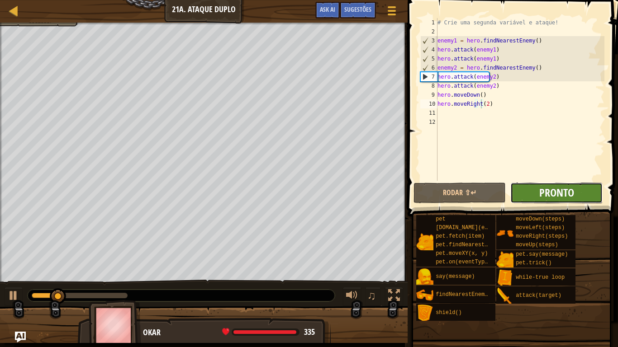
click at [553, 191] on span "Pronto" at bounding box center [556, 192] width 35 height 14
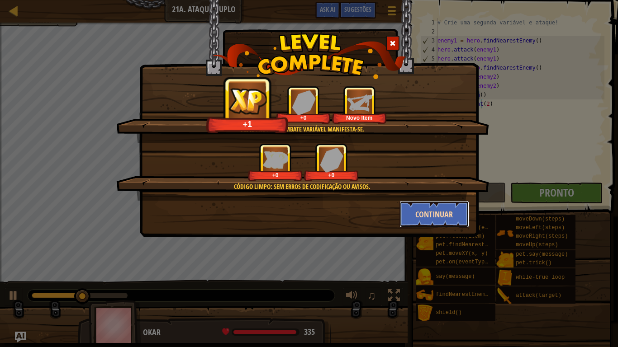
click at [459, 218] on button "Continuar" at bounding box center [434, 214] width 70 height 27
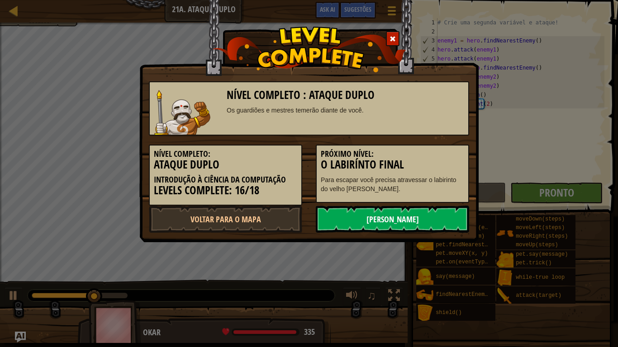
click at [367, 218] on link "[PERSON_NAME]" at bounding box center [392, 219] width 153 height 27
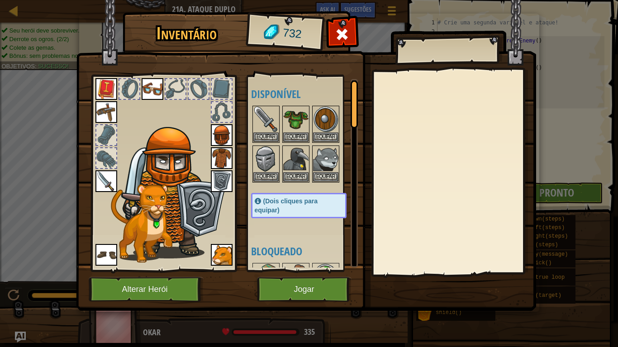
drag, startPoint x: 352, startPoint y: 30, endPoint x: 0, endPoint y: 30, distance: 351.8
click at [351, 30] on div at bounding box center [342, 37] width 28 height 28
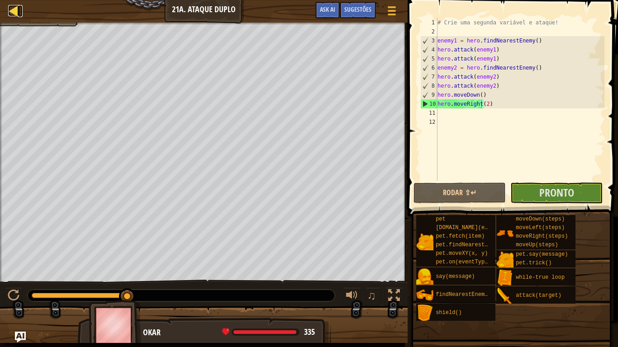
click at [19, 12] on link "Mapa" at bounding box center [20, 11] width 5 height 12
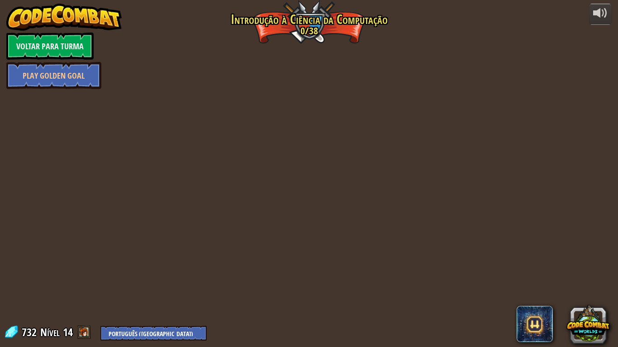
select select "pt-BR"
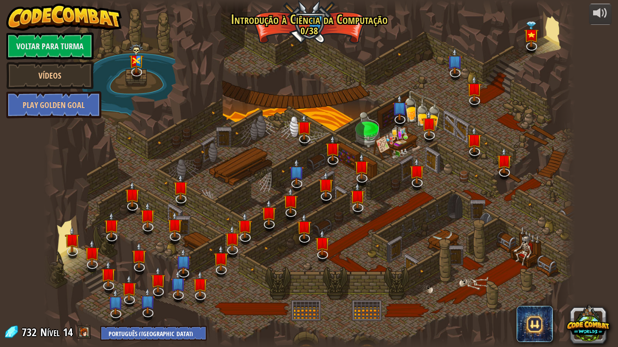
select select "pt-BR"
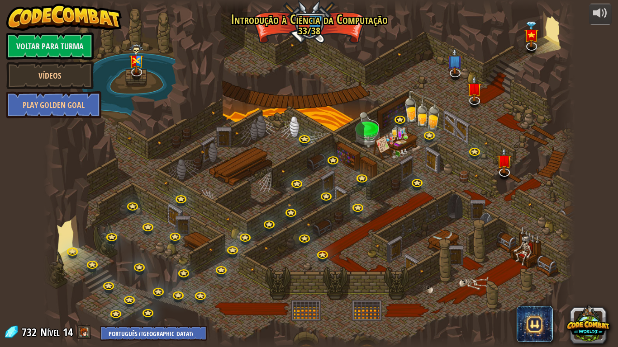
select select "pt-BR"
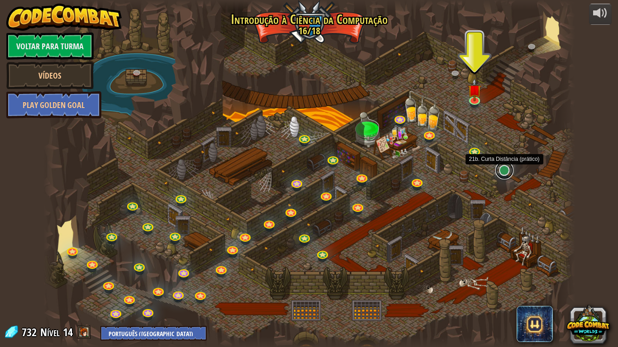
click at [499, 169] on link at bounding box center [504, 170] width 18 height 18
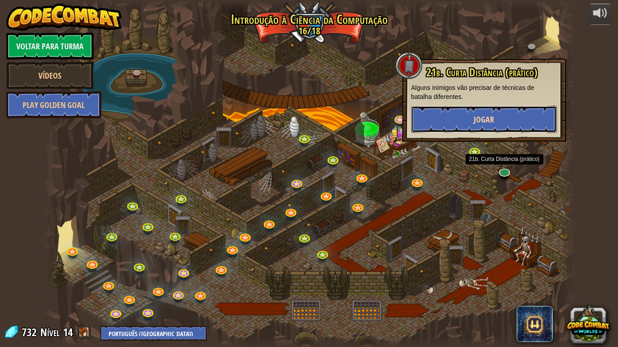
click at [501, 114] on button "Jogar" at bounding box center [484, 119] width 146 height 27
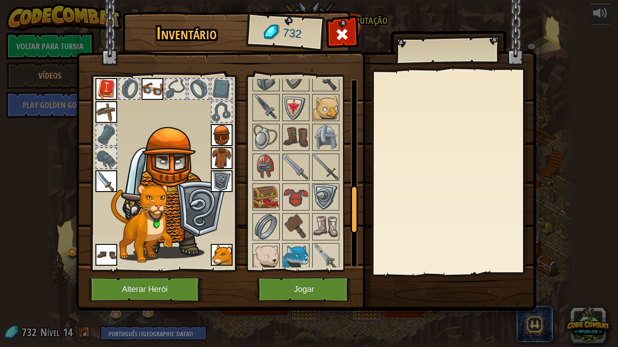
scroll to position [434, 0]
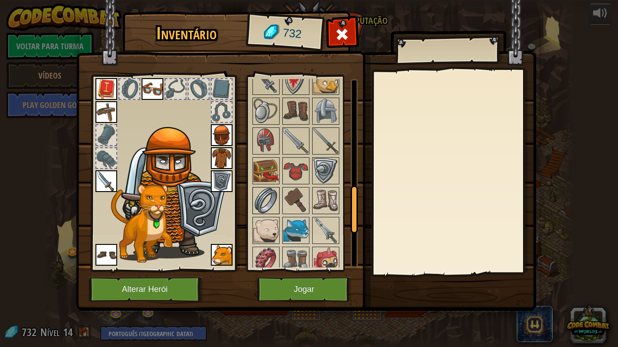
drag, startPoint x: 280, startPoint y: 202, endPoint x: 268, endPoint y: 199, distance: 12.0
click at [279, 202] on div "Disponível [GEOGRAPHIC_DATA] [GEOGRAPHIC_DATA] [GEOGRAPHIC_DATA] [GEOGRAPHIC_DA…" at bounding box center [308, 173] width 114 height 189
click at [271, 200] on img at bounding box center [265, 200] width 25 height 25
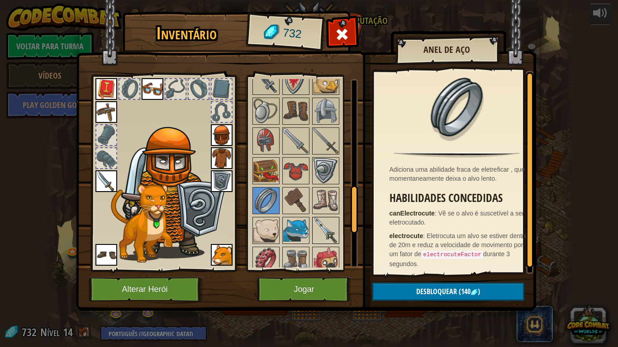
click at [316, 223] on img at bounding box center [325, 230] width 25 height 25
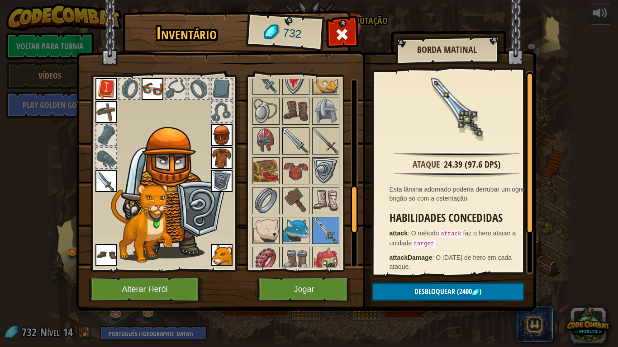
click at [297, 137] on img at bounding box center [295, 140] width 25 height 25
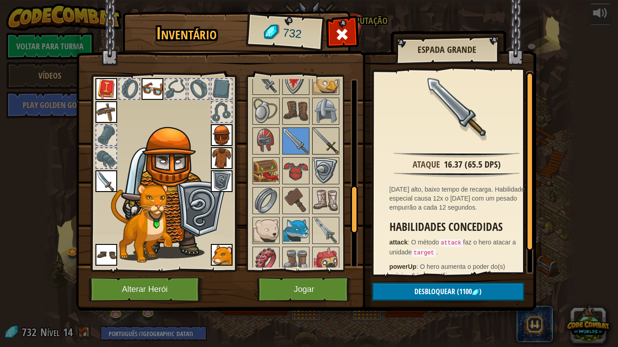
click at [318, 144] on img at bounding box center [325, 140] width 25 height 25
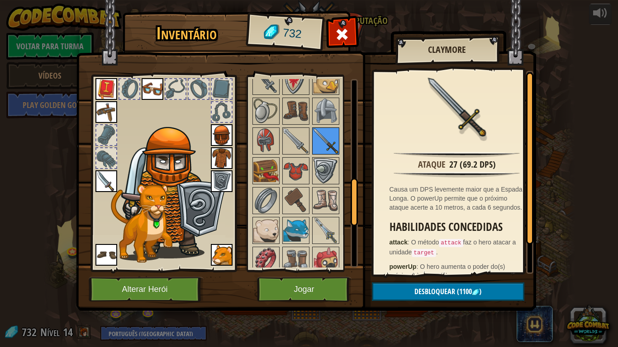
scroll to position [380, 0]
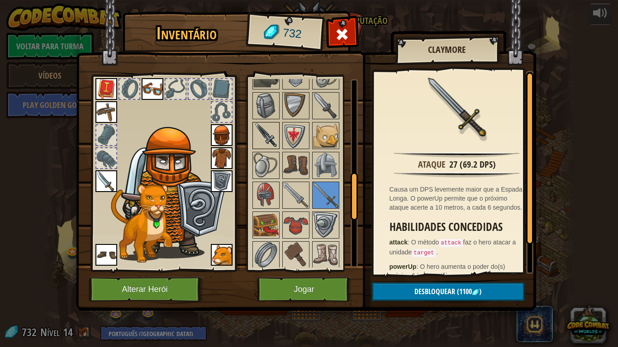
click at [257, 131] on img at bounding box center [265, 135] width 25 height 25
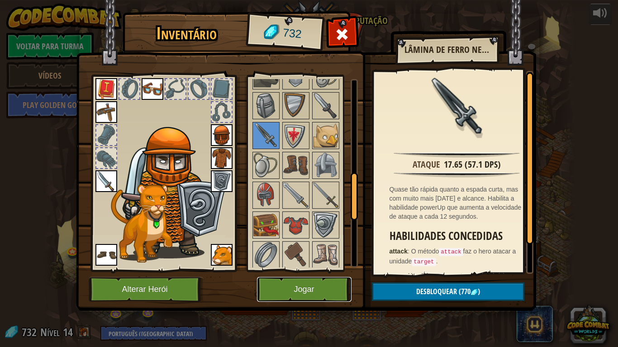
click at [324, 285] on button "Jogar" at bounding box center [304, 289] width 95 height 25
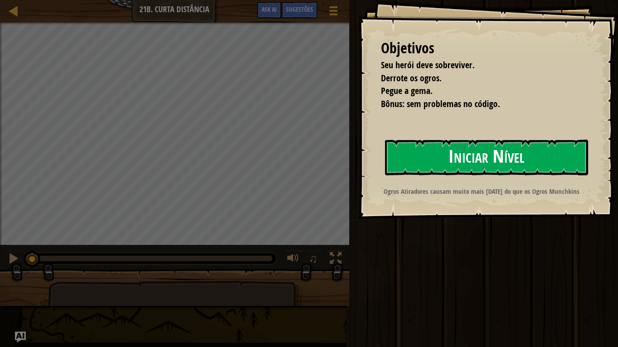
click at [491, 151] on button "Iniciar Nível" at bounding box center [486, 158] width 203 height 36
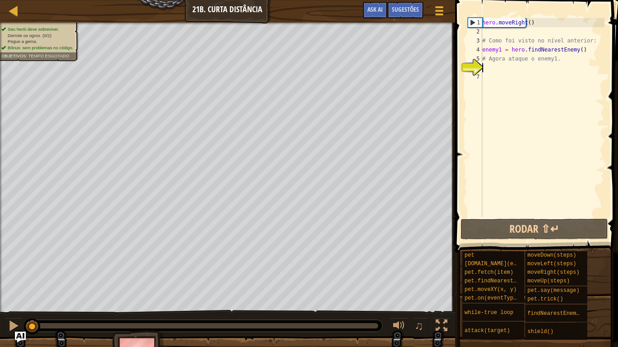
click at [487, 215] on div "hero . moveRight ( ) # Como foi visto no nível anterior: enemy1 = hero . findNe…" at bounding box center [542, 126] width 124 height 217
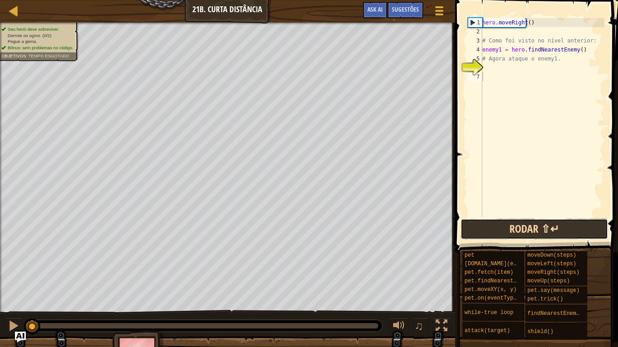
click at [519, 226] on button "Rodar ⇧↵" at bounding box center [533, 229] width 147 height 21
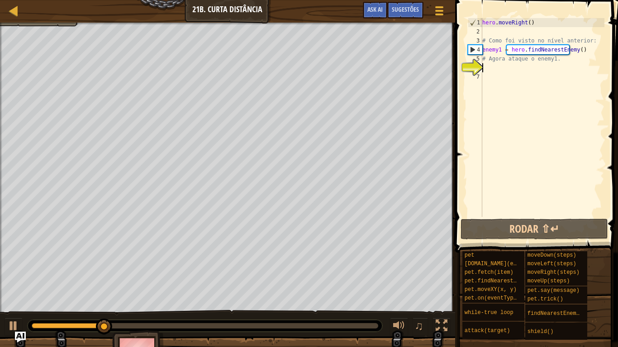
click at [522, 64] on div "hero . moveRight ( ) # Como foi visto no nível anterior: enemy1 = hero . findNe…" at bounding box center [542, 126] width 124 height 217
click at [551, 61] on div "hero . moveRight ( ) # Como foi visto no nível anterior: enemy1 = hero . findNe…" at bounding box center [542, 126] width 124 height 217
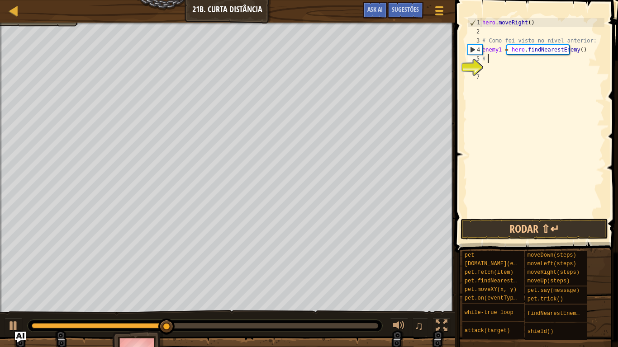
type textarea "#"
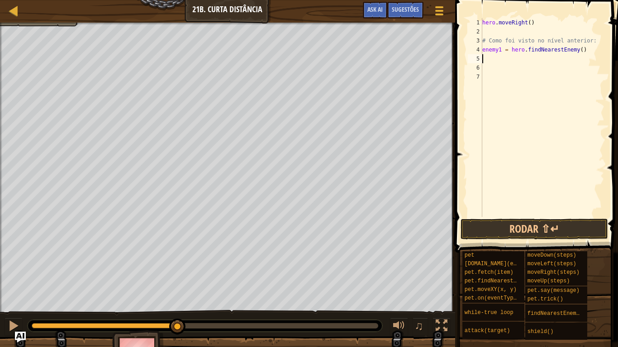
scroll to position [4, 0]
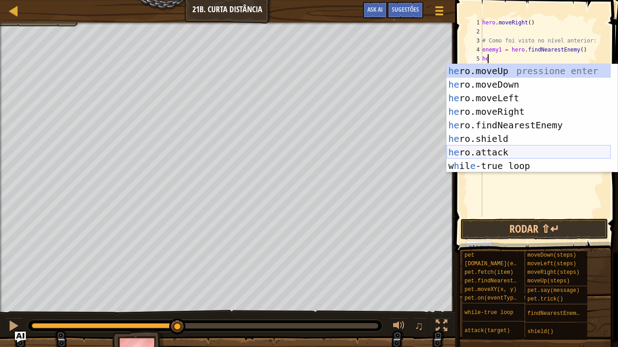
drag, startPoint x: 485, startPoint y: 157, endPoint x: 493, endPoint y: 122, distance: 36.7
click at [485, 156] on div "he ro.moveUp pressione enter he ro.moveDown pressione enter he ro.moveLeft pres…" at bounding box center [528, 132] width 164 height 136
type textarea "hero.attack(enemy)"
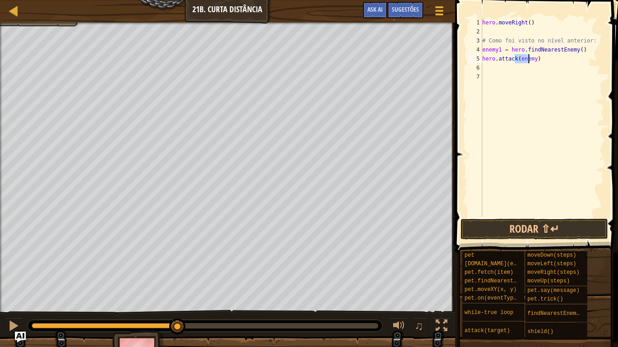
drag, startPoint x: 540, startPoint y: 125, endPoint x: 553, endPoint y: 46, distance: 80.5
click at [549, 109] on div "hero . moveRight ( ) # Como foi visto no nível anterior: enemy1 = hero . findNe…" at bounding box center [542, 126] width 124 height 217
click at [527, 57] on div "hero . moveRight ( ) # Como foi visto no nível anterior: enemy1 = hero . findNe…" at bounding box center [542, 126] width 124 height 217
type textarea "hero.attack(enemy)"
type textarea "hero.attack(enem)y"
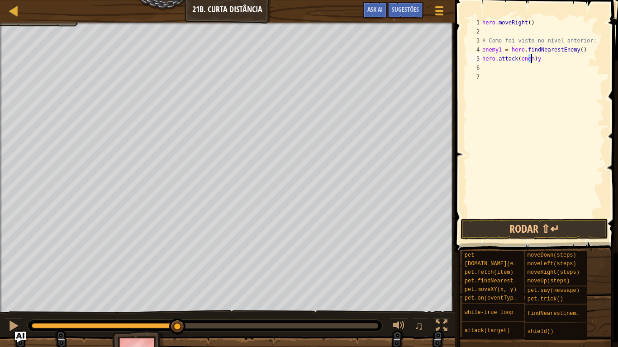
click at [534, 94] on div "hero . moveRight ( ) # Como foi visto no nível anterior: enemy1 = hero . findNe…" at bounding box center [542, 126] width 124 height 217
drag, startPoint x: 527, startPoint y: 59, endPoint x: 530, endPoint y: 63, distance: 4.8
click at [528, 59] on div "hero . moveRight ( ) # Como foi visto no nível anterior: enemy1 = hero . findNe…" at bounding box center [542, 126] width 124 height 217
type textarea "hero.attack(enem)y"
click at [530, 57] on div "hero . moveRight ( ) # Como foi visto no nível anterior: enemy1 = hero . findNe…" at bounding box center [542, 126] width 124 height 217
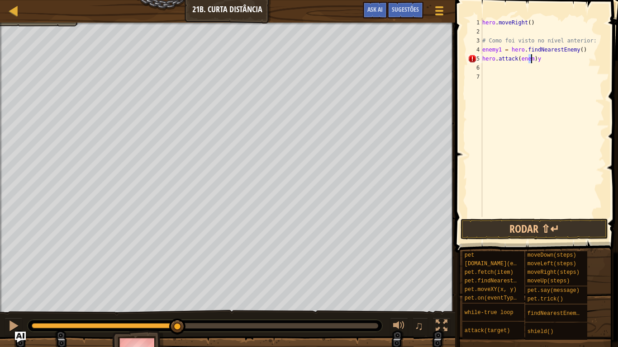
drag, startPoint x: 528, startPoint y: 58, endPoint x: 535, endPoint y: 62, distance: 8.3
click at [535, 62] on div "hero . moveRight ( ) # Como foi visto no nível anterior: enemy1 = hero . findNe…" at bounding box center [542, 126] width 124 height 217
type textarea "hero.attack(enemy)"
click at [528, 69] on div "hero . moveRight ( ) # Como foi visto no nível anterior: enemy1 = hero . findNe…" at bounding box center [542, 126] width 124 height 217
click at [527, 59] on div "hero . moveRight ( ) # Como foi visto no nível anterior: enemy1 = hero . findNe…" at bounding box center [542, 126] width 124 height 217
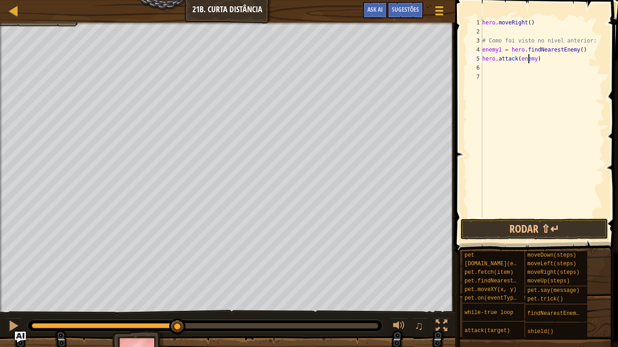
type textarea "hero.attack(enemy1)"
click at [488, 67] on div "hero . moveRight ( ) # Como foi visto no nível anterior: enemy1 = hero . findNe…" at bounding box center [542, 126] width 124 height 217
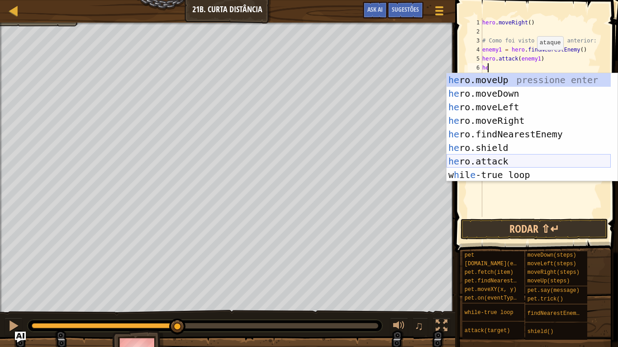
click at [488, 167] on div "he ro.moveUp pressione enter he ro.moveDown pressione enter he ro.moveLeft pres…" at bounding box center [528, 141] width 164 height 136
type textarea "hero.attack(enemy)"
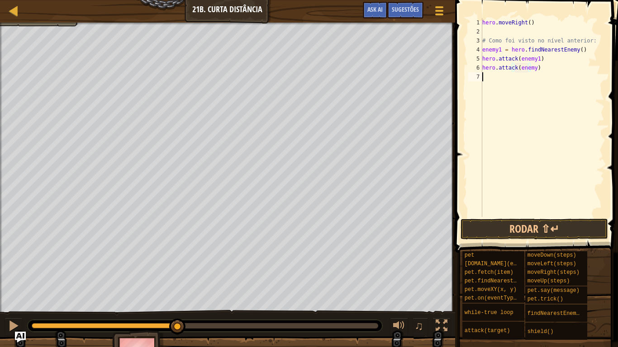
drag, startPoint x: 550, startPoint y: 110, endPoint x: 524, endPoint y: 70, distance: 48.7
click at [543, 95] on div "hero . moveRight ( ) # Como foi visto no nível anterior: enemy1 = hero . findNe…" at bounding box center [542, 126] width 124 height 217
click at [531, 65] on div "hero . moveRight ( ) # Como foi visto no nível anterior: enemy1 = hero . findNe…" at bounding box center [542, 126] width 124 height 217
click at [529, 67] on div "hero . moveRight ( ) # Como foi visto no nível anterior: enemy1 = hero . findNe…" at bounding box center [542, 126] width 124 height 217
click at [529, 67] on div "hero . moveRight ( ) # Como foi visto no nível anterior: enemy1 = hero . findNe…" at bounding box center [542, 117] width 124 height 199
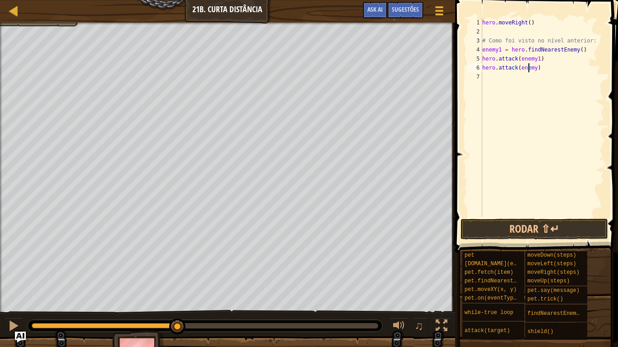
scroll to position [4, 4]
type textarea "hero.attack(enemy1)"
click at [517, 228] on button "Rodar ⇧↵" at bounding box center [533, 229] width 147 height 21
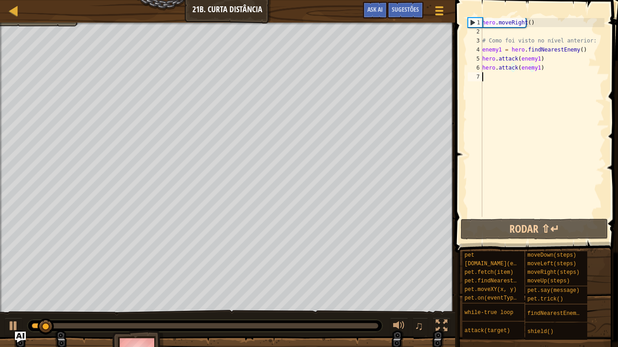
click at [503, 82] on div "hero . moveRight ( ) # Como foi visto no nível anterior: enemy1 = hero . findNe…" at bounding box center [542, 126] width 124 height 217
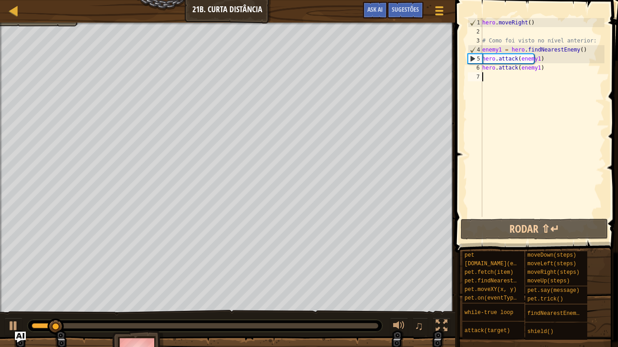
type textarea "he"
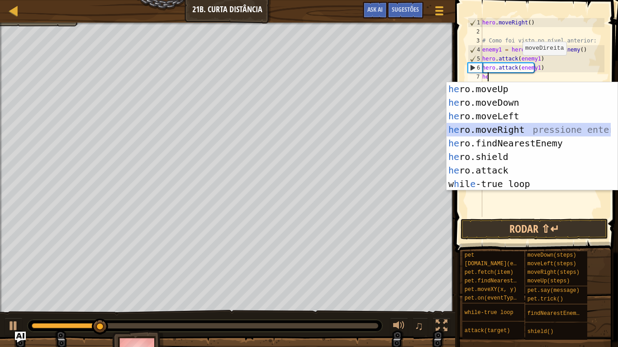
click at [519, 134] on div "he ro.moveUp pressione enter he ro.moveDown pressione enter he ro.moveLeft pres…" at bounding box center [528, 150] width 164 height 136
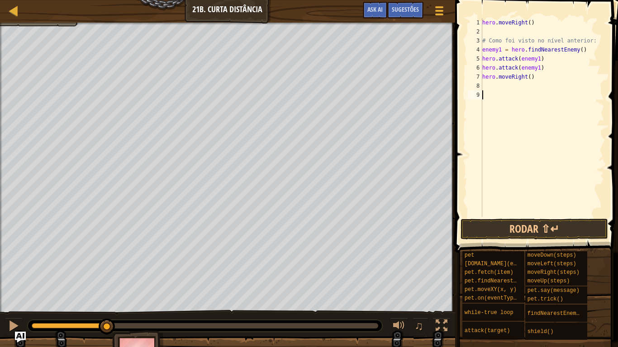
drag, startPoint x: 499, startPoint y: 170, endPoint x: 505, endPoint y: 184, distance: 15.0
click at [500, 170] on div "hero . moveRight ( ) # Como foi visto no nível anterior: enemy1 = hero . findNe…" at bounding box center [542, 126] width 124 height 217
click at [528, 235] on button "Rodar ⇧↵" at bounding box center [533, 229] width 147 height 21
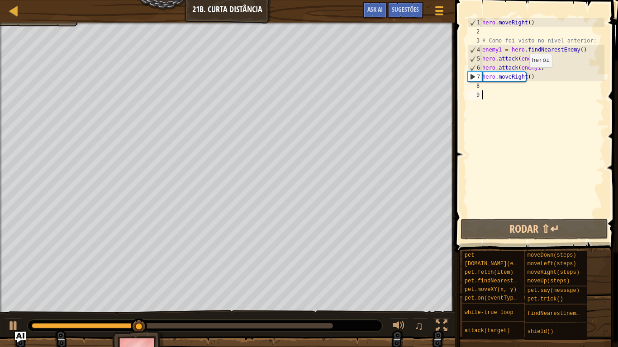
click at [522, 76] on div "hero . moveRight ( ) # Como foi visto no nível anterior: enemy1 = hero . findNe…" at bounding box center [542, 126] width 124 height 217
type textarea "hero.moveRight(2)"
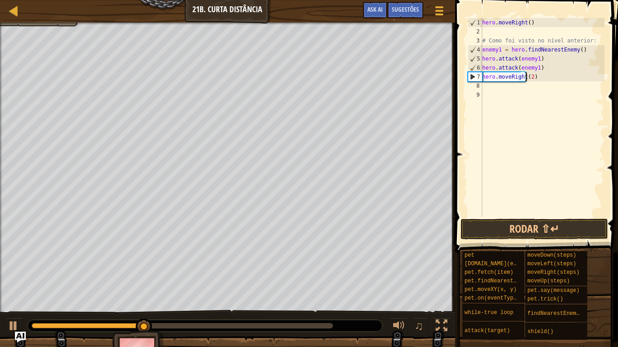
scroll to position [4, 3]
click at [499, 89] on div "hero . moveRight ( ) # Como foi visto no nível anterior: enemy1 = hero . findNe…" at bounding box center [542, 126] width 124 height 217
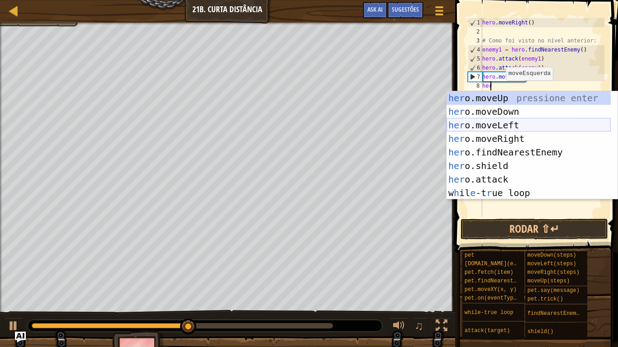
type textarea "hero"
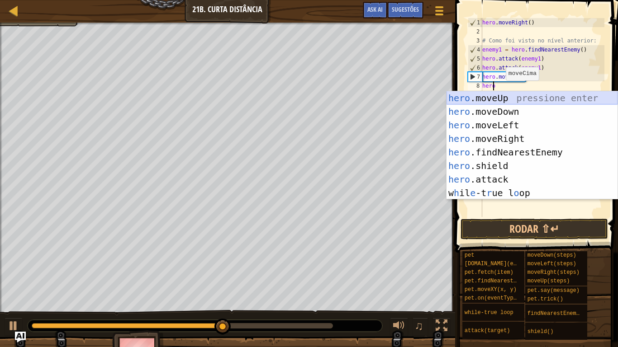
click at [500, 99] on div "hero .moveUp pressione enter hero .moveDown pressione enter hero .moveLeft pres…" at bounding box center [531, 159] width 171 height 136
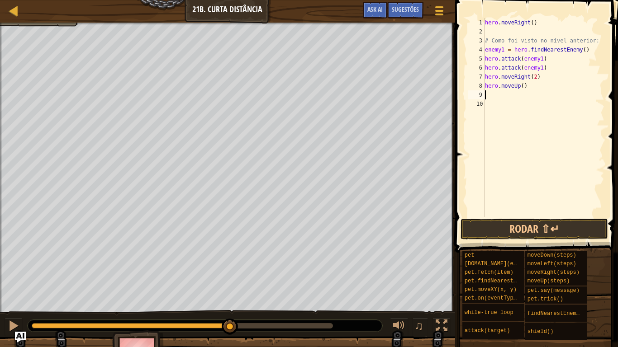
type textarea "he"
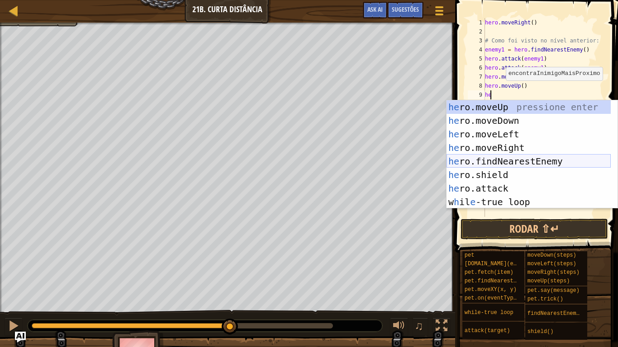
click at [514, 166] on div "he ro.moveUp pressione enter he ro.moveDown pressione enter he ro.moveLeft pres…" at bounding box center [528, 168] width 164 height 136
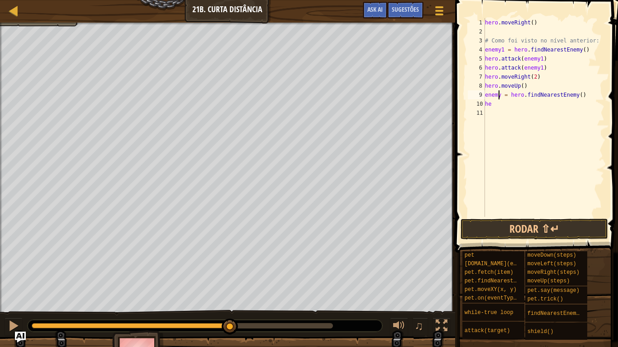
click at [500, 97] on div "hero . moveRight ( ) # Como foi visto no nível anterior: enemy1 = hero . findNe…" at bounding box center [543, 126] width 121 height 217
click at [496, 108] on div "hero . moveRight ( ) # Como foi visto no nível anterior: enemy1 = hero . findNe…" at bounding box center [543, 126] width 121 height 217
type textarea "h"
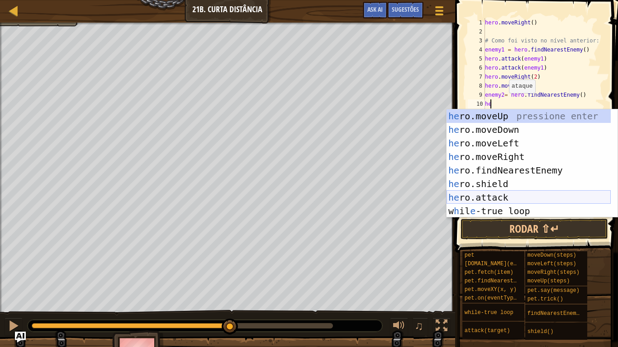
click at [505, 191] on div "he ro.moveUp pressione enter he ro.moveDown pressione enter he ro.moveLeft pres…" at bounding box center [528, 177] width 164 height 136
type textarea "hero.attack(enemy)"
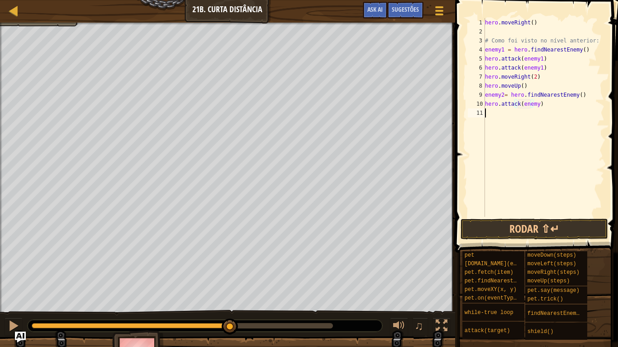
drag, startPoint x: 520, startPoint y: 145, endPoint x: 528, endPoint y: 114, distance: 31.7
click at [525, 131] on div "hero . moveRight ( ) # Como foi visto no nível anterior: enemy1 = hero . findNe…" at bounding box center [543, 126] width 121 height 217
click at [531, 102] on div "hero . moveRight ( ) # Como foi visto no nível anterior: enemy1 = hero . findNe…" at bounding box center [543, 126] width 121 height 217
type textarea "hero.attack(enemy2)"
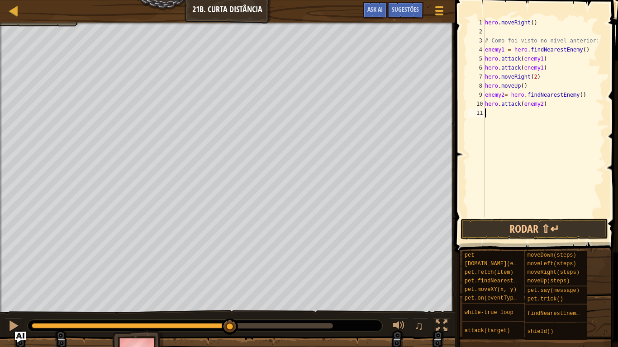
click at [509, 115] on div "hero . moveRight ( ) # Como foi visto no nível anterior: enemy1 = hero . findNe…" at bounding box center [543, 126] width 121 height 217
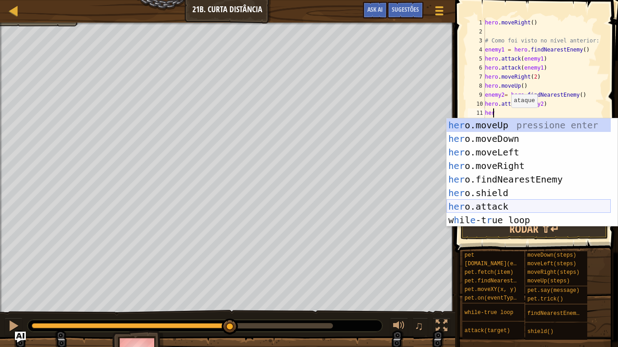
click at [514, 184] on div "her o.moveUp pressione enter her o.moveDown pressione enter her o.moveLeft pres…" at bounding box center [528, 186] width 164 height 136
type textarea "hero.attack(enemy)"
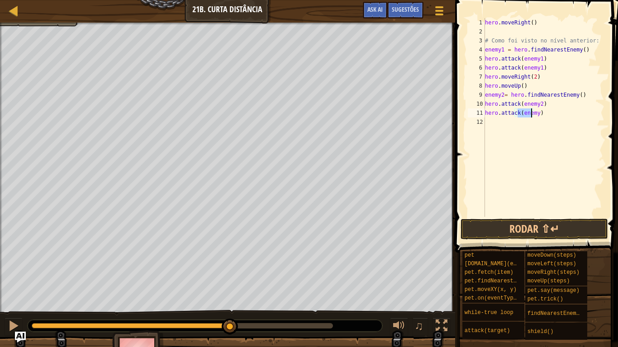
click at [525, 130] on div "hero . moveRight ( ) # Como foi visto no nível anterior: enemy1 = hero . findNe…" at bounding box center [543, 126] width 121 height 217
click at [531, 111] on div "hero . moveRight ( ) # Como foi visto no nível anterior: enemy1 = hero . findNe…" at bounding box center [543, 126] width 121 height 217
type textarea "hero.attack(enemy2)"
click at [509, 124] on div "hero . moveRight ( ) # Como foi visto no nível anterior: enemy1 = hero . findNe…" at bounding box center [543, 126] width 121 height 217
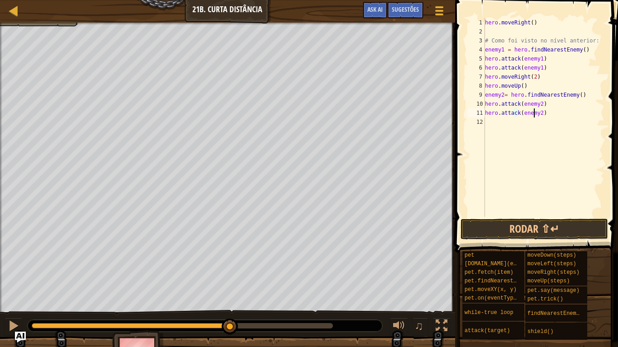
scroll to position [4, 0]
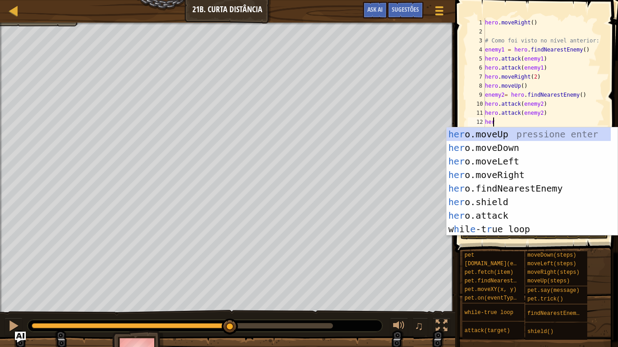
type textarea "hero"
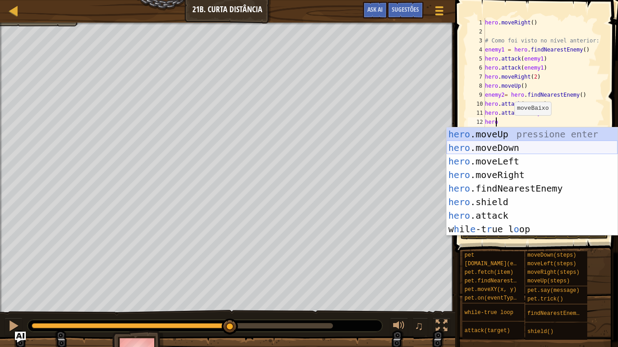
click at [499, 152] on div "hero .moveUp pressione enter hero .moveDown pressione enter hero .moveLeft pres…" at bounding box center [531, 196] width 171 height 136
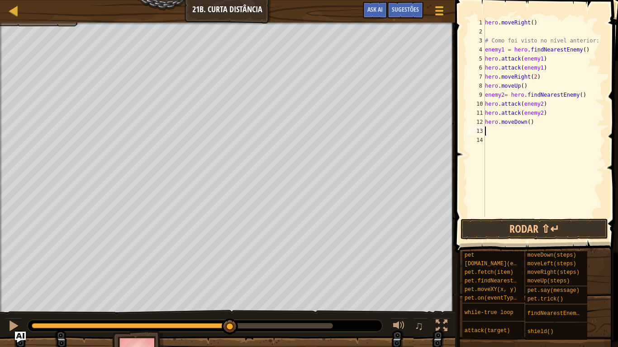
scroll to position [4, 0]
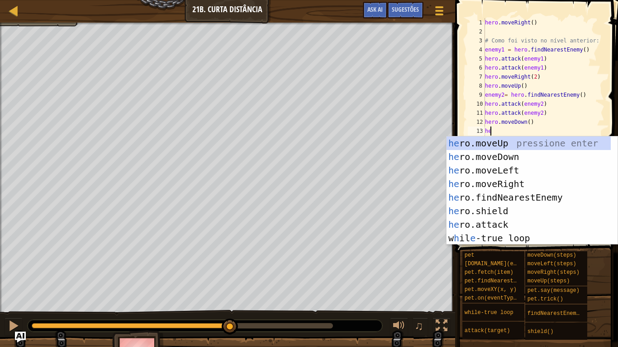
type textarea "hero"
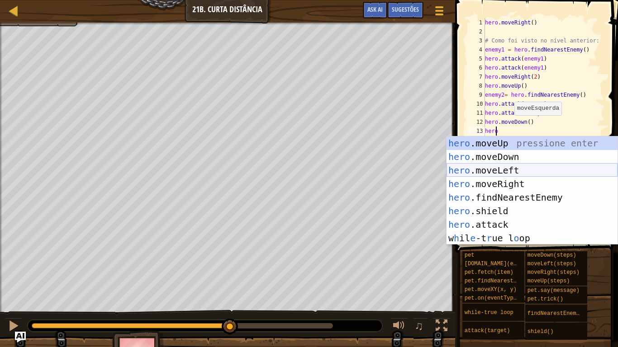
click at [499, 171] on div "hero .moveUp pressione enter hero .moveDown pressione enter hero .moveLeft pres…" at bounding box center [531, 205] width 171 height 136
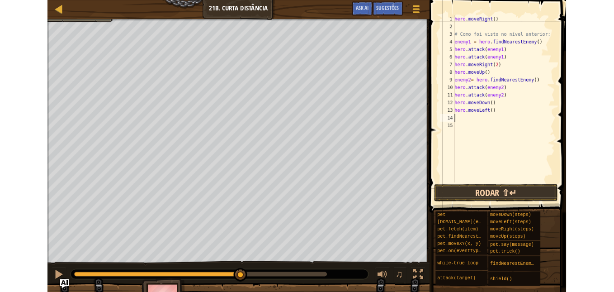
scroll to position [4, 0]
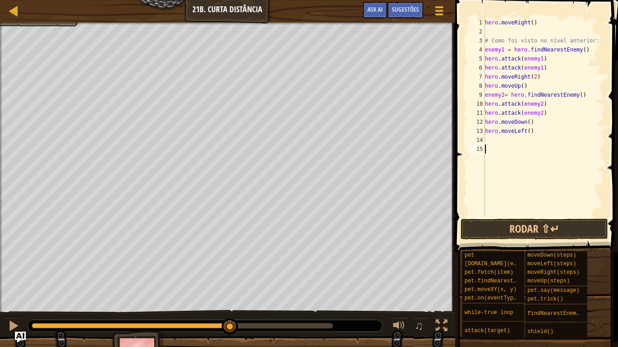
click at [536, 217] on div "hero . moveRight ( ) # Como foi visto no nível anterior: enemy1 = hero . findNe…" at bounding box center [543, 126] width 121 height 217
click at [539, 225] on button "Rodar ⇧↵" at bounding box center [533, 229] width 147 height 21
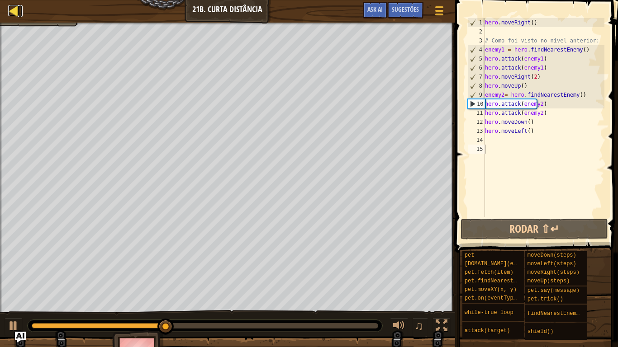
click at [13, 14] on div at bounding box center [13, 10] width 11 height 11
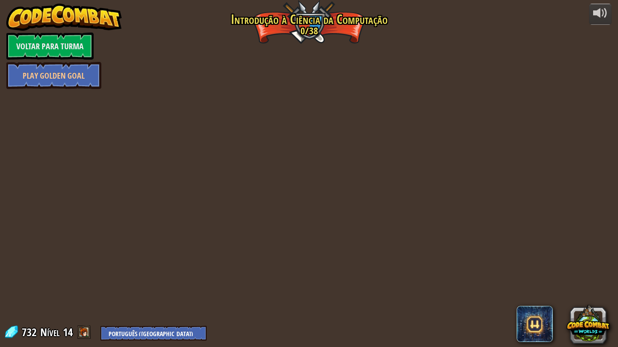
select select "pt-BR"
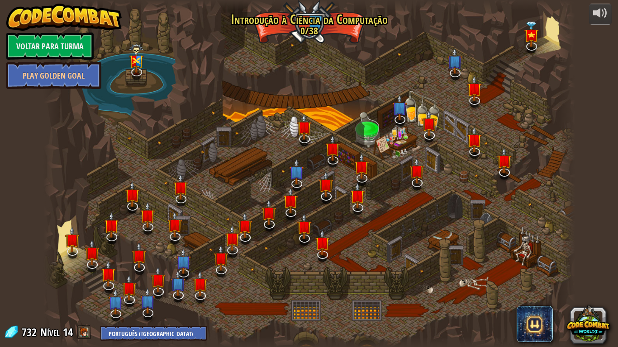
select select "pt-BR"
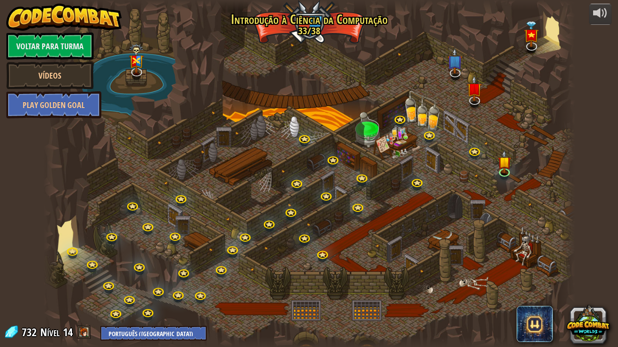
select select "pt-BR"
